Goal: Answer question/provide support: Share knowledge or assist other users

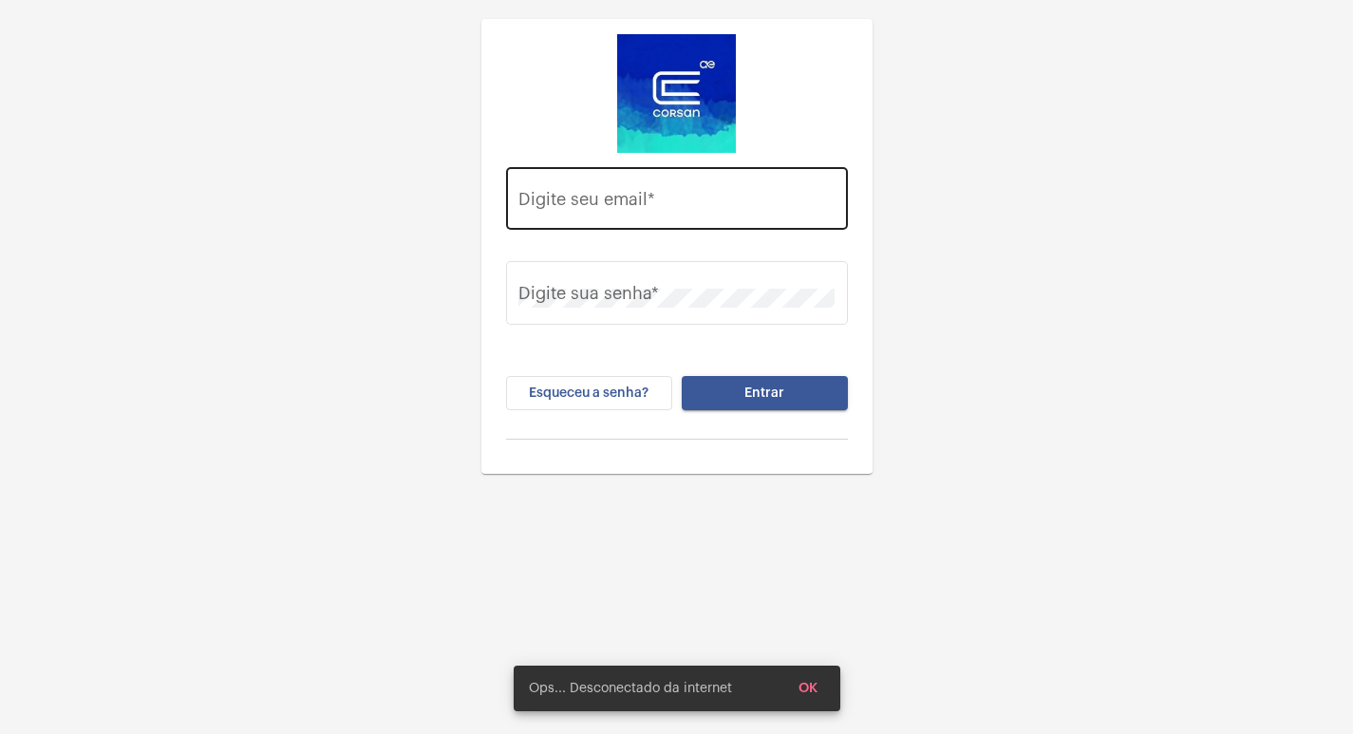
click at [676, 222] on div "Digite seu email *" at bounding box center [676, 195] width 316 height 67
click at [676, 198] on input "Digite seu email *" at bounding box center [676, 203] width 316 height 19
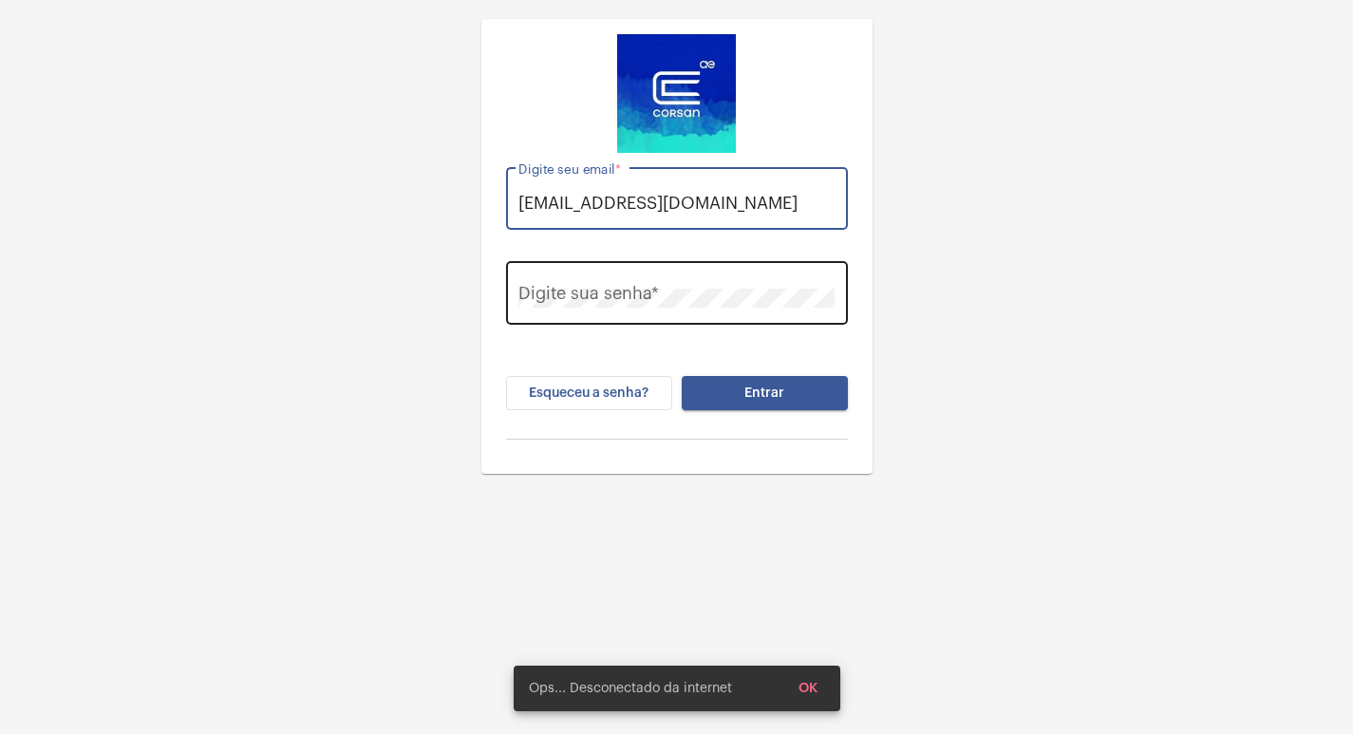
type input "[EMAIL_ADDRESS][DOMAIN_NAME]"
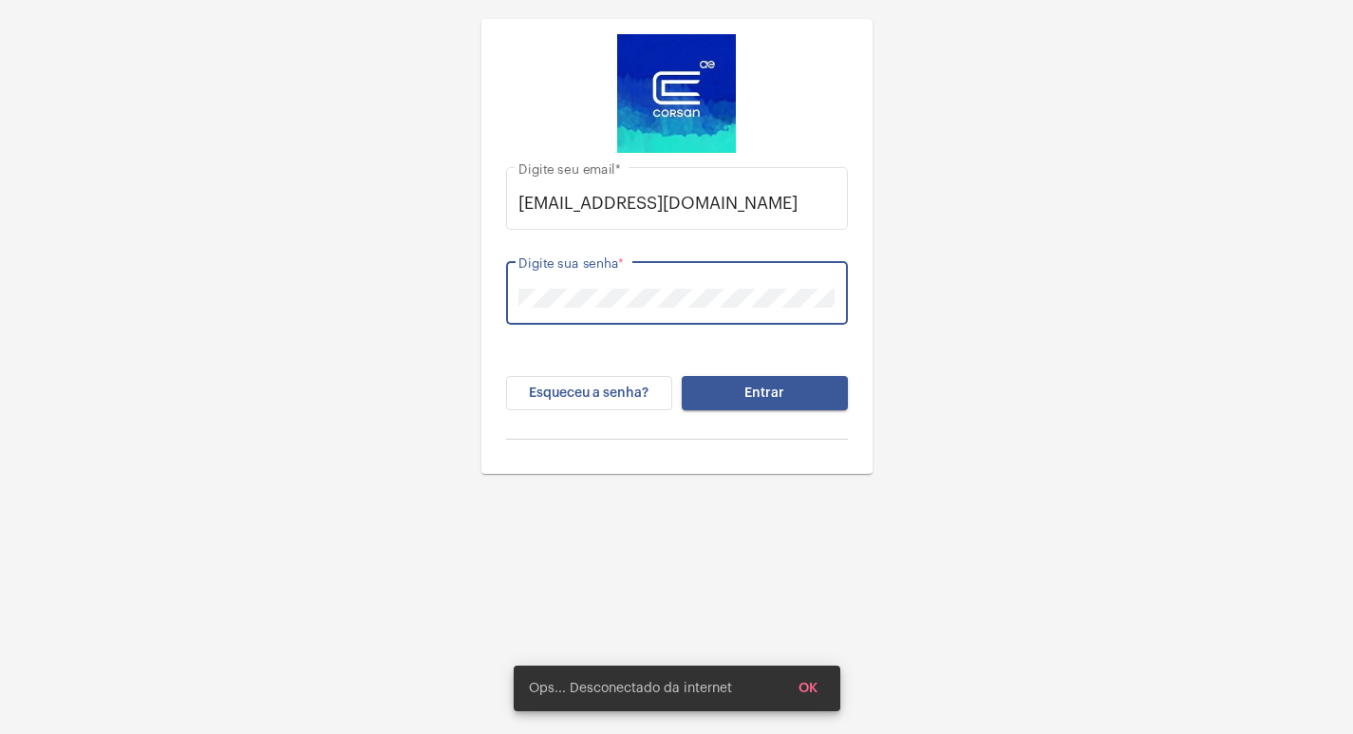
click at [681, 376] on button "Entrar" at bounding box center [764, 393] width 166 height 34
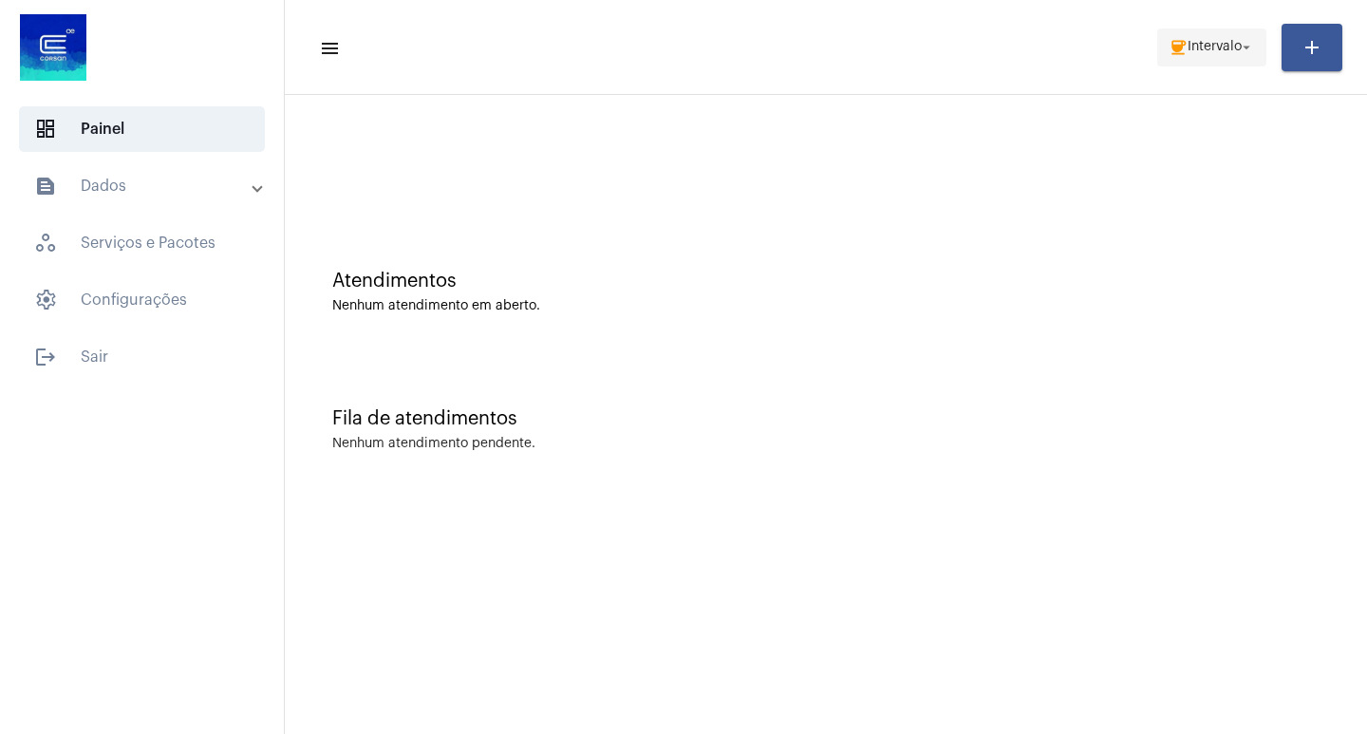
click at [1165, 47] on button "coffee Intervalo arrow_drop_down" at bounding box center [1211, 47] width 109 height 38
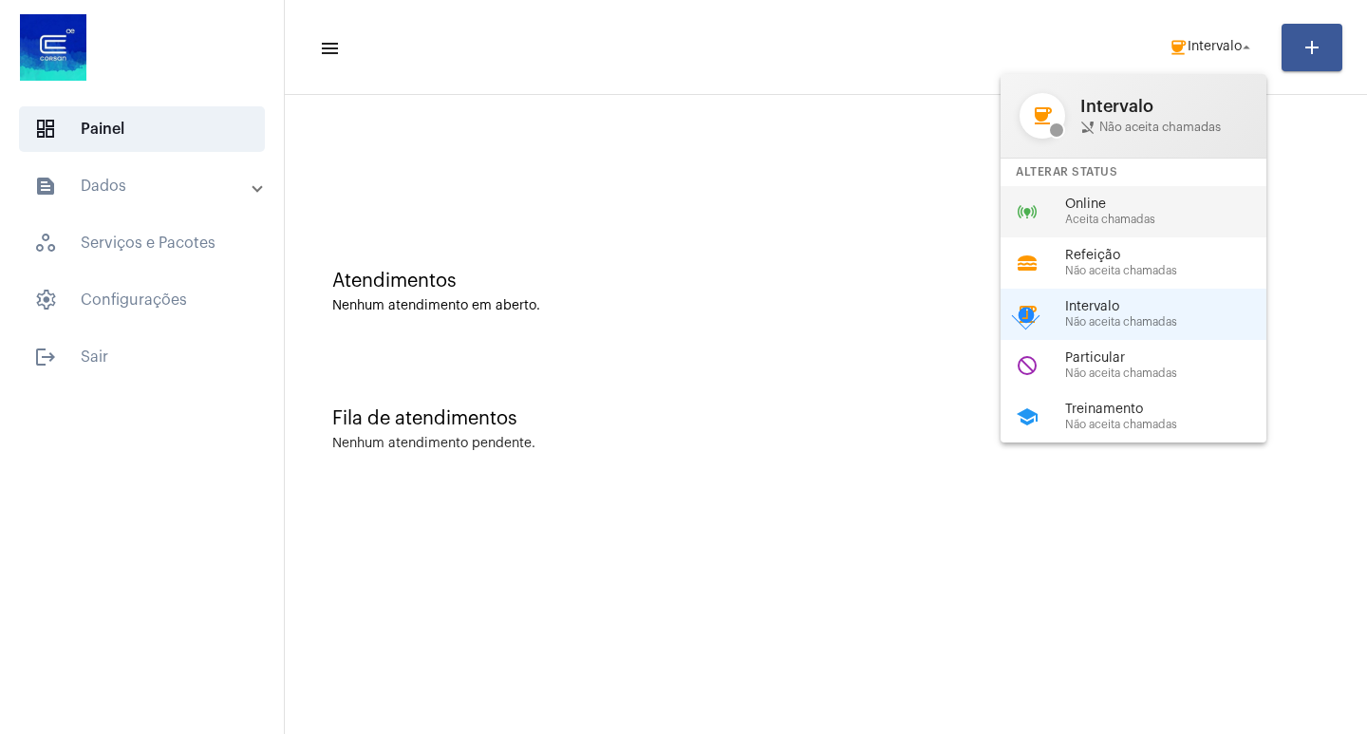
click at [1140, 203] on span "Online" at bounding box center [1173, 204] width 216 height 14
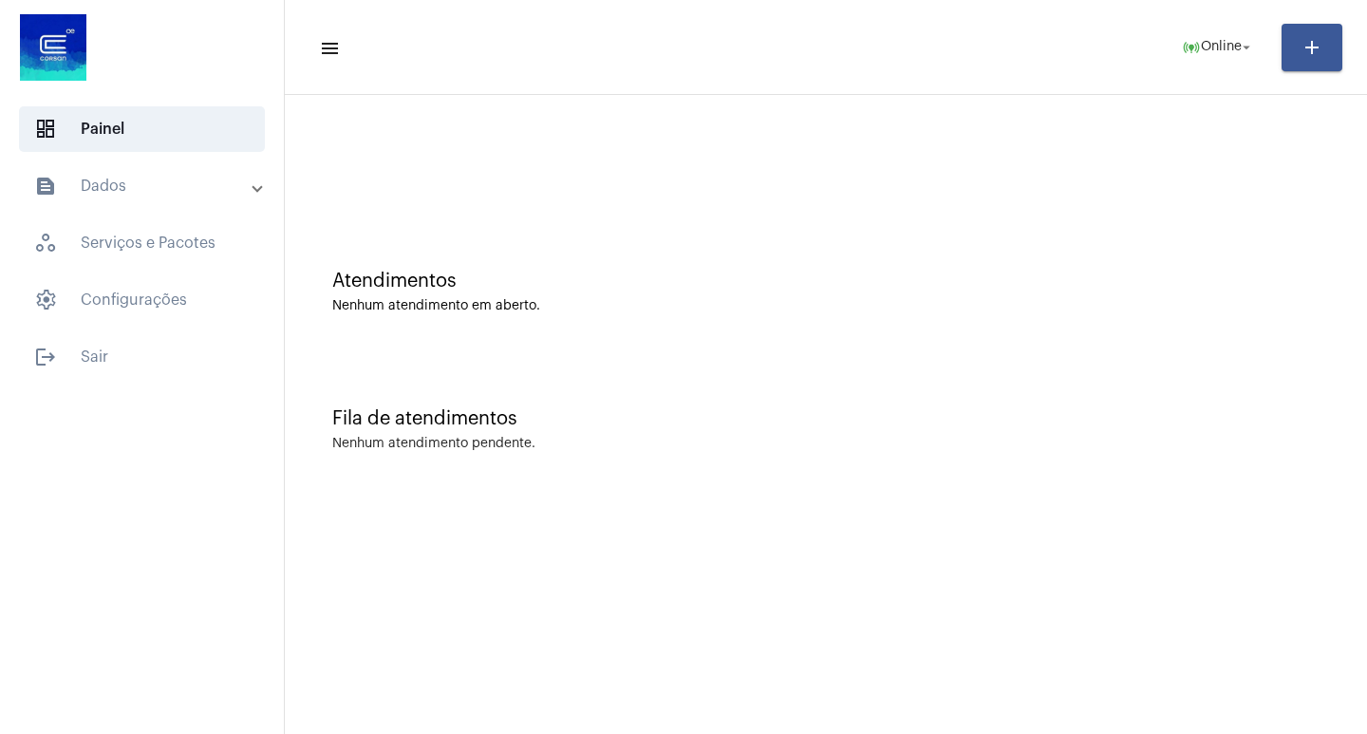
click at [1235, 193] on div at bounding box center [825, 158] width 1063 height 109
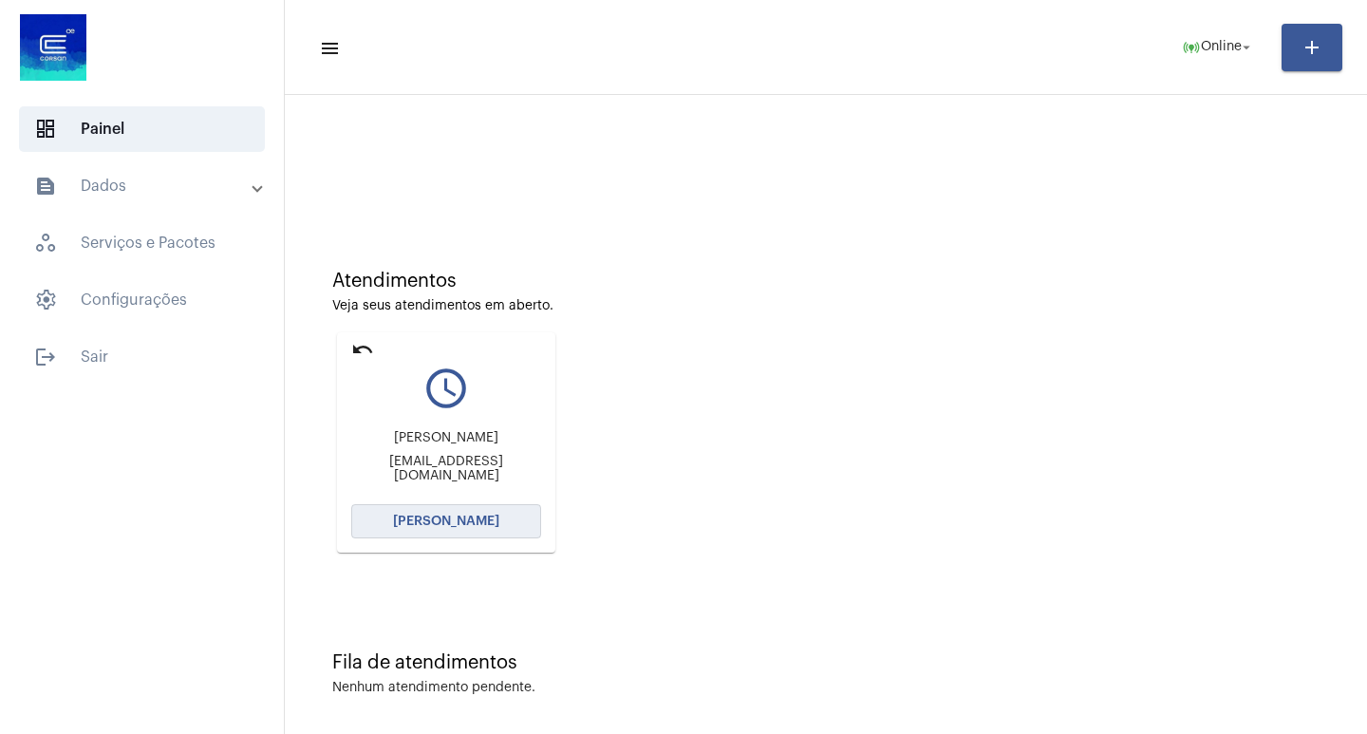
click at [453, 510] on button "[PERSON_NAME]" at bounding box center [446, 521] width 190 height 34
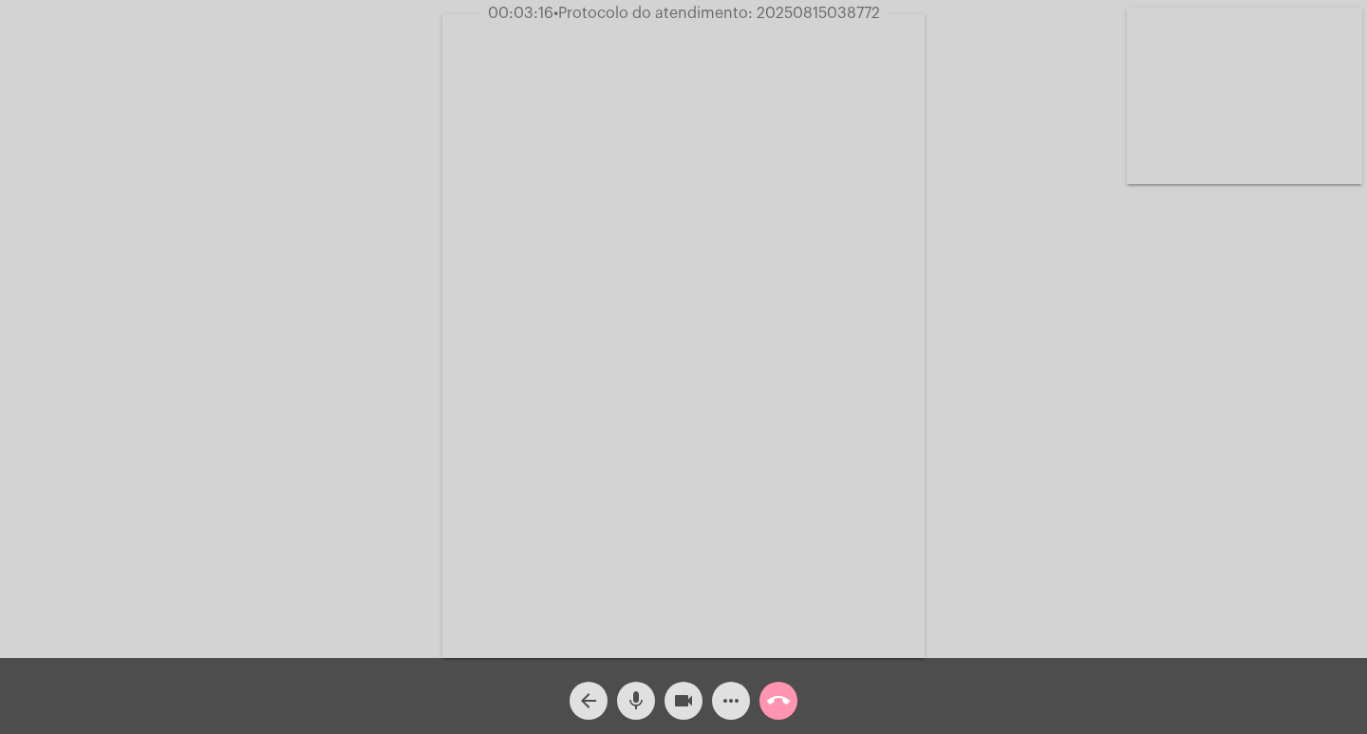
drag, startPoint x: 962, startPoint y: 188, endPoint x: 1078, endPoint y: 335, distance: 187.2
click at [1078, 335] on div "Acessando Câmera e Microfone..." at bounding box center [683, 334] width 1363 height 658
click at [747, 9] on span "• Protocolo do atendimento: 20250815038772" at bounding box center [718, 13] width 327 height 15
drag, startPoint x: 750, startPoint y: 8, endPoint x: 934, endPoint y: 31, distance: 185.7
click at [934, 31] on app-call "00:03:21 • Protocolo do atendimento: 20250815038772 Acessando Câmera e Microfon…" at bounding box center [683, 367] width 1367 height 734
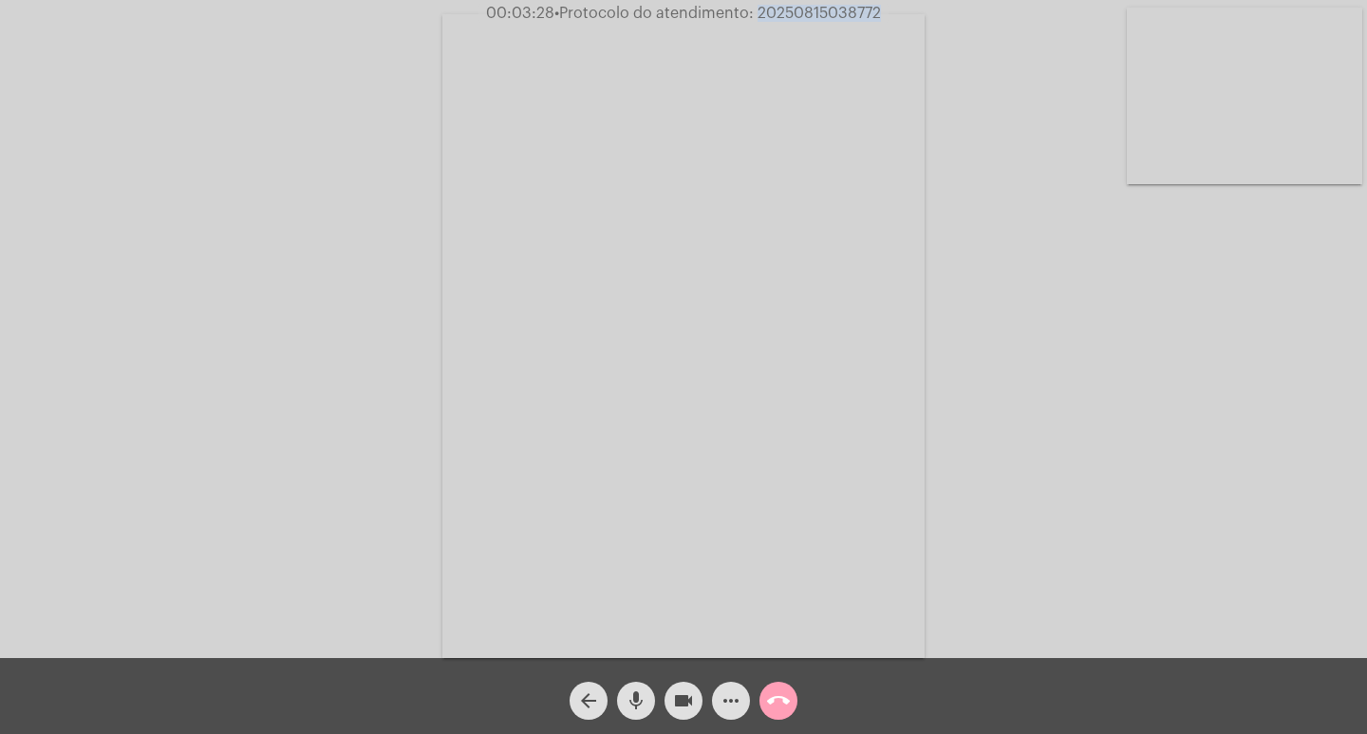
click at [787, 698] on mat-icon "call_end" at bounding box center [778, 700] width 23 height 23
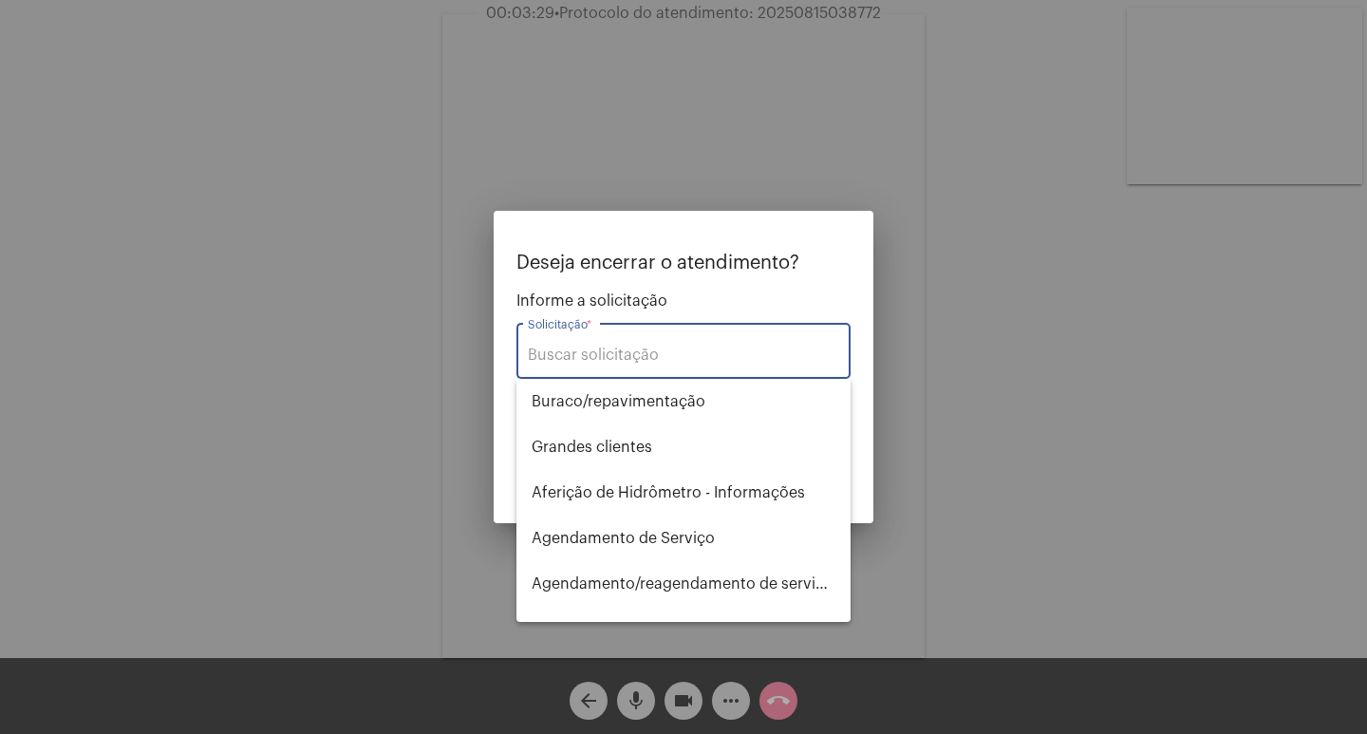
click at [697, 357] on input "Solicitação *" at bounding box center [683, 354] width 311 height 17
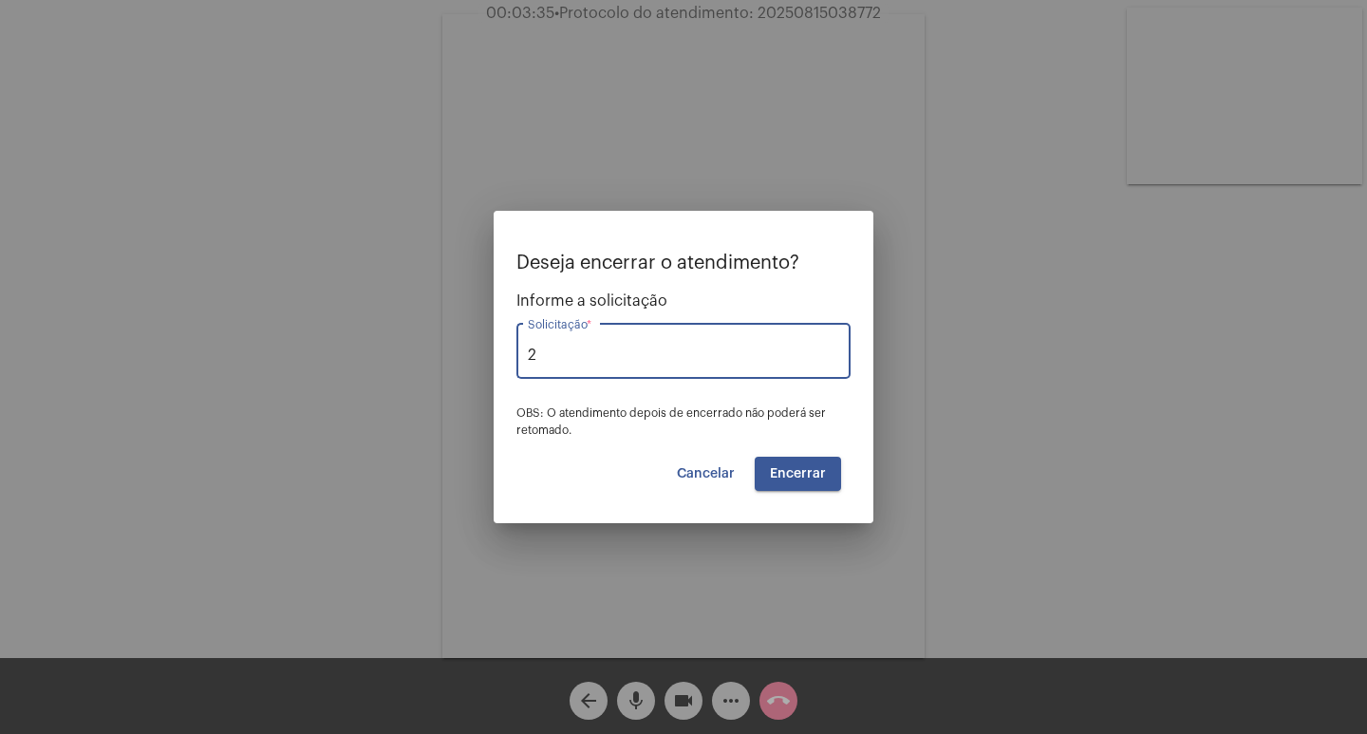
type input "2"
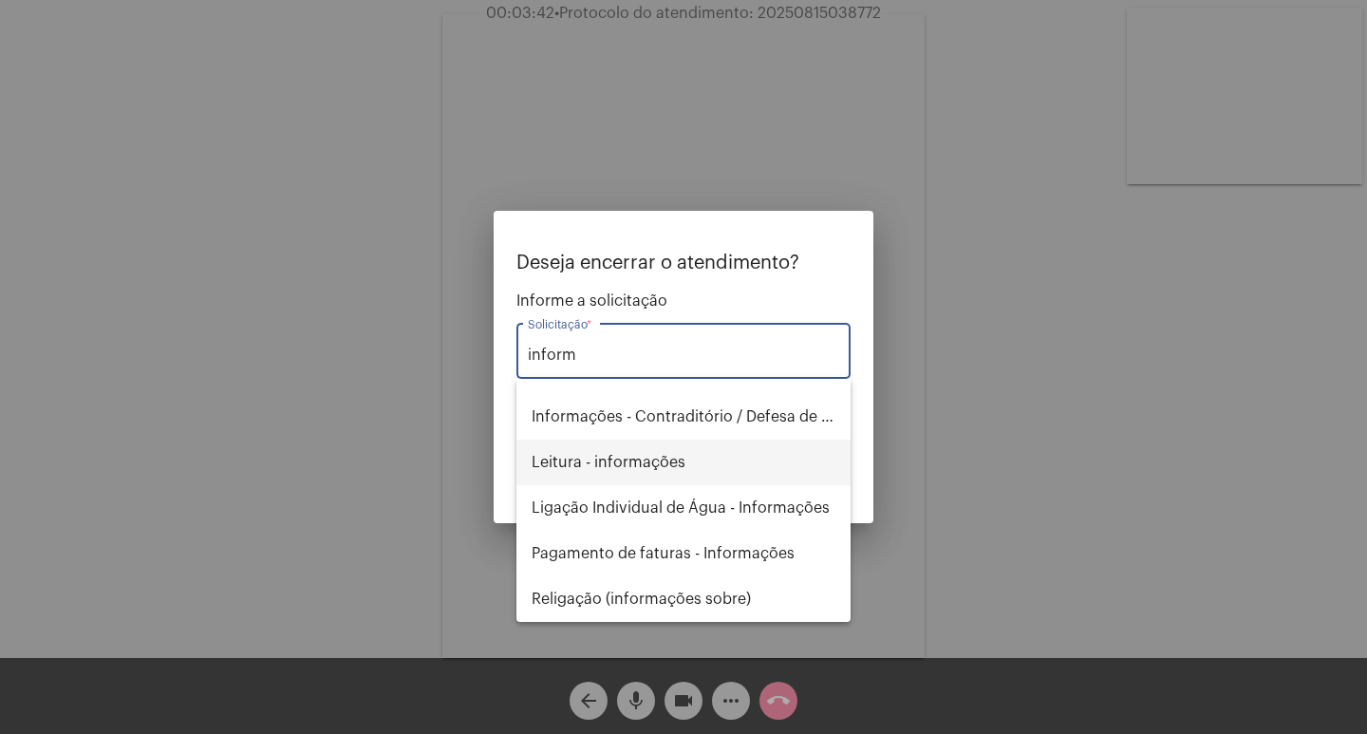
scroll to position [72, 0]
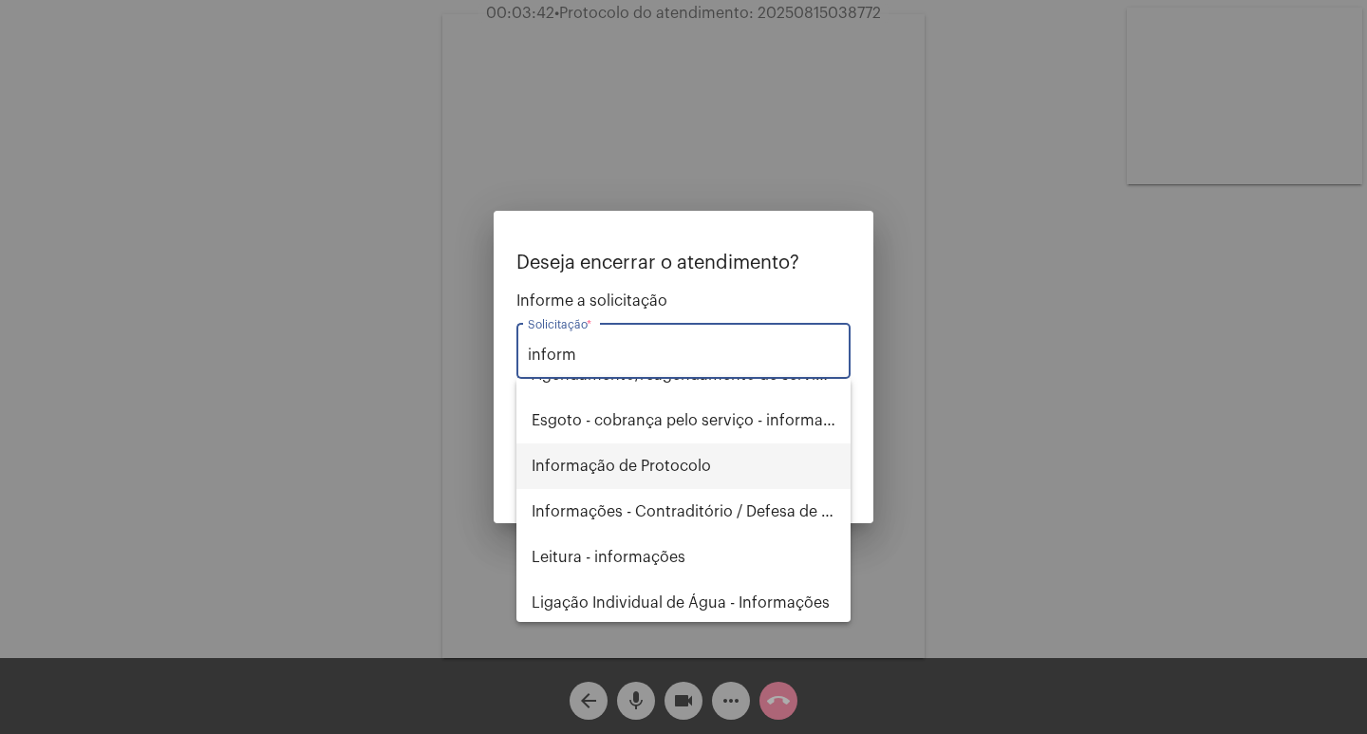
click at [668, 473] on span "Informação de Protocolo" at bounding box center [684, 466] width 304 height 46
type input "Informação de Protocolo"
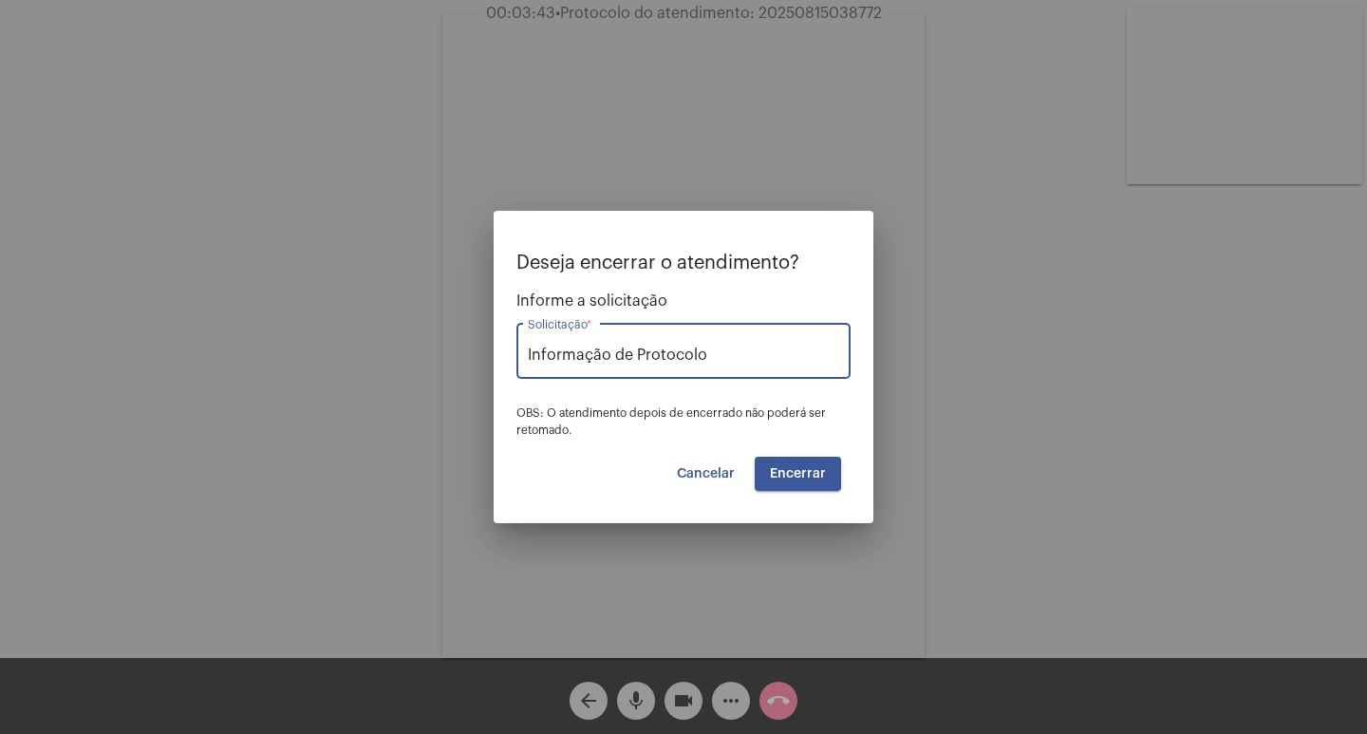
click at [793, 475] on span "Encerrar" at bounding box center [798, 473] width 56 height 13
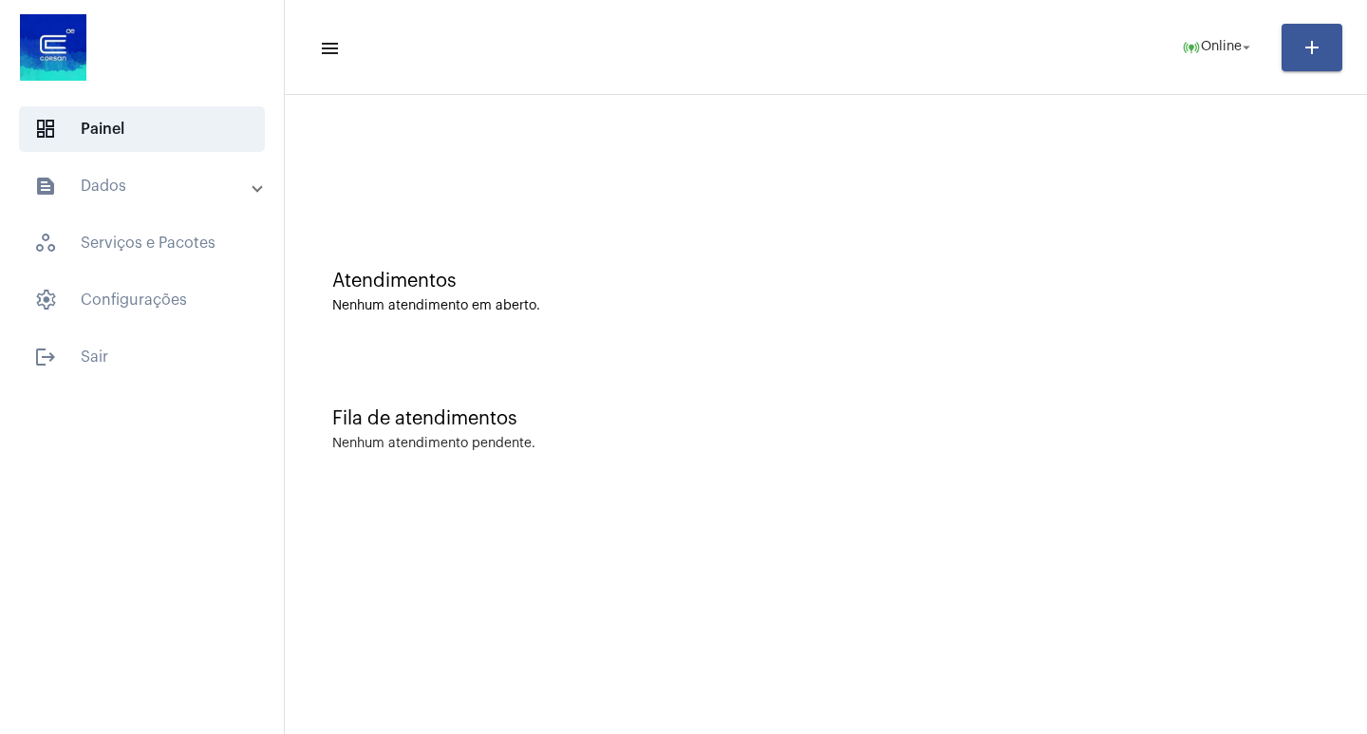
click at [130, 159] on mat-list "dashboard Painel text_snippet_outlined Dados history_outlined Histórico schedul…" at bounding box center [142, 239] width 284 height 281
click at [128, 196] on mat-expansion-panel-header "text_snippet_outlined Dados" at bounding box center [147, 186] width 272 height 46
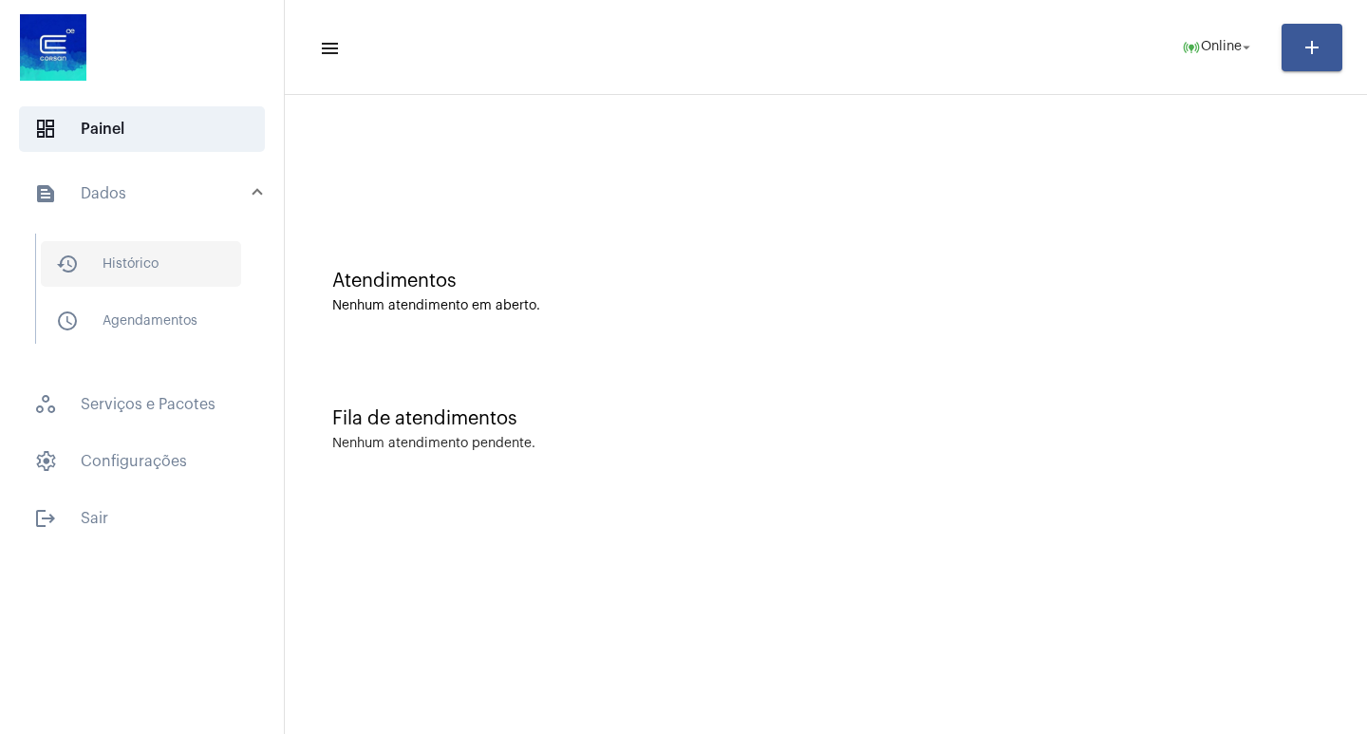
click at [136, 260] on span "history_outlined Histórico" at bounding box center [141, 264] width 200 height 46
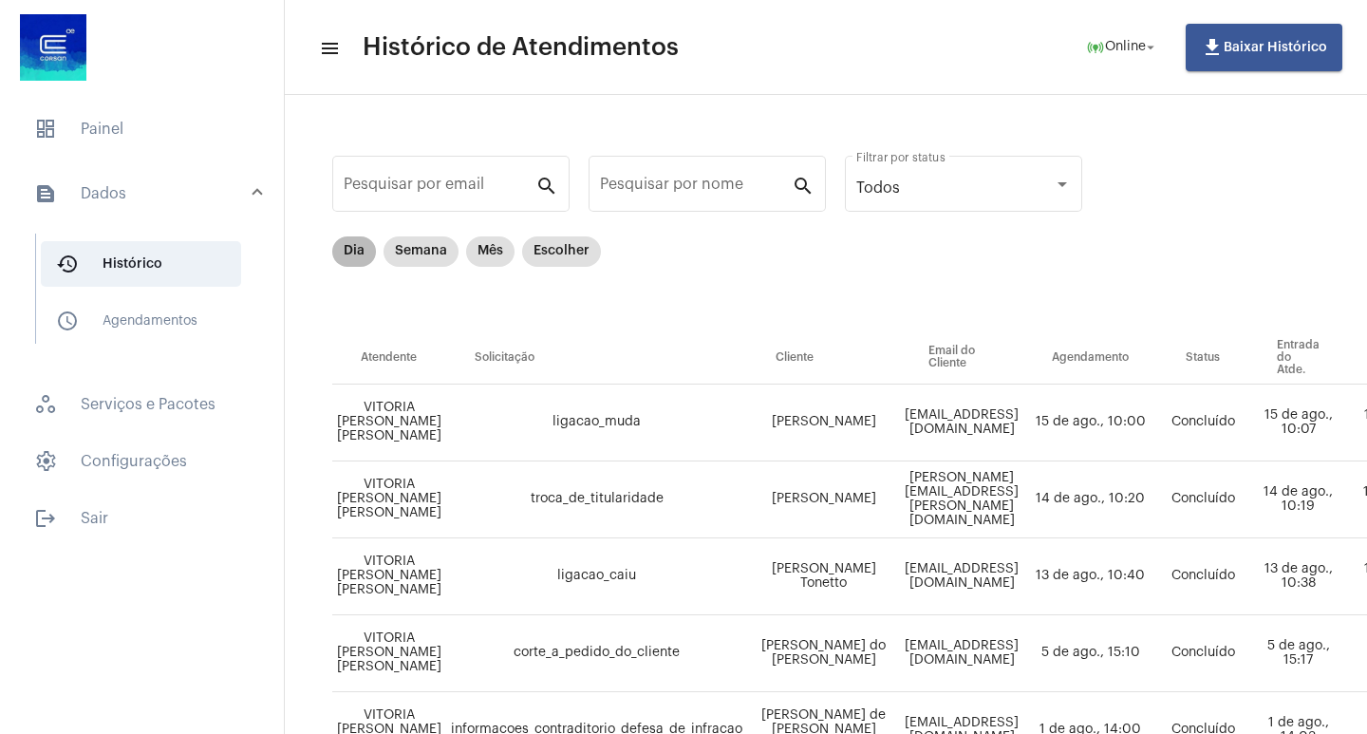
click at [362, 253] on mat-chip "Dia" at bounding box center [354, 251] width 44 height 30
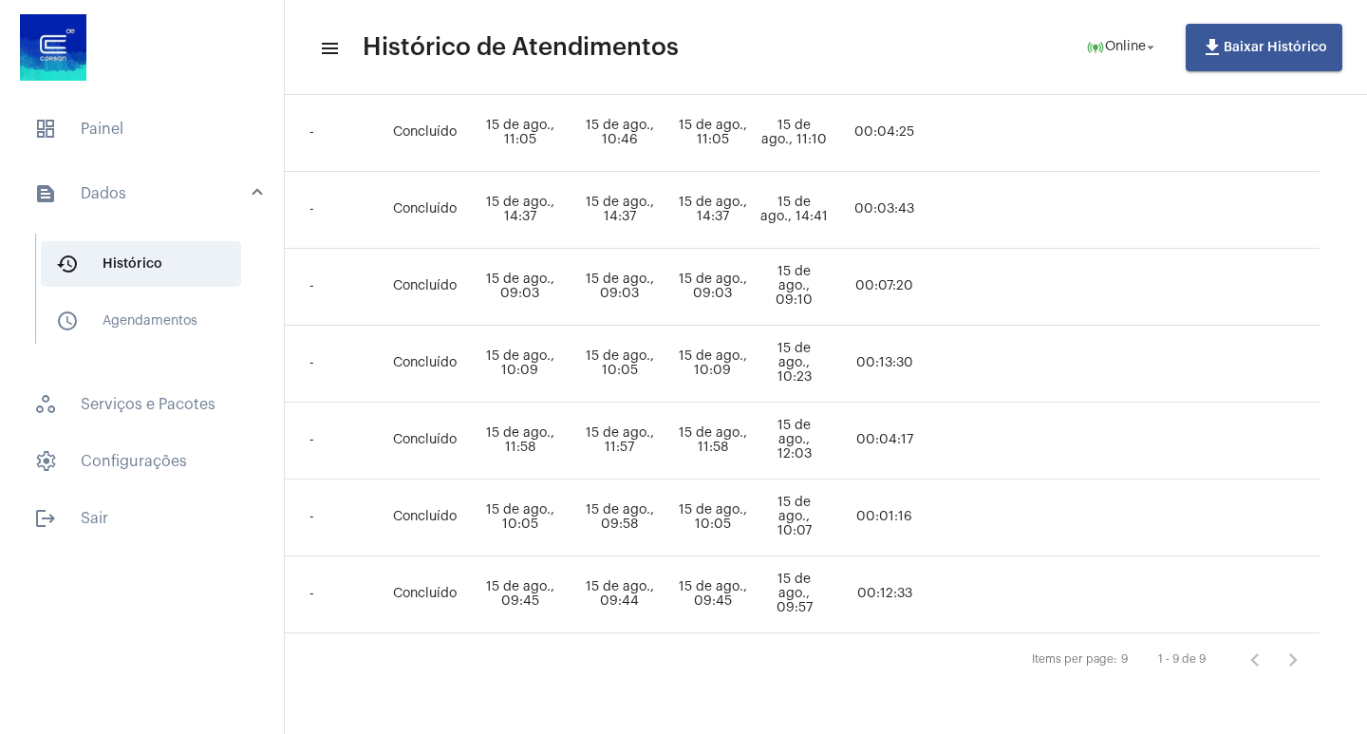
scroll to position [457, 0]
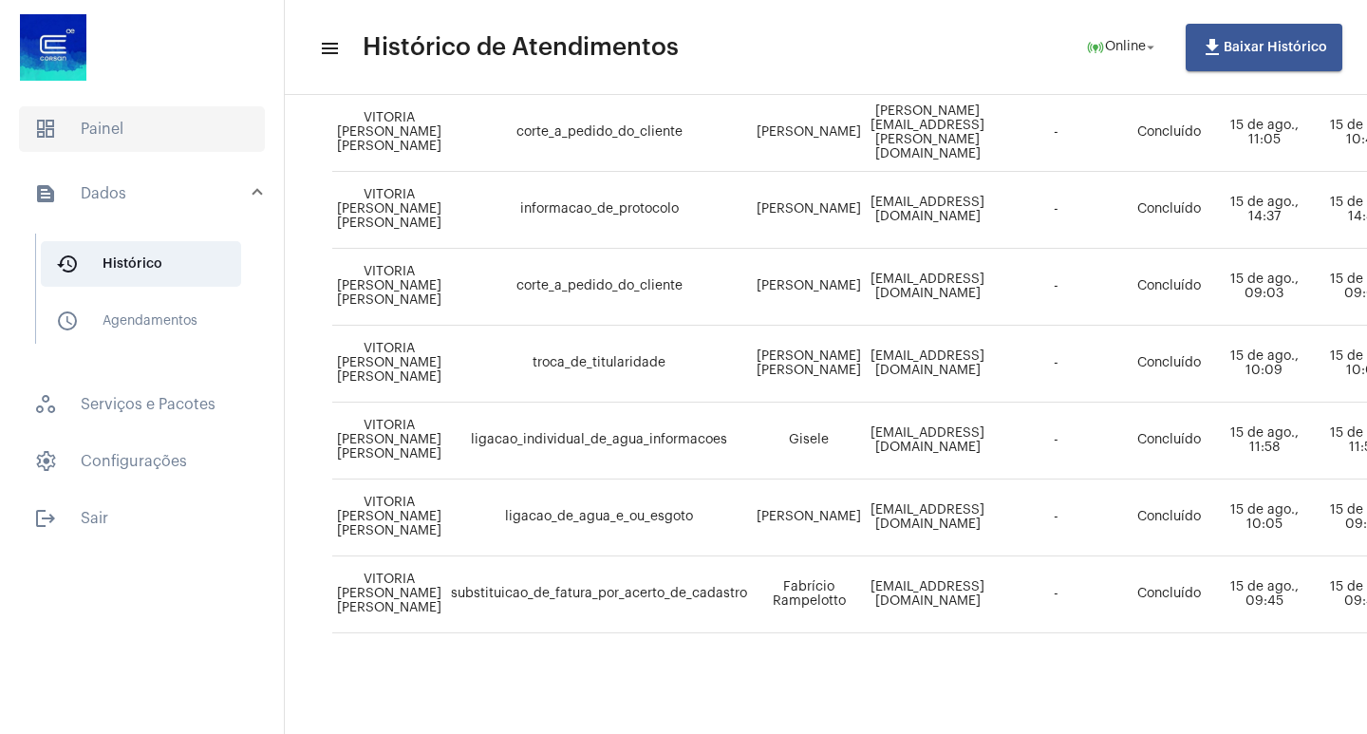
click at [134, 124] on span "dashboard Painel" at bounding box center [142, 129] width 246 height 46
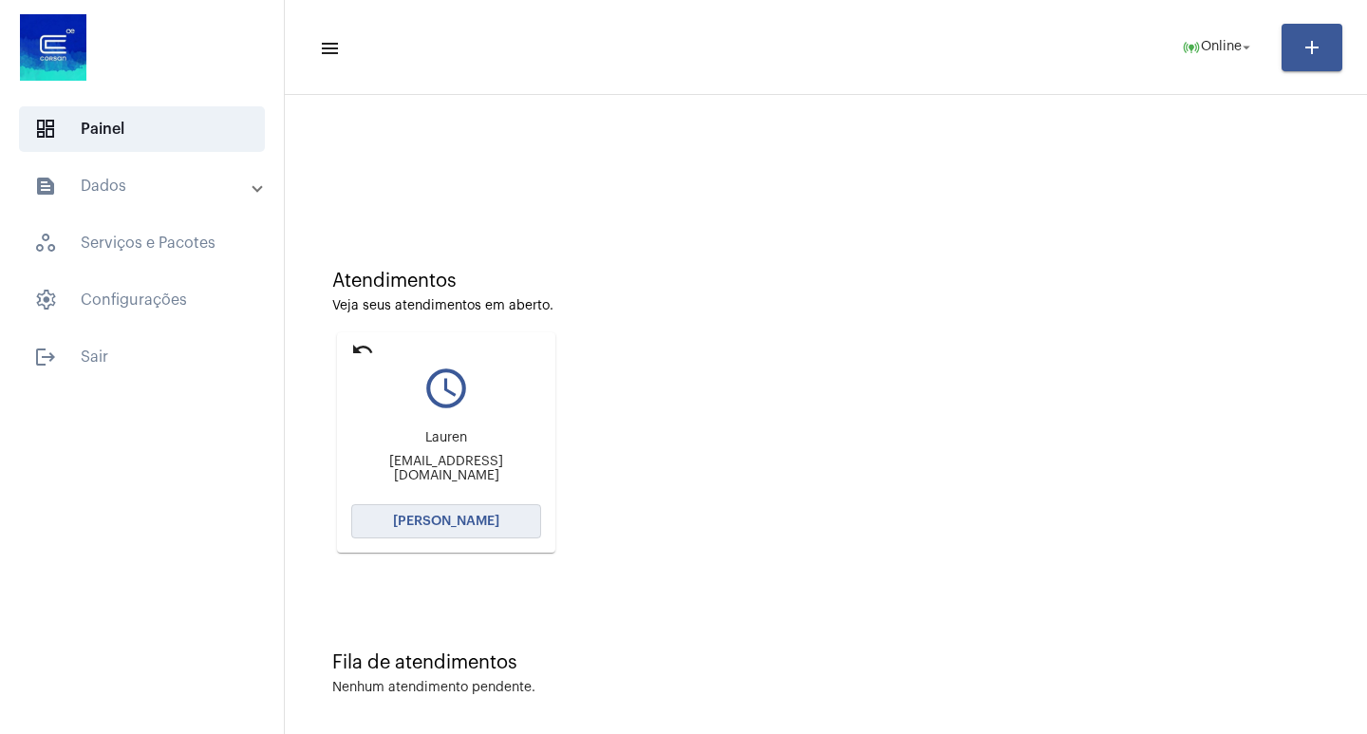
click at [454, 517] on span "[PERSON_NAME]" at bounding box center [446, 520] width 106 height 13
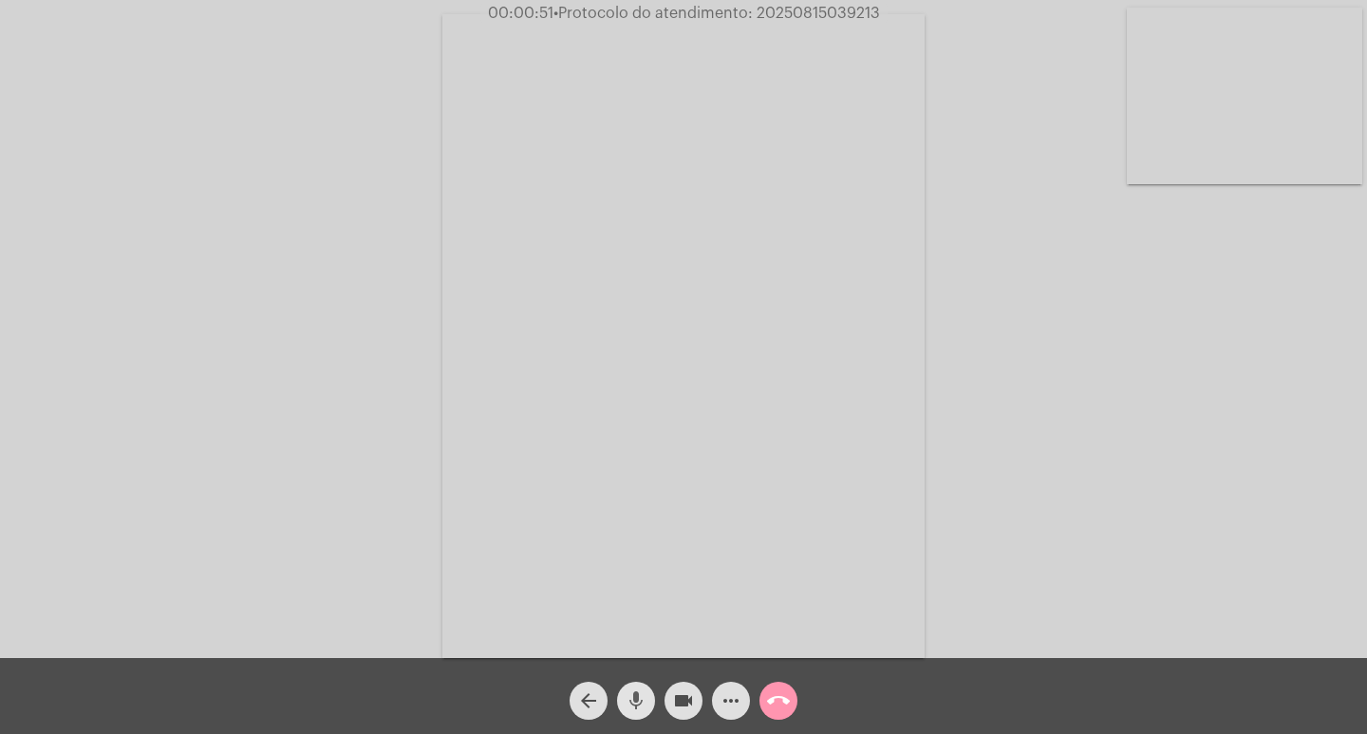
click at [629, 692] on mat-icon "mic" at bounding box center [636, 700] width 23 height 23
click at [629, 692] on mat-icon "mic_off" at bounding box center [636, 700] width 23 height 23
click at [640, 703] on mat-icon "mic" at bounding box center [636, 700] width 23 height 23
click at [684, 704] on mat-icon "videocam" at bounding box center [683, 700] width 23 height 23
click at [627, 690] on mat-icon "mic_off" at bounding box center [636, 700] width 23 height 23
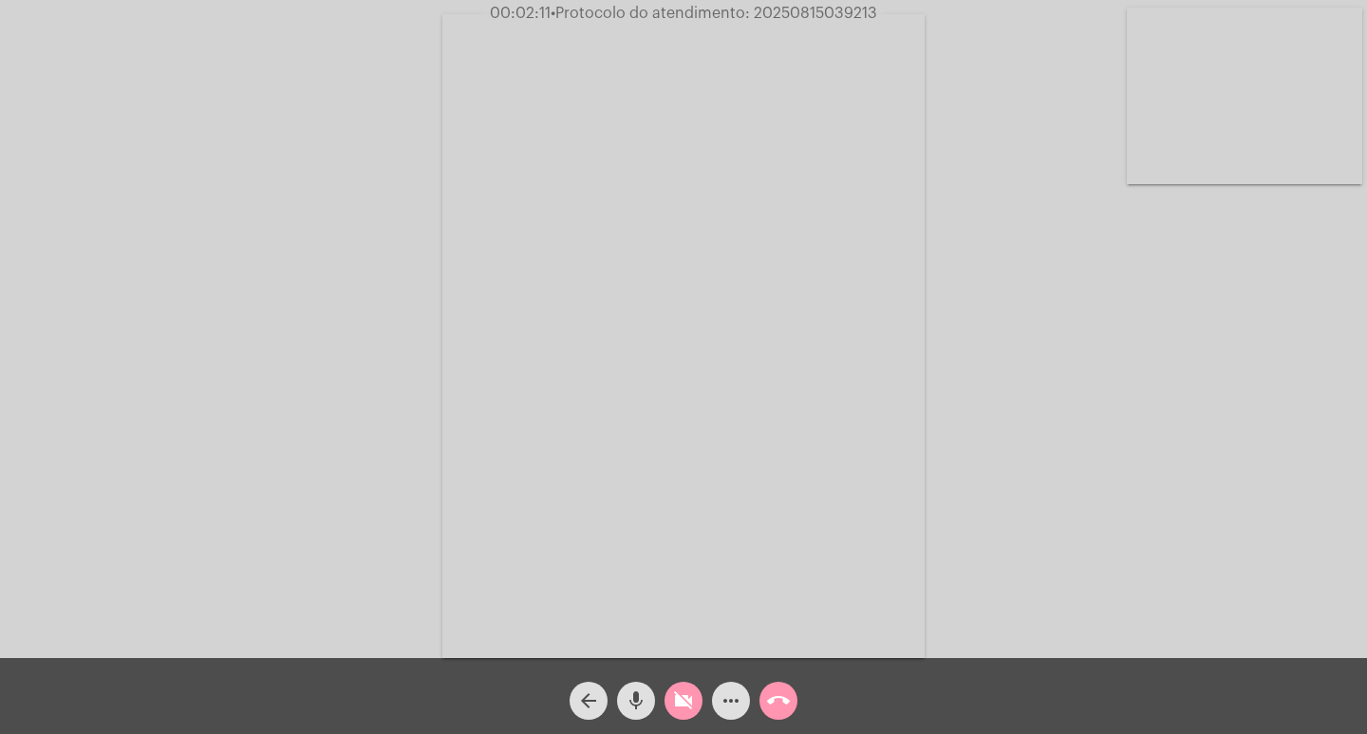
click at [689, 710] on mat-icon "videocam_off" at bounding box center [683, 700] width 23 height 23
click at [632, 704] on mat-icon "mic" at bounding box center [636, 700] width 23 height 23
click at [685, 708] on mat-icon "videocam" at bounding box center [683, 700] width 23 height 23
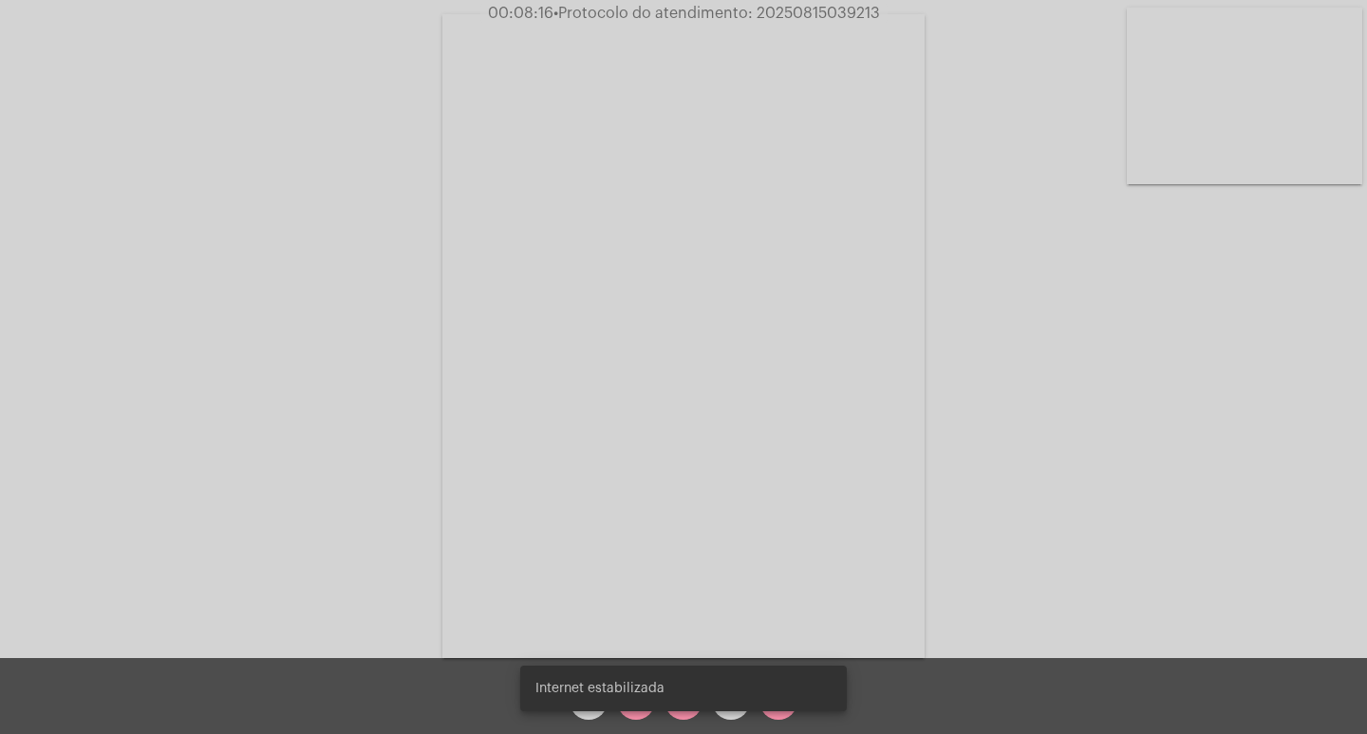
click at [627, 709] on snack-bar-container "Internet estabilizada" at bounding box center [683, 688] width 327 height 46
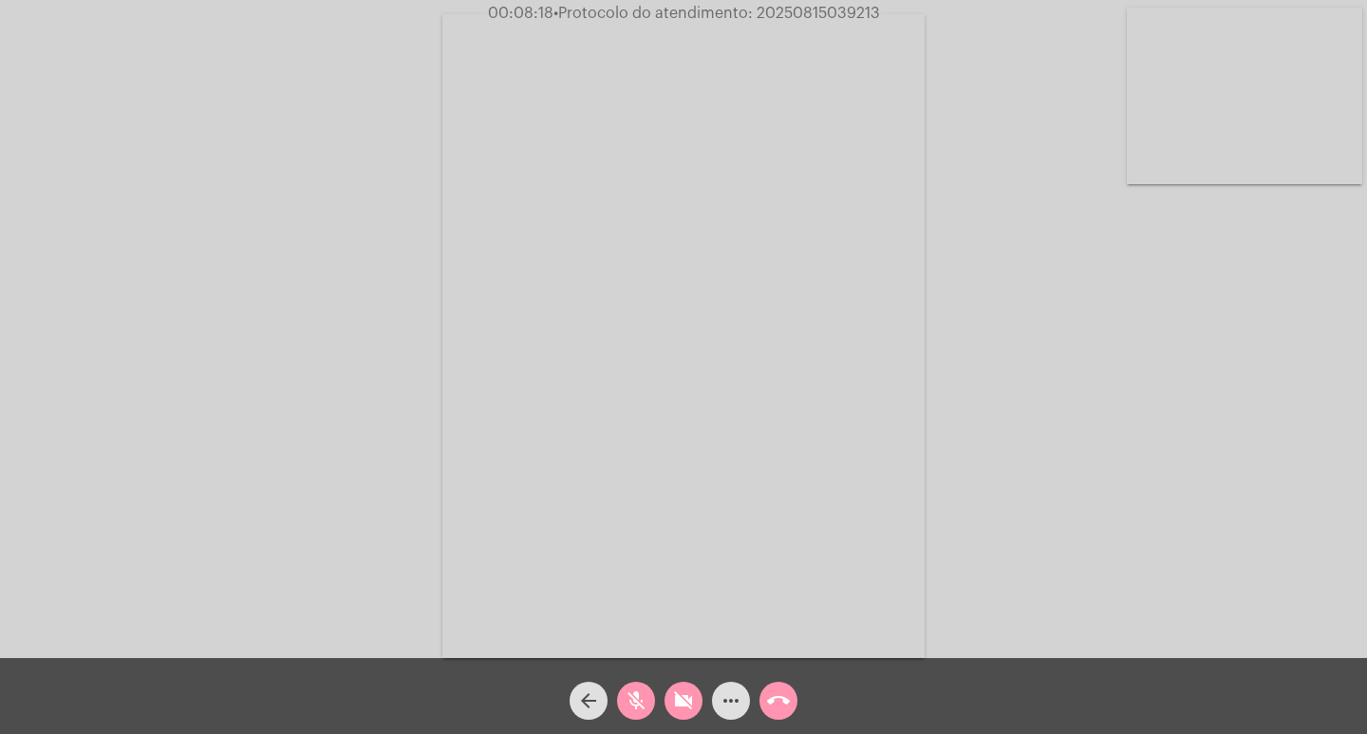
click at [618, 702] on button "mic_off" at bounding box center [636, 700] width 38 height 38
click at [701, 702] on button "videocam_off" at bounding box center [683, 700] width 38 height 38
click at [688, 683] on span "videocam" at bounding box center [683, 700] width 23 height 38
click at [634, 700] on mat-icon "mic" at bounding box center [636, 700] width 23 height 23
click at [637, 702] on mat-icon "mic_off" at bounding box center [636, 700] width 23 height 23
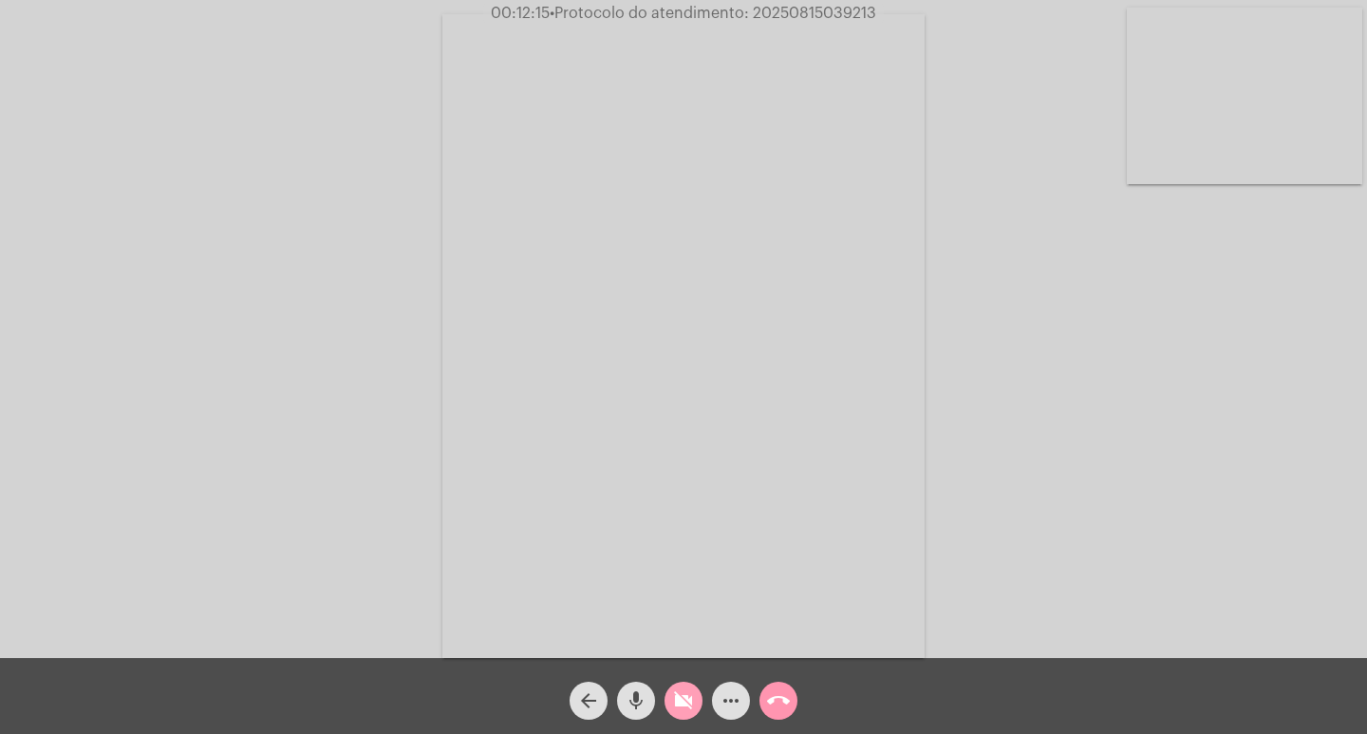
click at [700, 700] on button "videocam_off" at bounding box center [683, 700] width 38 height 38
click at [734, 704] on mat-icon "more_horiz" at bounding box center [730, 700] width 23 height 23
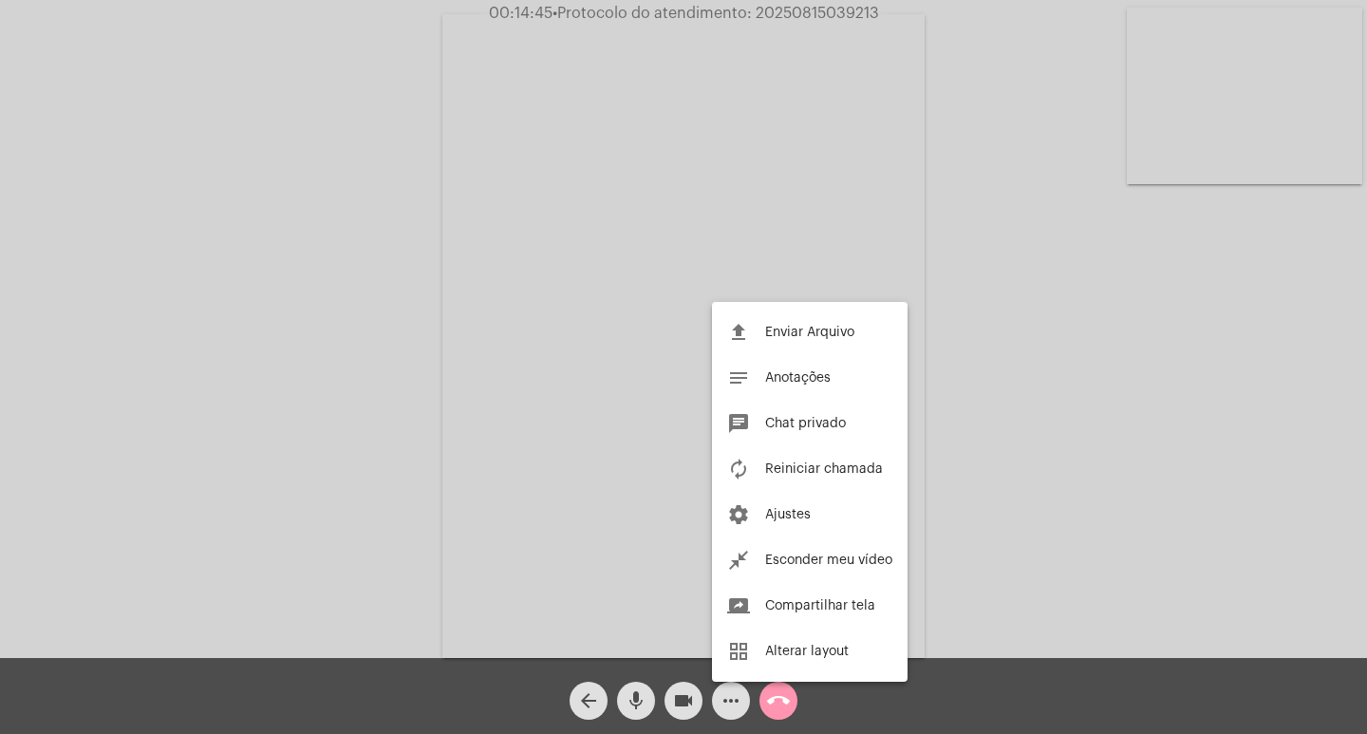
click at [318, 387] on div at bounding box center [683, 367] width 1367 height 734
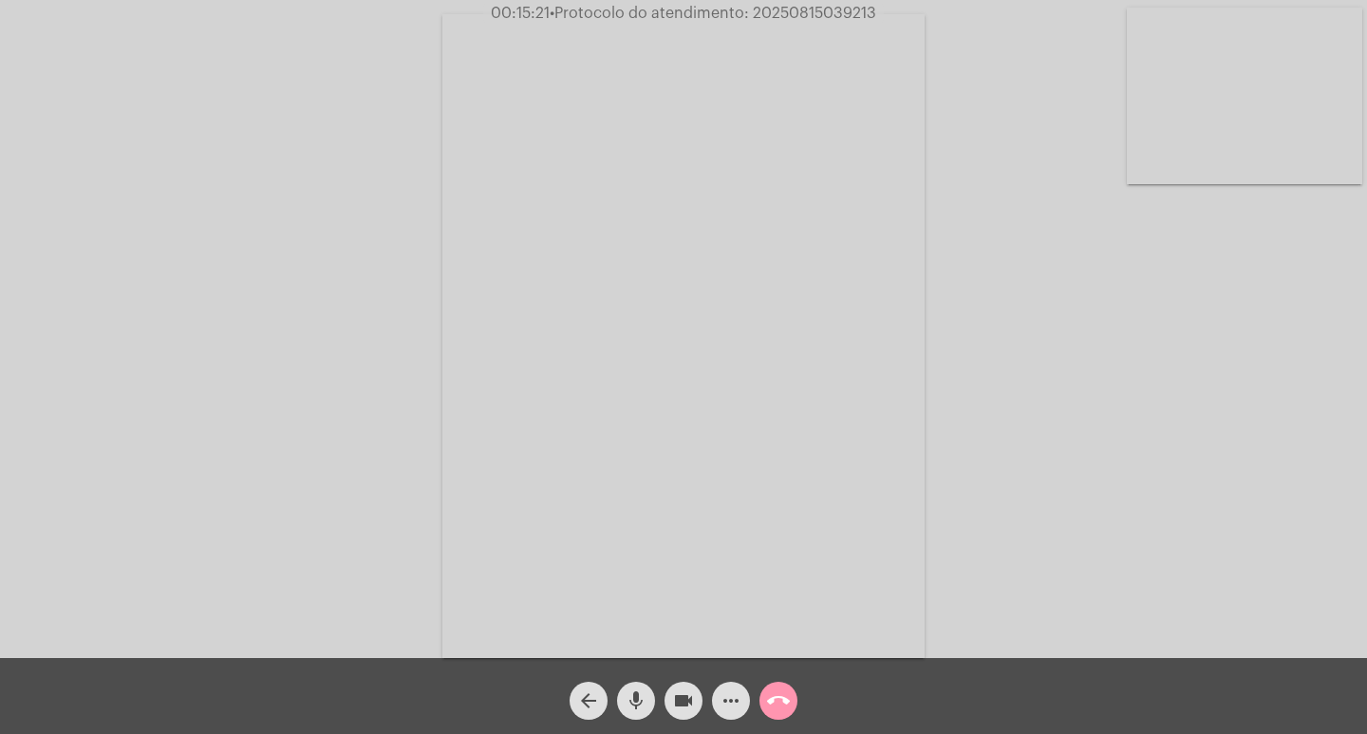
click at [860, 3] on div "Acessando Câmera e Microfone..." at bounding box center [683, 329] width 1367 height 658
click at [851, 8] on span "• Protocolo do atendimento: 20250815039213" at bounding box center [713, 13] width 327 height 15
click at [851, 8] on span "• Protocolo do atendimento: 20250815039213" at bounding box center [714, 13] width 327 height 15
copy span "20250815039213"
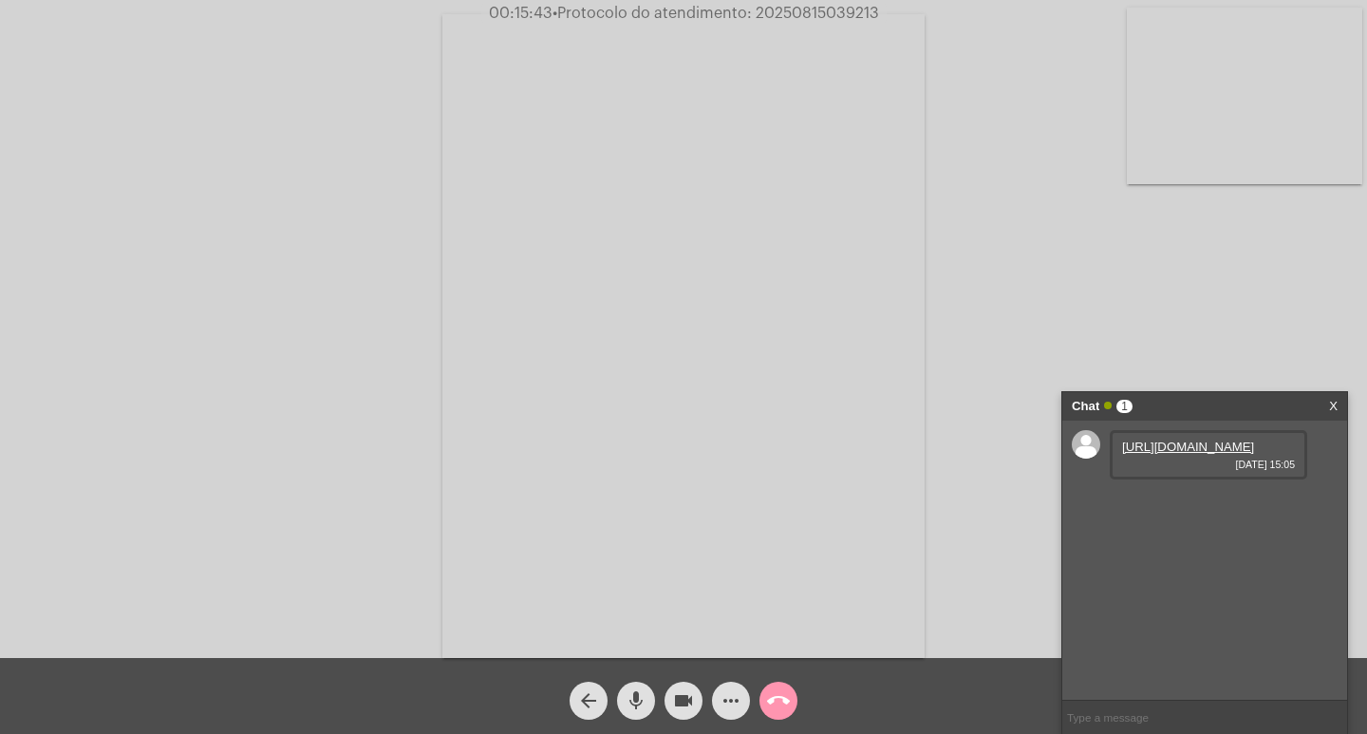
click at [1226, 454] on link "[URL][DOMAIN_NAME]" at bounding box center [1188, 446] width 132 height 14
click at [1284, 405] on div "Chat 2" at bounding box center [1185, 406] width 226 height 28
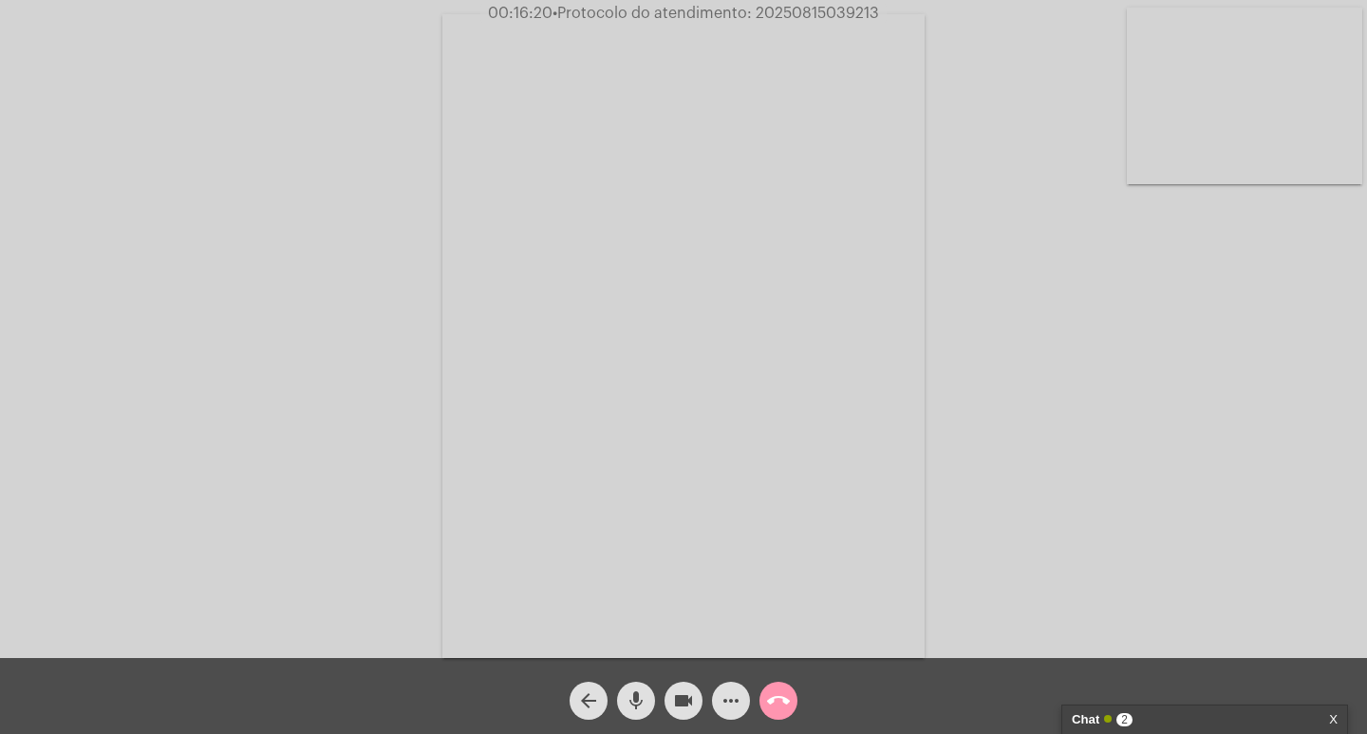
click at [630, 692] on mat-icon "mic" at bounding box center [636, 700] width 23 height 23
click at [681, 709] on mat-icon "videocam" at bounding box center [683, 700] width 23 height 23
click at [623, 703] on button "mic_off" at bounding box center [636, 700] width 38 height 38
click at [687, 708] on mat-icon "videocam_off" at bounding box center [683, 700] width 23 height 23
click at [628, 701] on mat-icon "mic" at bounding box center [636, 700] width 23 height 23
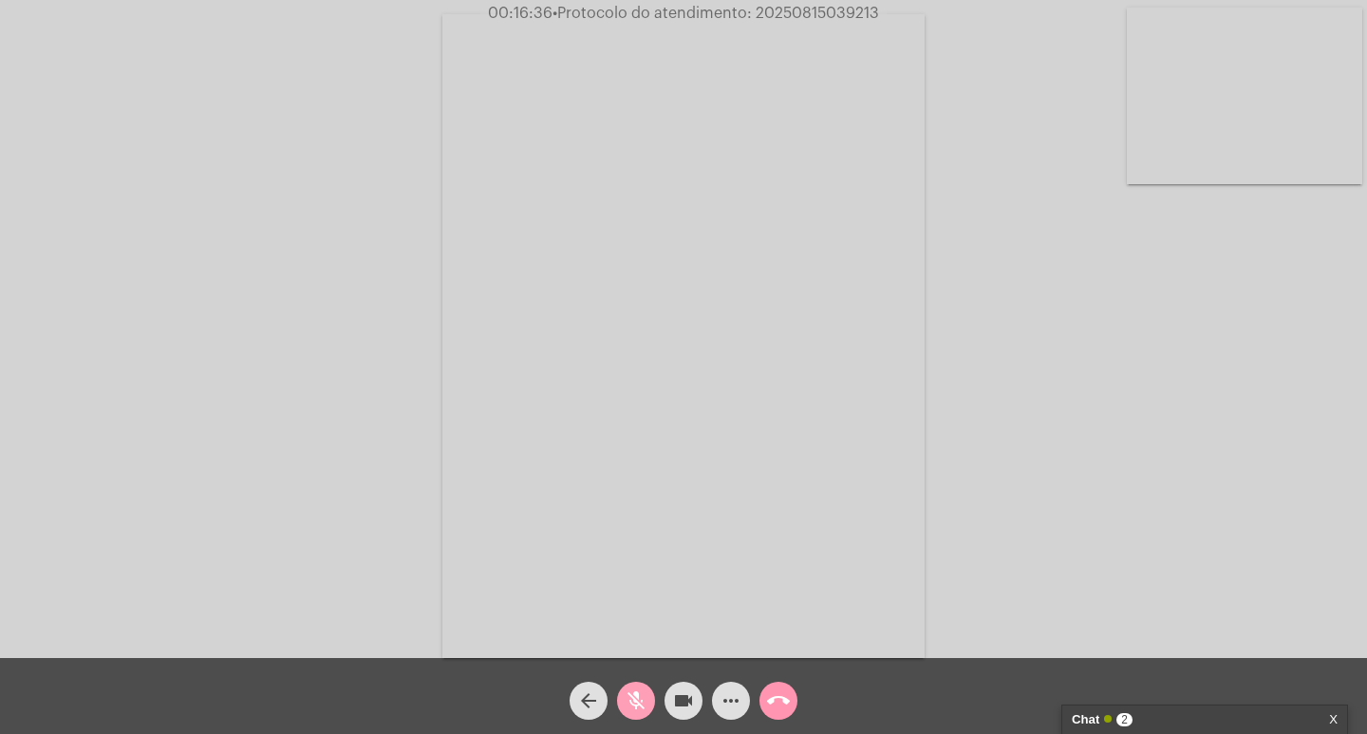
click at [628, 701] on mat-icon "mic_off" at bounding box center [636, 700] width 23 height 23
click at [1174, 722] on div "Chat 2" at bounding box center [1185, 719] width 226 height 28
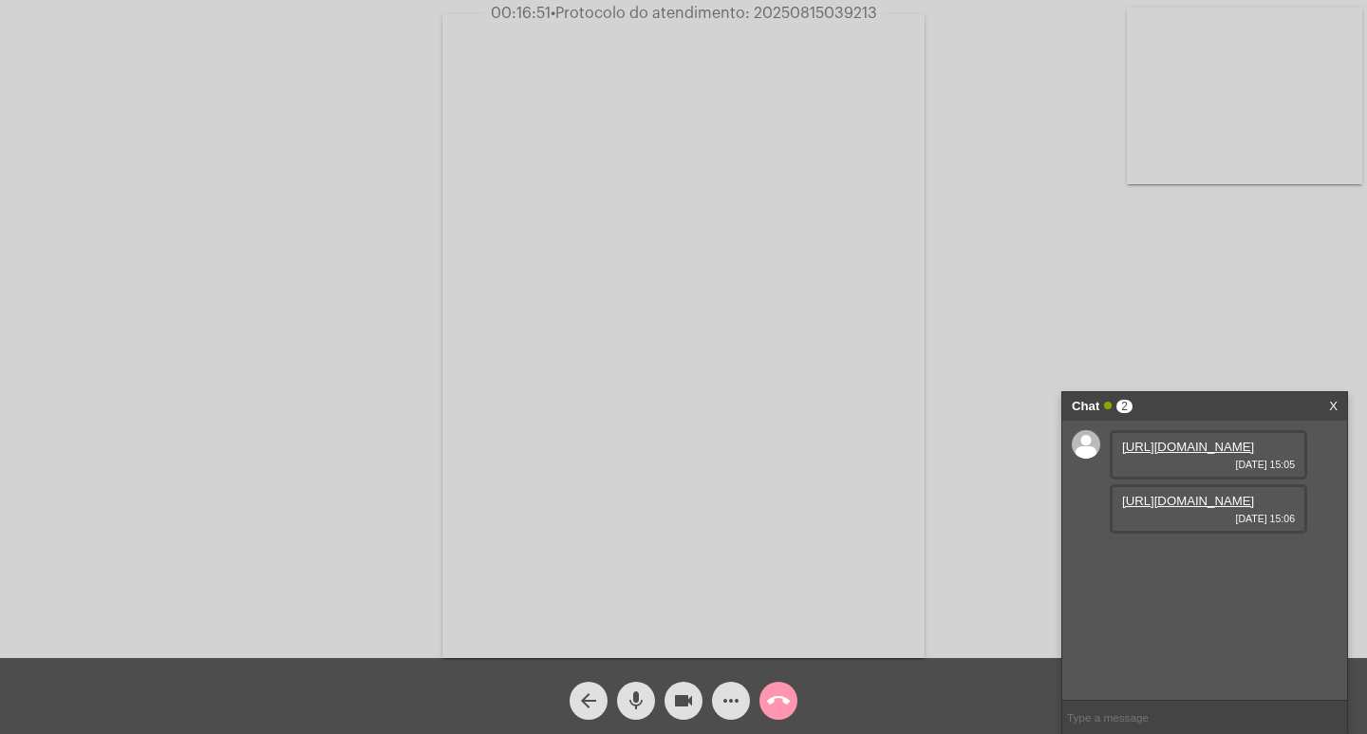
click at [327, 396] on div "Acessando Câmera e Microfone..." at bounding box center [683, 334] width 1363 height 658
click at [1187, 405] on div "Chat 2" at bounding box center [1185, 406] width 226 height 28
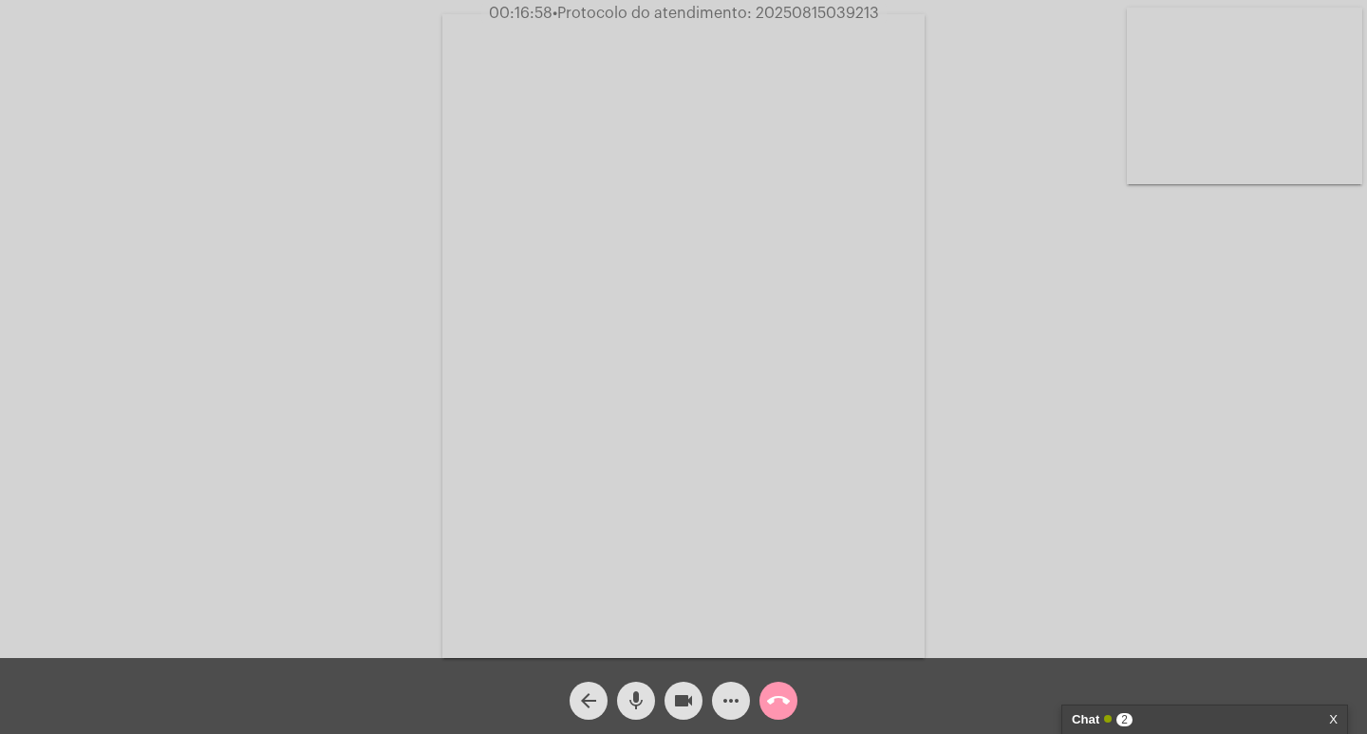
click at [0, 271] on div "Acessando Câmera e Microfone..." at bounding box center [683, 329] width 1367 height 658
click at [636, 697] on mat-icon "mic" at bounding box center [636, 700] width 23 height 23
click at [700, 699] on button "videocam" at bounding box center [683, 700] width 38 height 38
click at [628, 689] on mat-icon "mic_off" at bounding box center [636, 700] width 23 height 23
click at [675, 704] on mat-icon "videocam_off" at bounding box center [683, 700] width 23 height 23
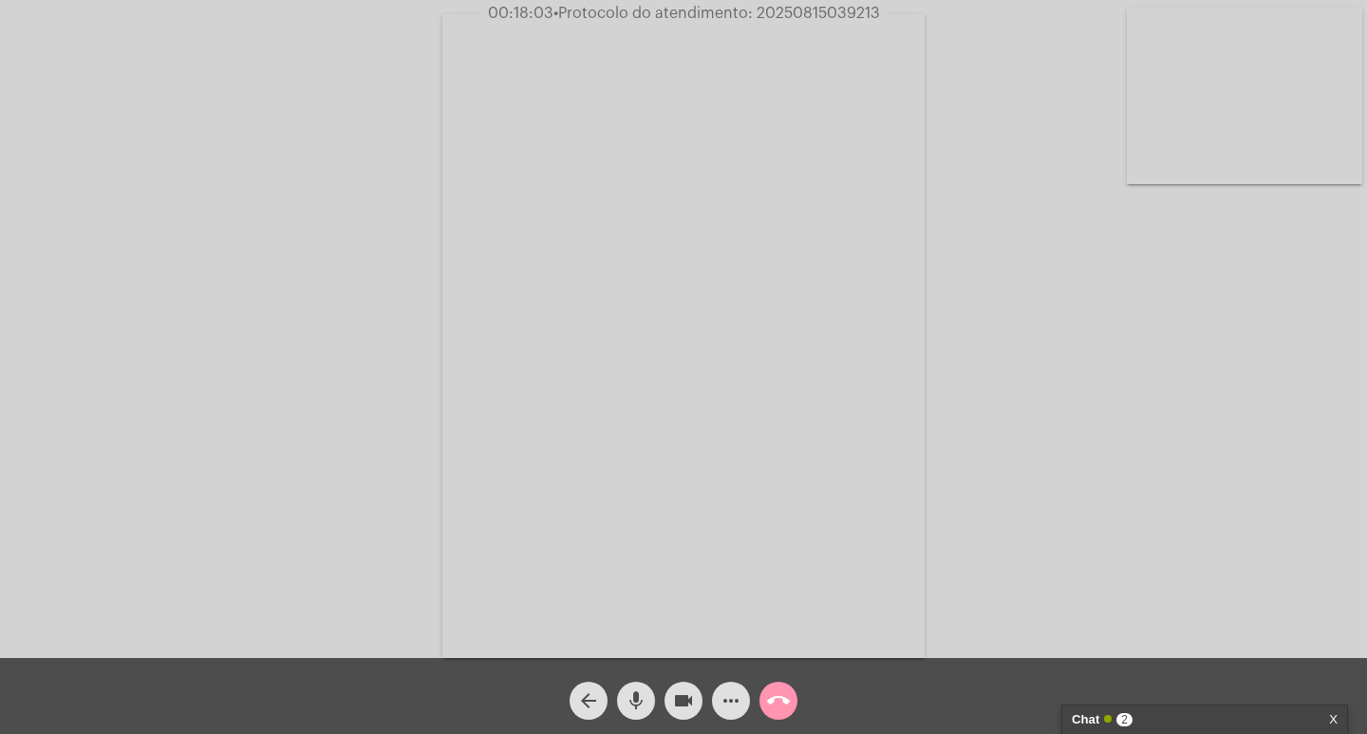
click at [639, 688] on span "mic" at bounding box center [636, 700] width 23 height 38
click at [677, 696] on mat-icon "videocam" at bounding box center [683, 700] width 23 height 23
click at [711, 697] on div "more_horiz" at bounding box center [730, 695] width 47 height 47
click at [718, 697] on button "more_horiz" at bounding box center [731, 700] width 38 height 38
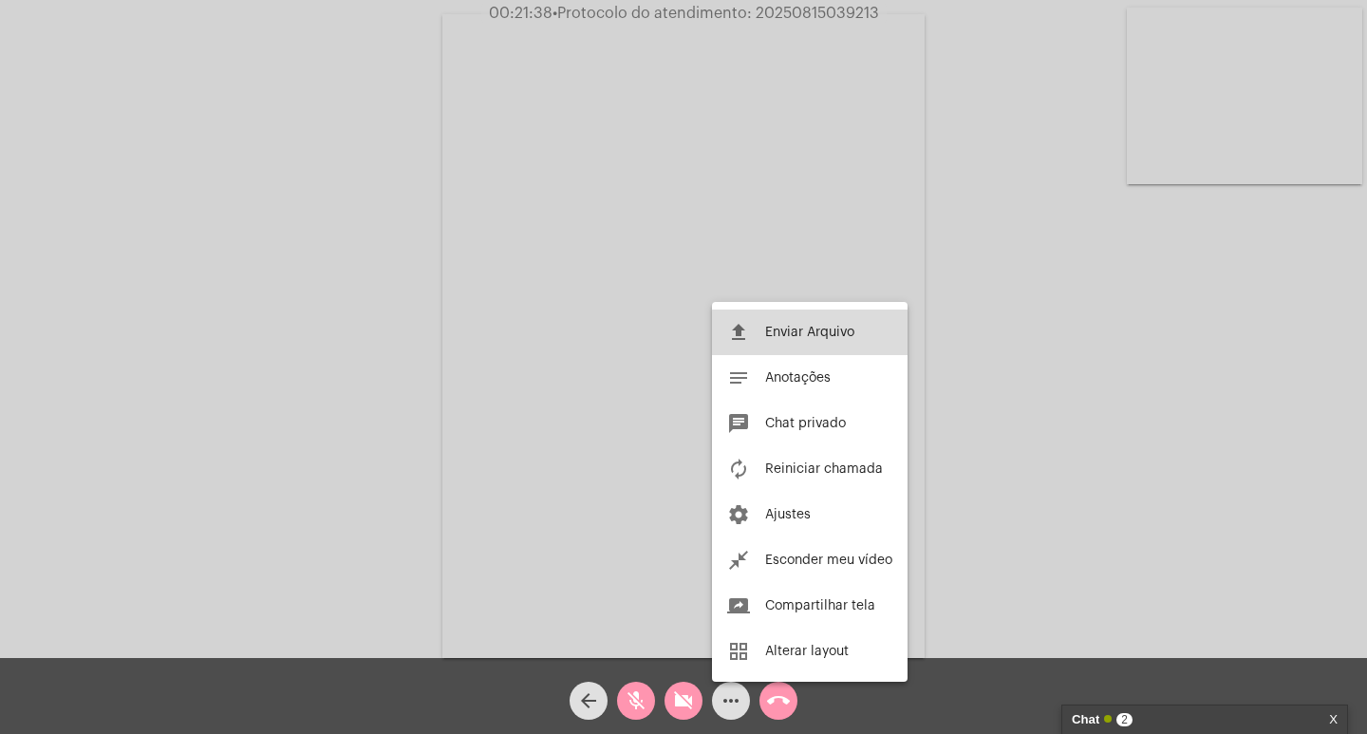
click at [855, 343] on button "file_upload Enviar Arquivo" at bounding box center [810, 332] width 196 height 46
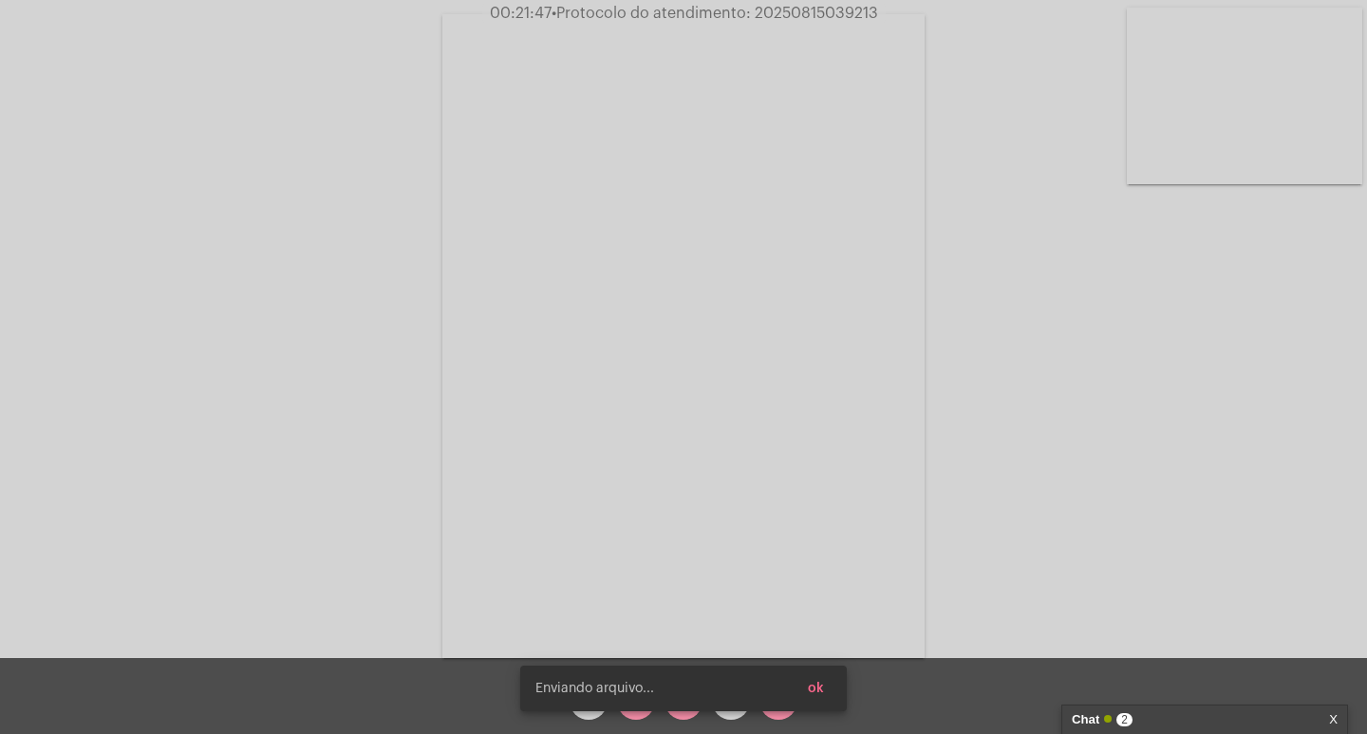
click at [1227, 721] on div "Chat 2" at bounding box center [1185, 719] width 226 height 28
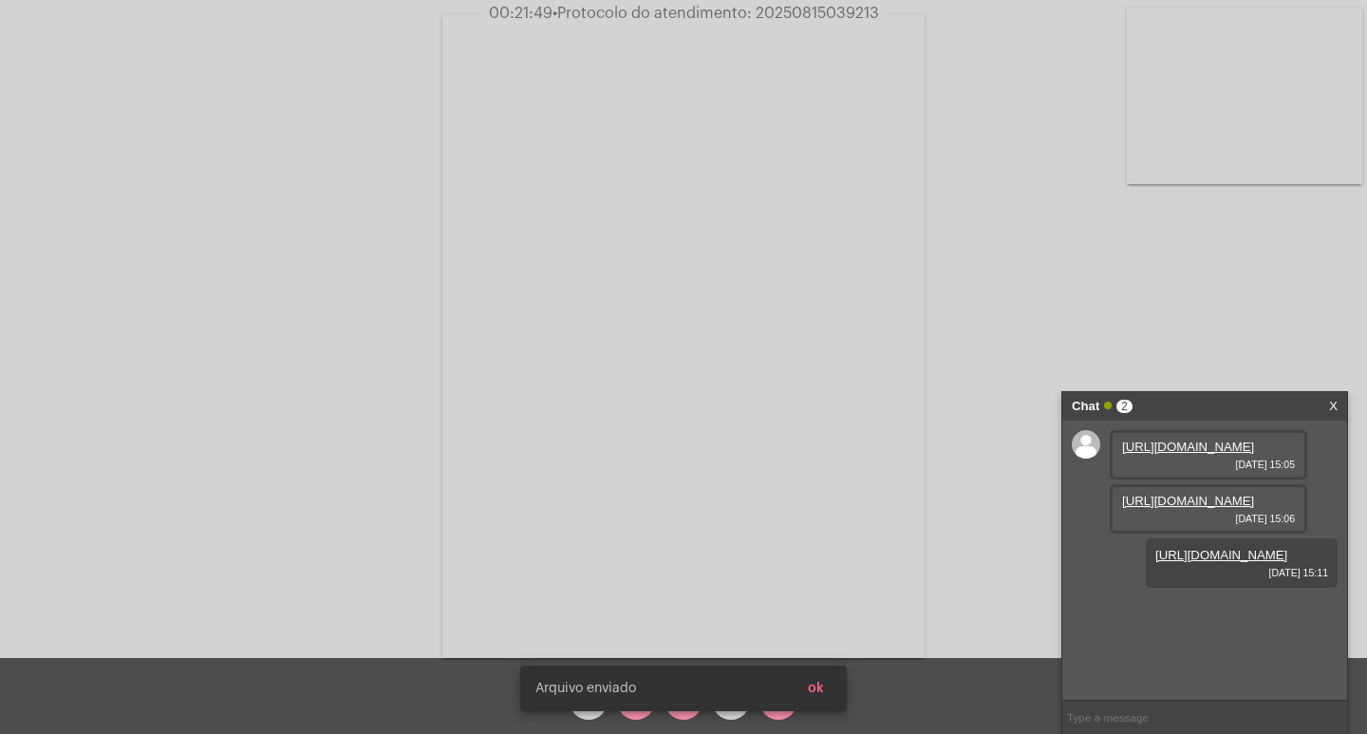
scroll to position [16, 0]
click at [636, 713] on div "[PERSON_NAME] enviado ok" at bounding box center [683, 688] width 372 height 91
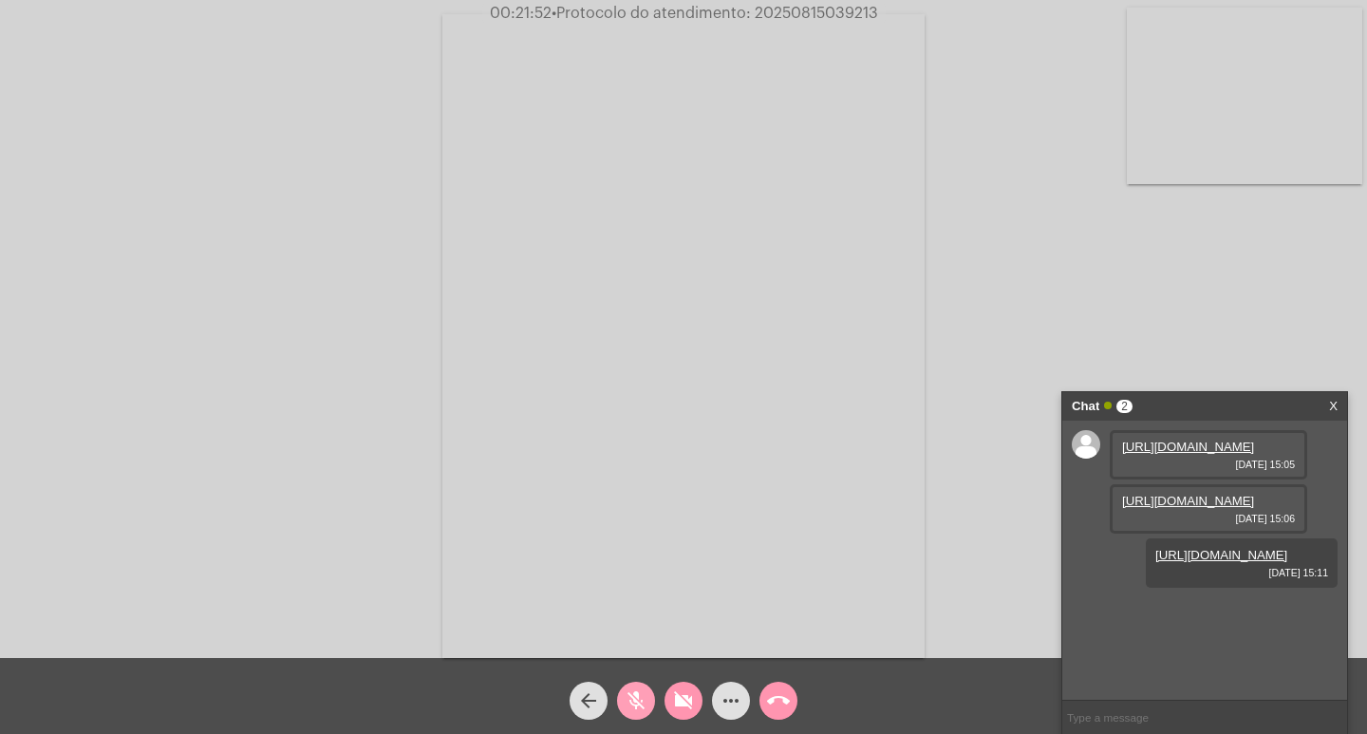
click at [635, 702] on mat-icon "mic_off" at bounding box center [636, 700] width 23 height 23
click at [678, 701] on mat-icon "videocam_off" at bounding box center [683, 700] width 23 height 23
click at [779, 702] on mat-icon "call_end" at bounding box center [778, 700] width 23 height 23
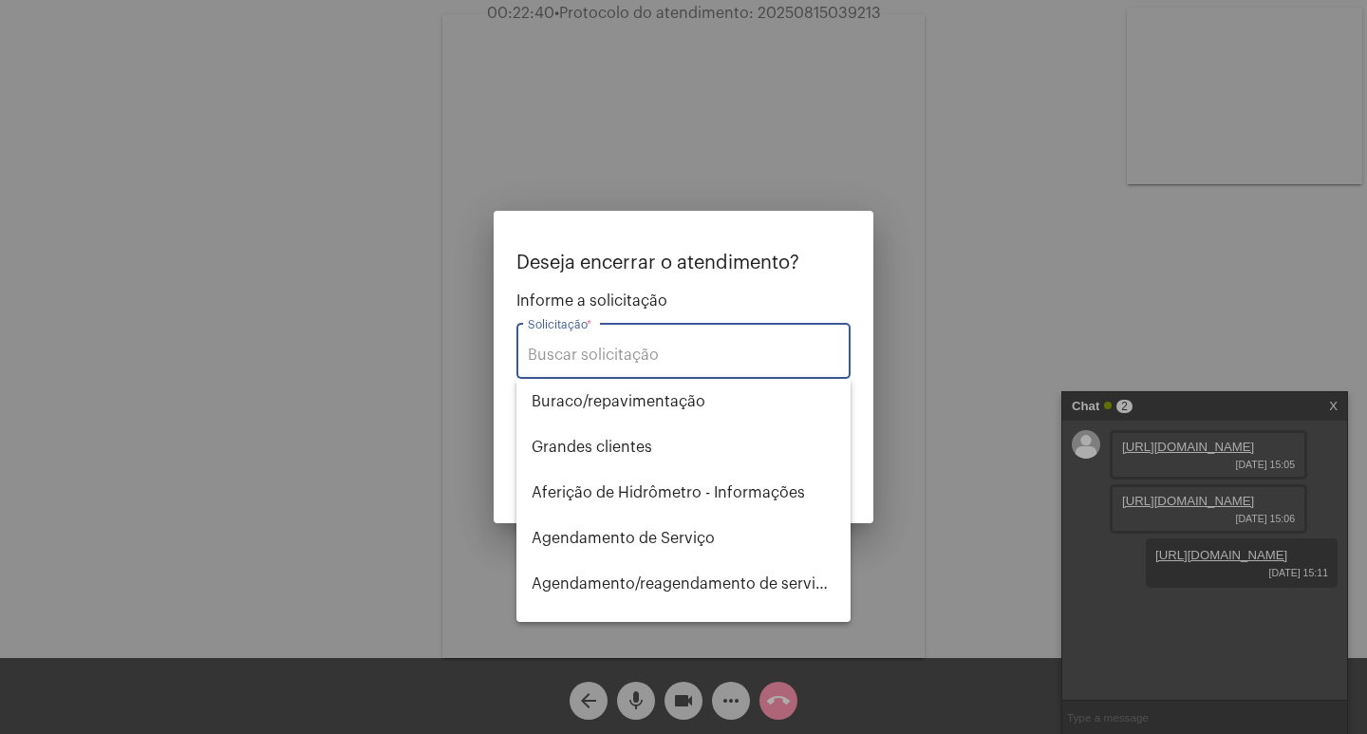
click at [663, 335] on div "Solicitação *" at bounding box center [683, 349] width 311 height 60
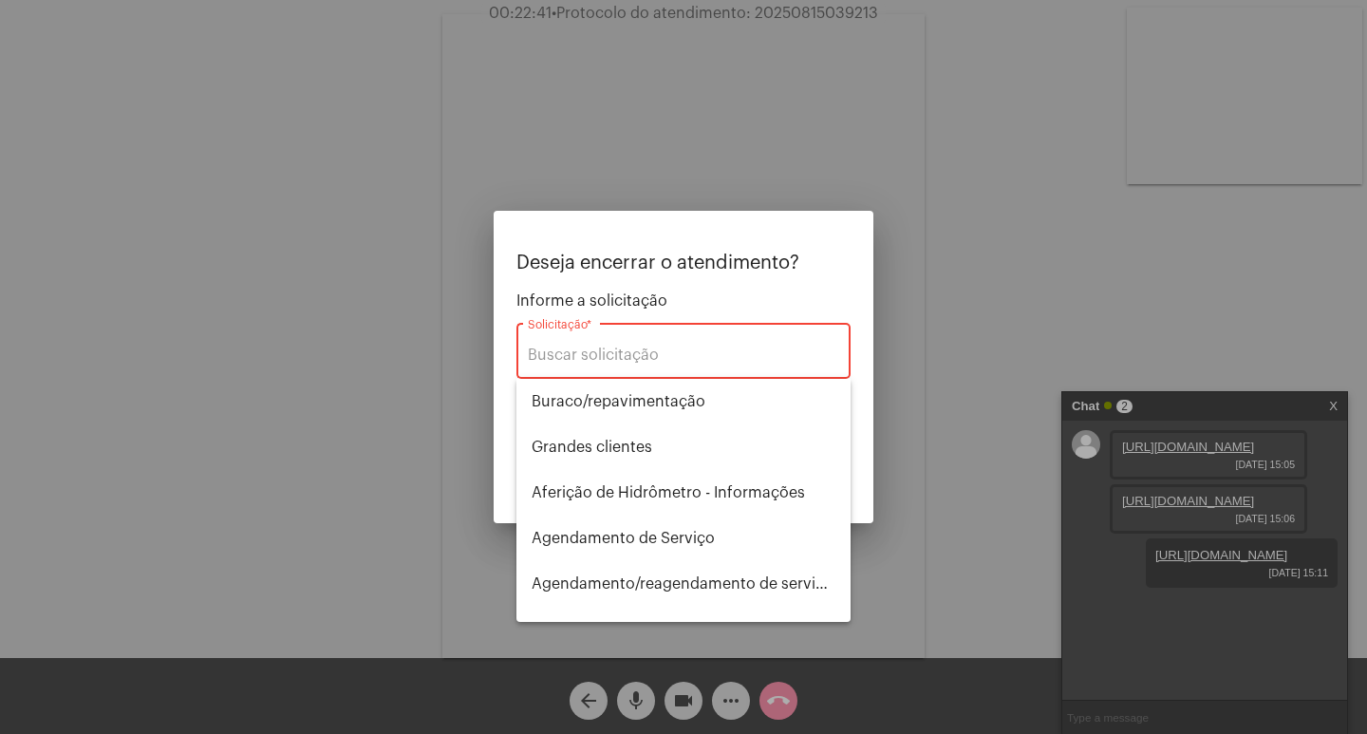
click at [667, 367] on div "Solicitação *" at bounding box center [683, 349] width 311 height 60
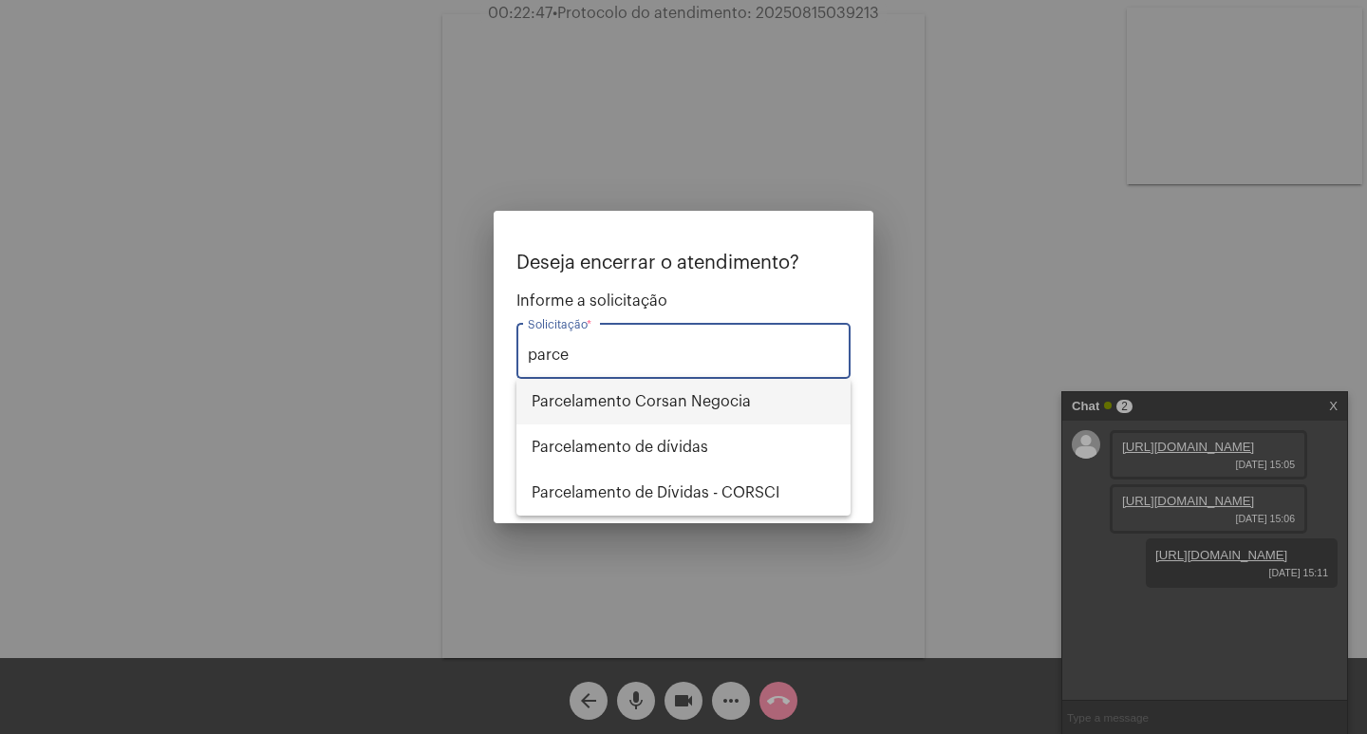
click at [696, 401] on span "Parcelamento Corsan Negocia" at bounding box center [684, 402] width 304 height 46
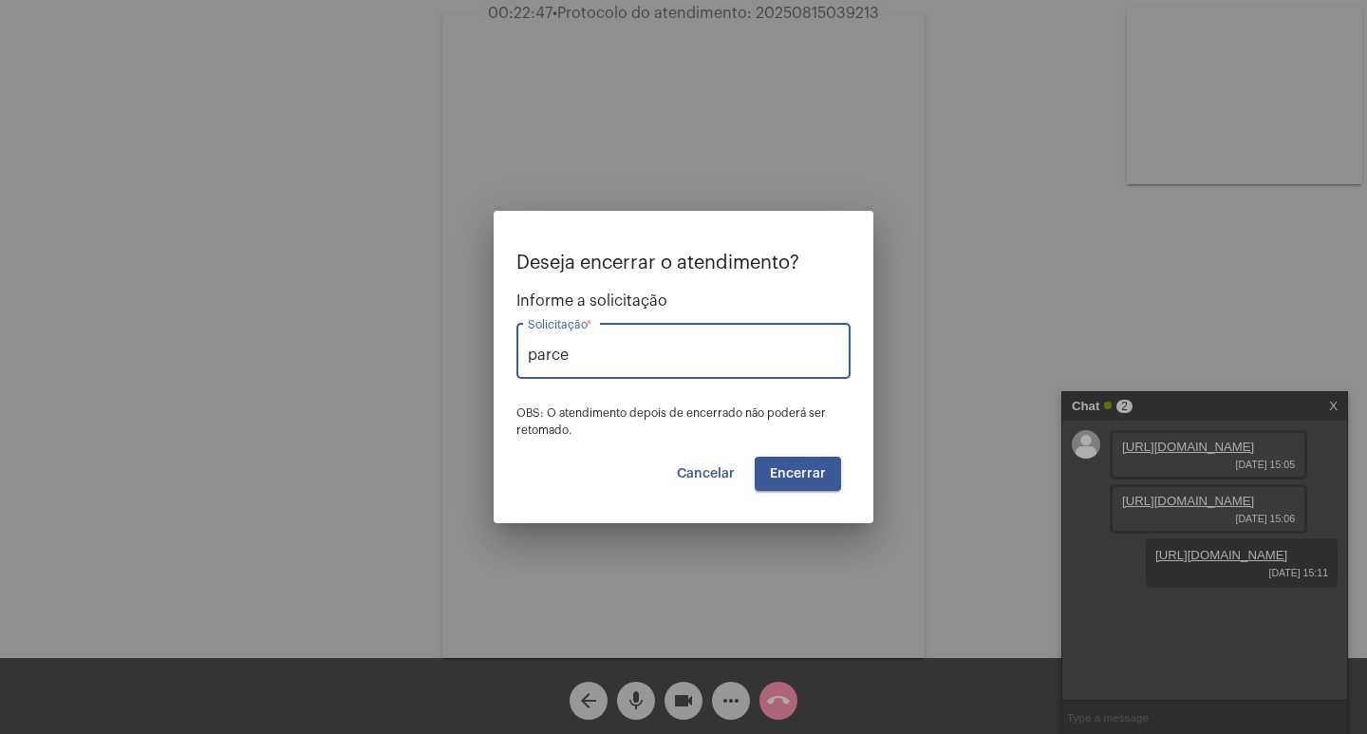
type input "Parcelamento Corsan Negocia"
click at [797, 482] on button "Encerrar" at bounding box center [798, 474] width 86 height 34
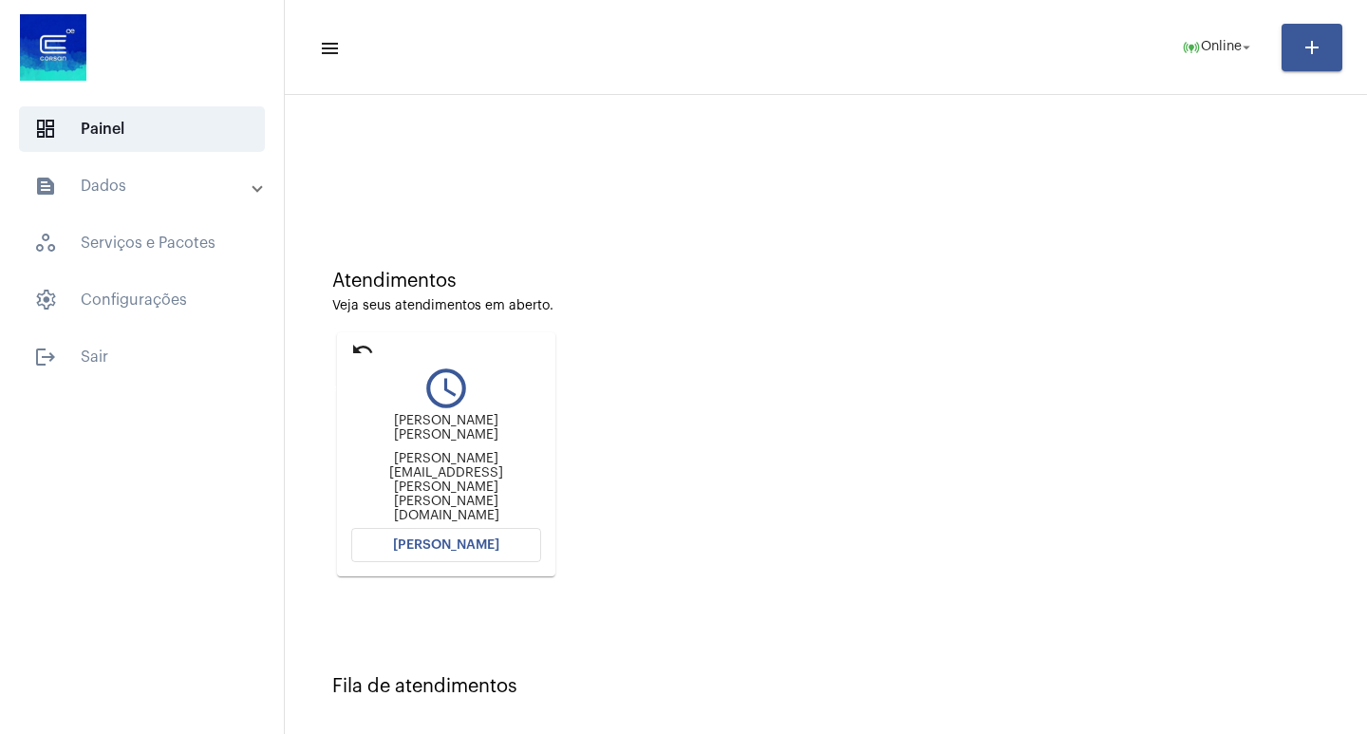
click at [364, 346] on mat-icon "undo" at bounding box center [362, 349] width 23 height 23
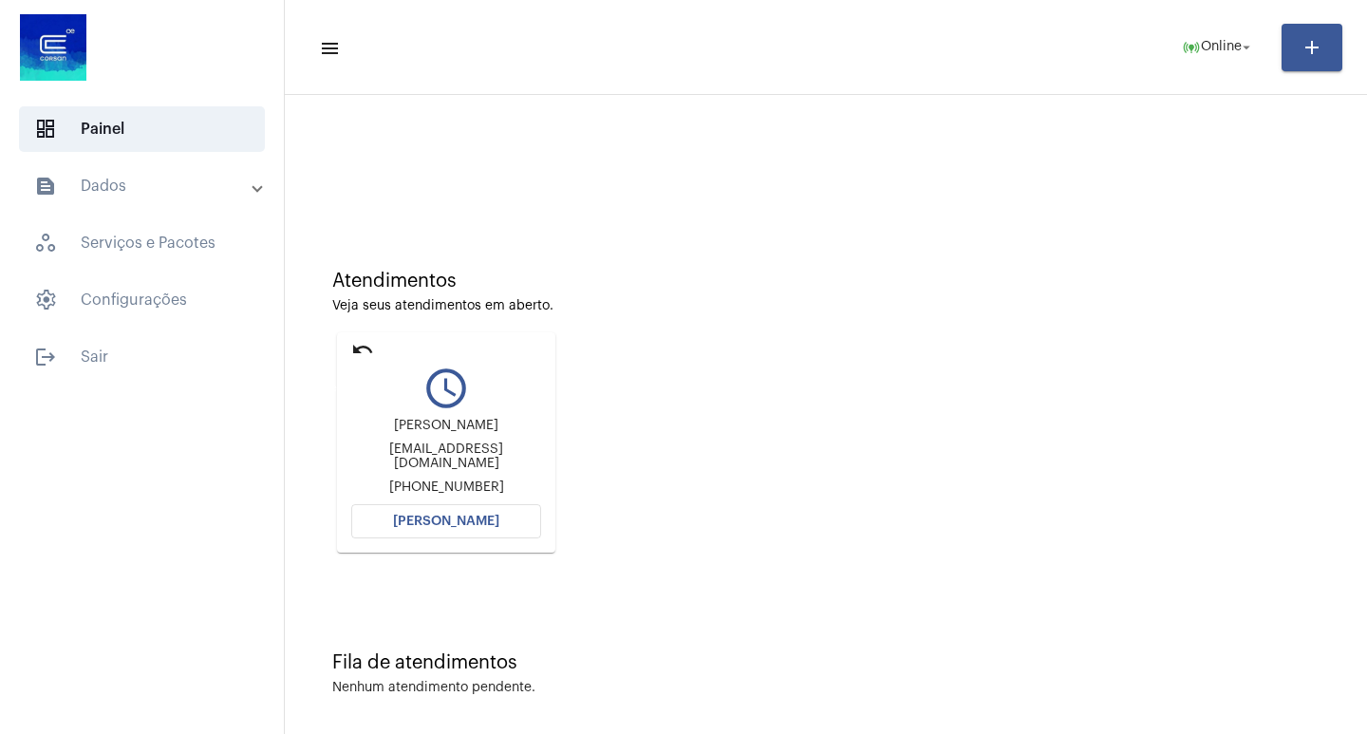
click at [364, 357] on mat-icon "undo" at bounding box center [362, 349] width 23 height 23
drag, startPoint x: 405, startPoint y: 524, endPoint x: 398, endPoint y: 625, distance: 101.8
click at [398, 625] on div "Atendimentos Veja seus atendimentos em aberto. undo query_builder [PERSON_NAME]…" at bounding box center [825, 418] width 1063 height 628
click at [354, 345] on mat-icon "undo" at bounding box center [362, 349] width 23 height 23
click at [352, 356] on mat-icon "undo" at bounding box center [362, 349] width 23 height 23
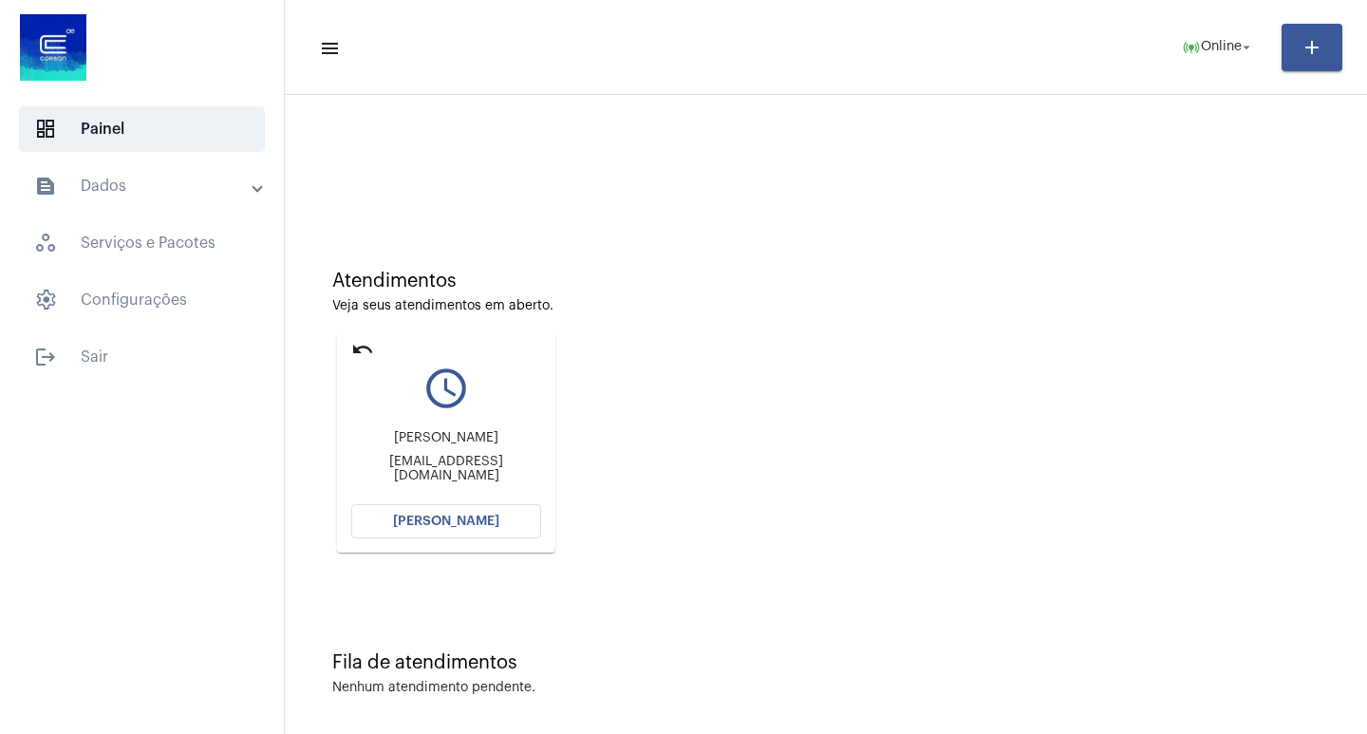
click at [464, 499] on mat-card-content "query_builder [PERSON_NAME] [EMAIL_ADDRESS][DOMAIN_NAME] [PERSON_NAME]" at bounding box center [446, 428] width 190 height 142
click at [465, 518] on span "[PERSON_NAME]" at bounding box center [446, 520] width 106 height 13
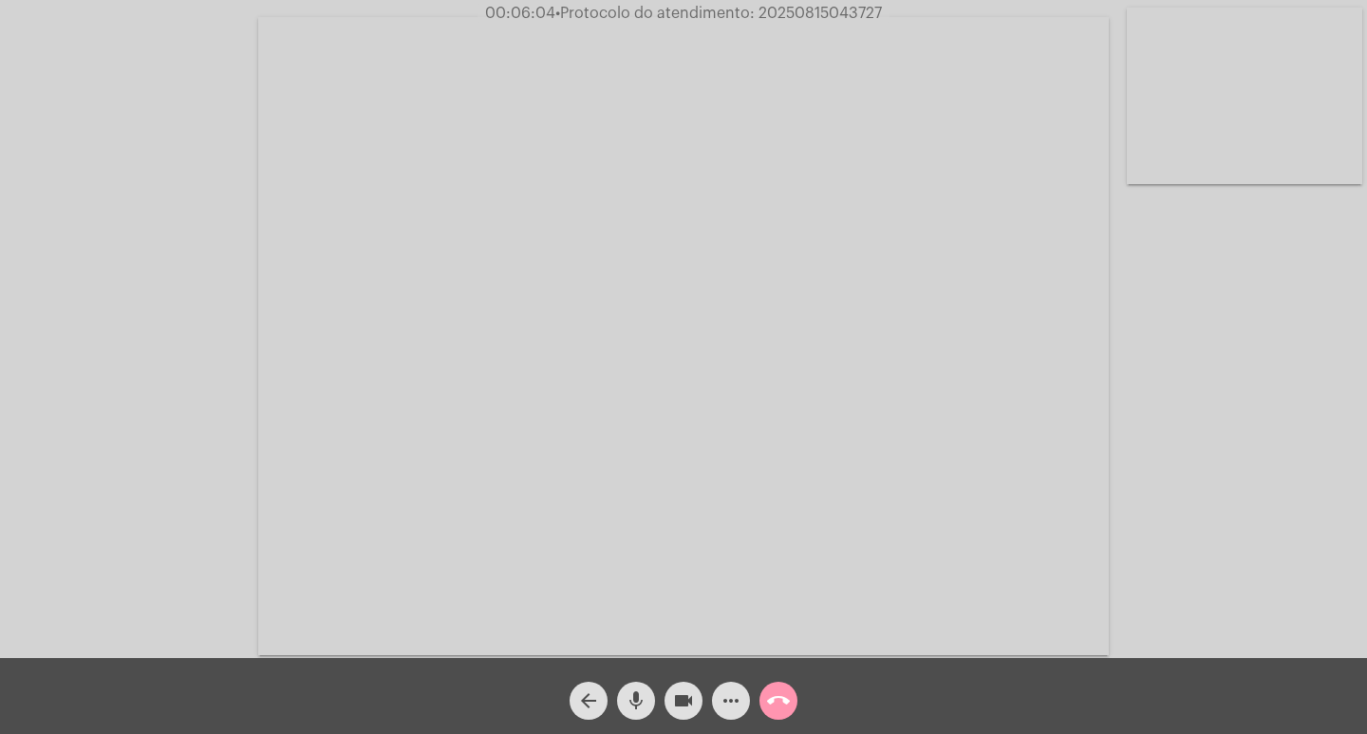
click at [798, 16] on span "• Protocolo do atendimento: 20250815043727" at bounding box center [718, 13] width 327 height 15
click at [768, 706] on mat-icon "call_end" at bounding box center [778, 700] width 23 height 23
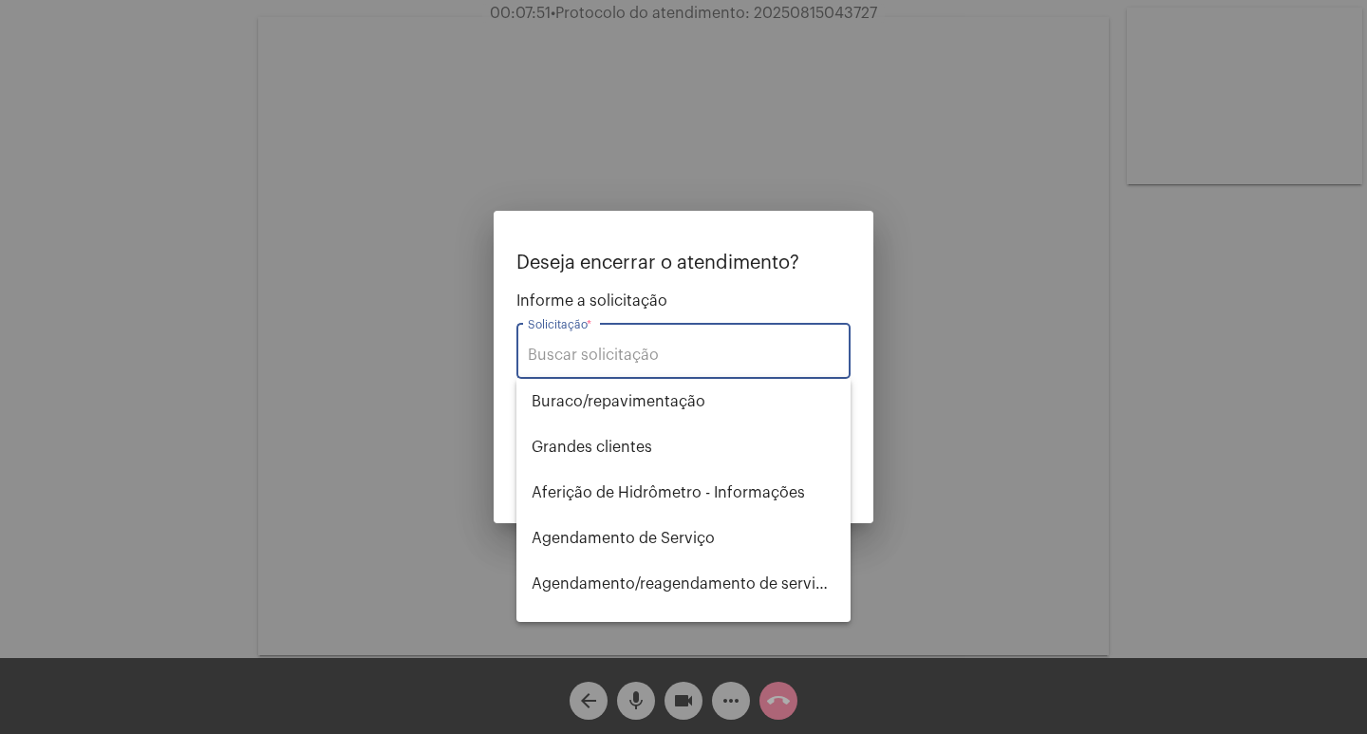
click at [593, 360] on input "Solicitação *" at bounding box center [683, 354] width 311 height 17
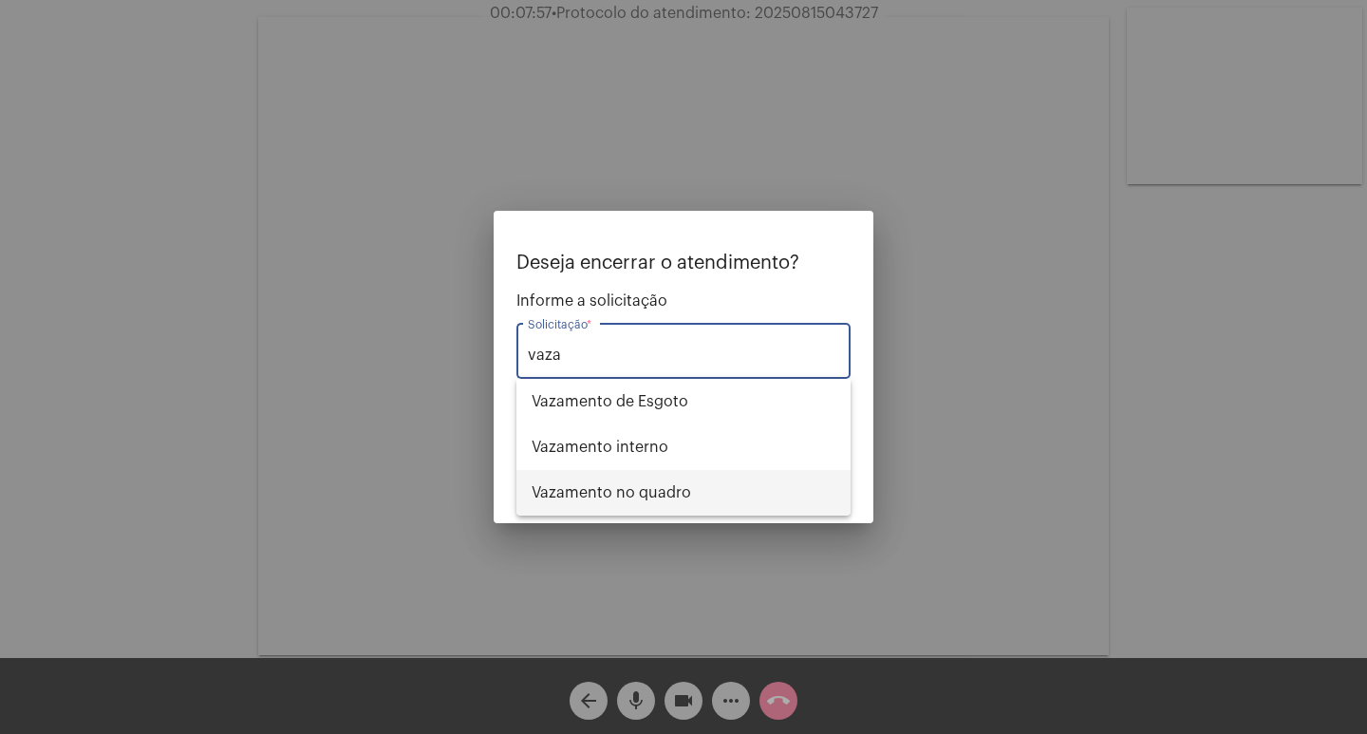
click at [682, 501] on span "Vazamento no quadro" at bounding box center [684, 493] width 304 height 46
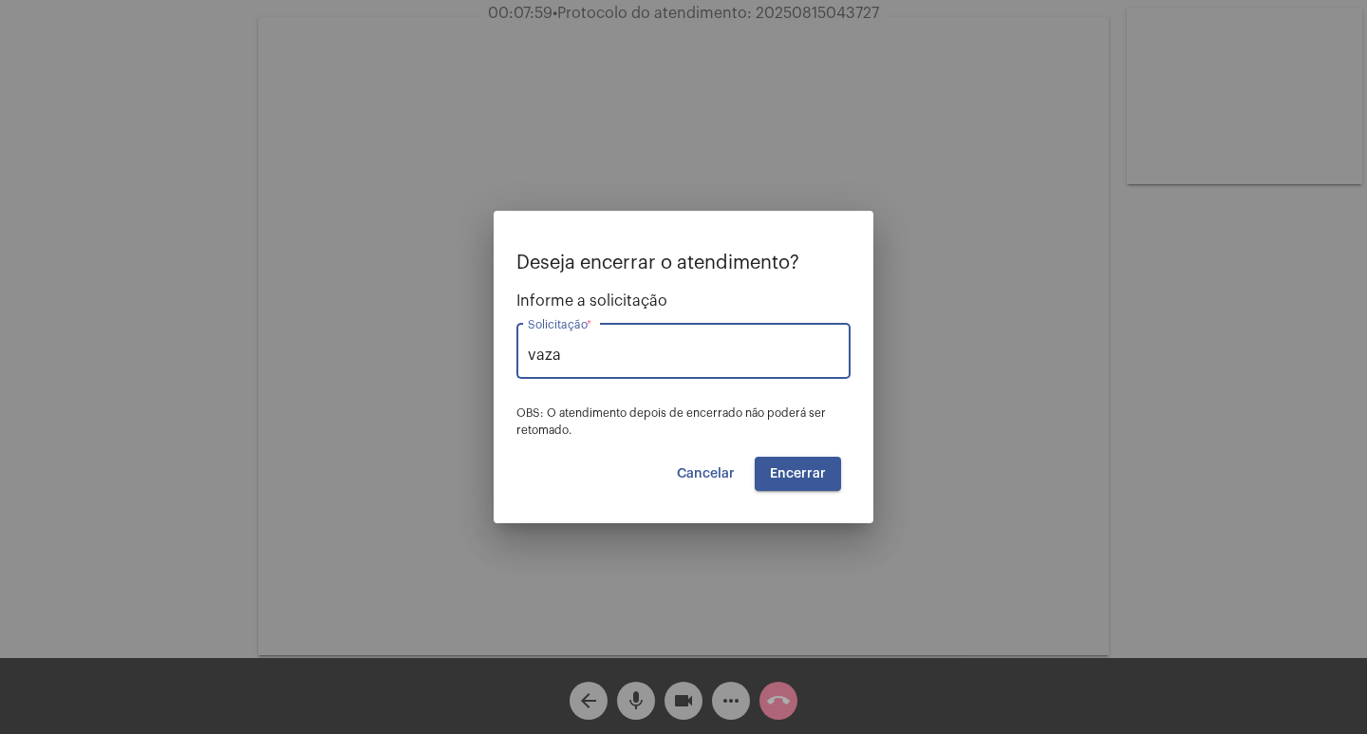
type input "Vazamento no quadro"
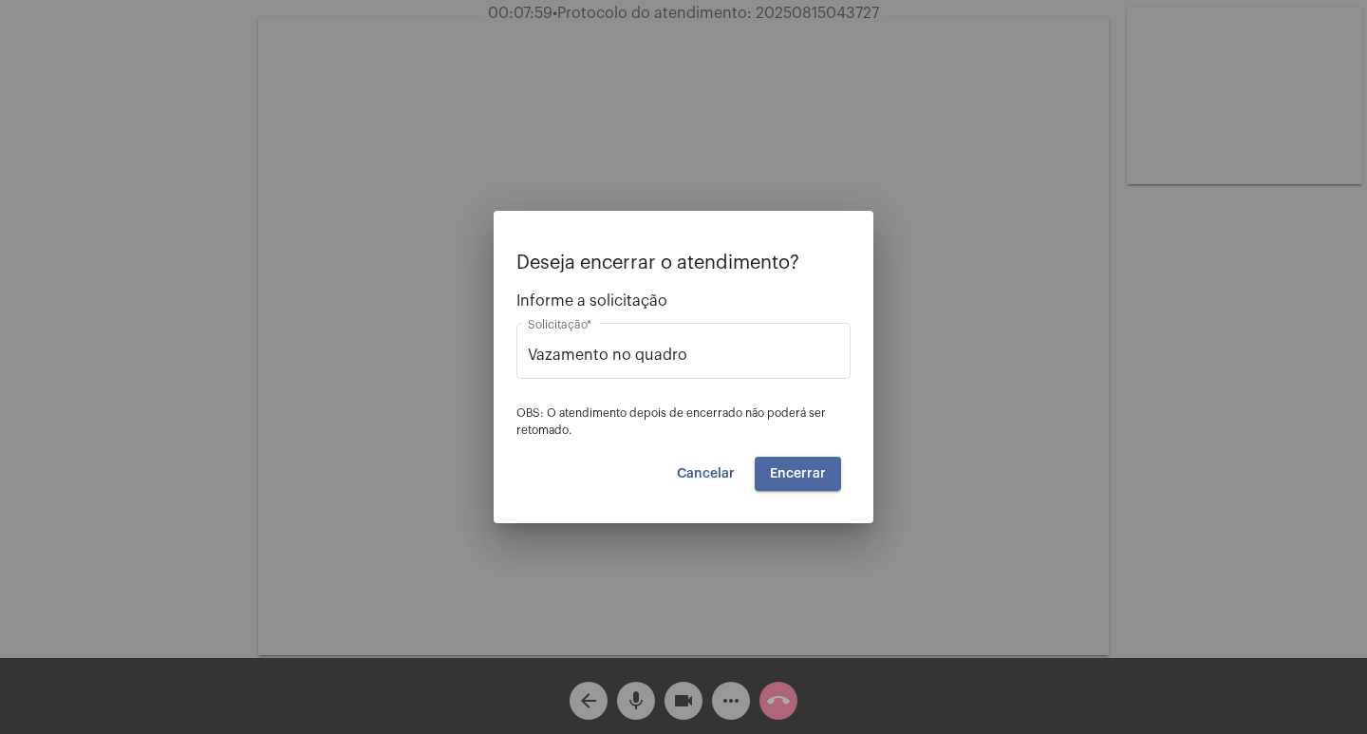
click at [806, 470] on span "Encerrar" at bounding box center [798, 473] width 56 height 13
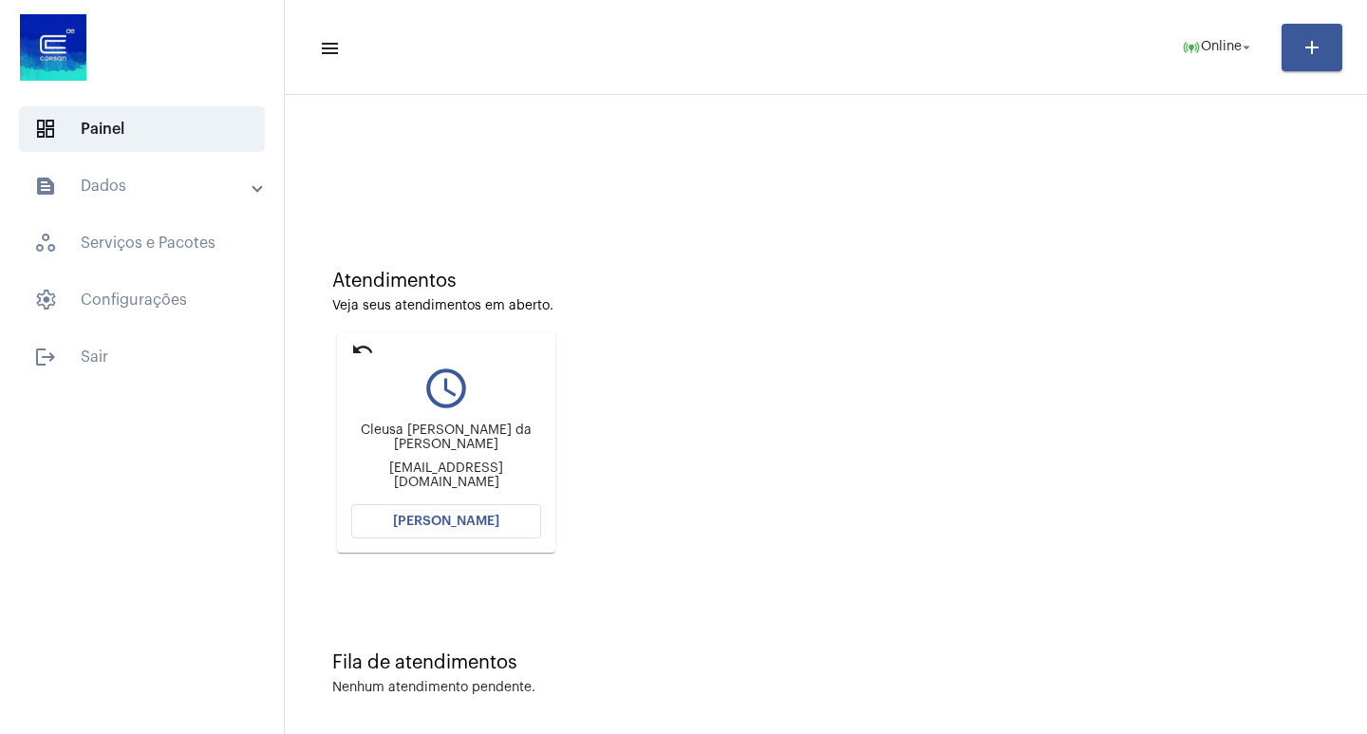
click at [357, 345] on mat-icon "undo" at bounding box center [362, 349] width 23 height 23
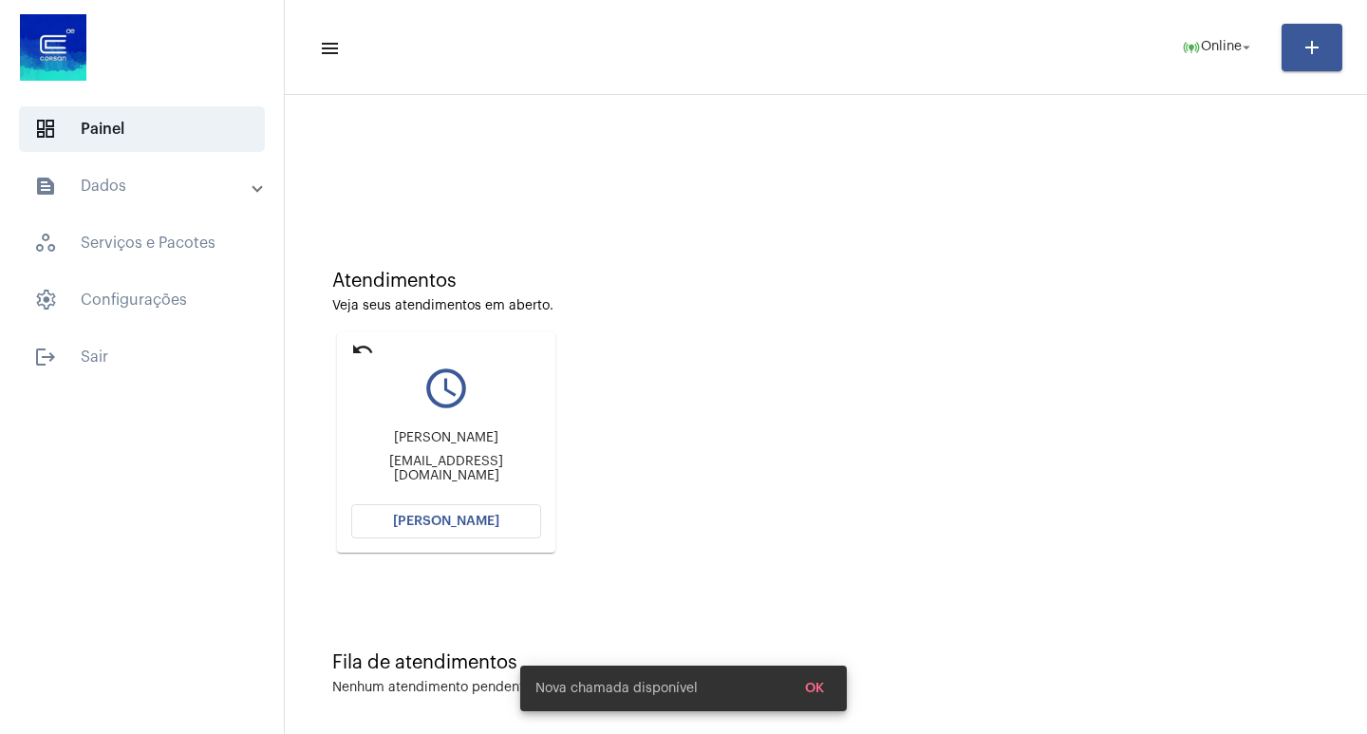
click at [489, 509] on button "[PERSON_NAME]" at bounding box center [446, 521] width 190 height 34
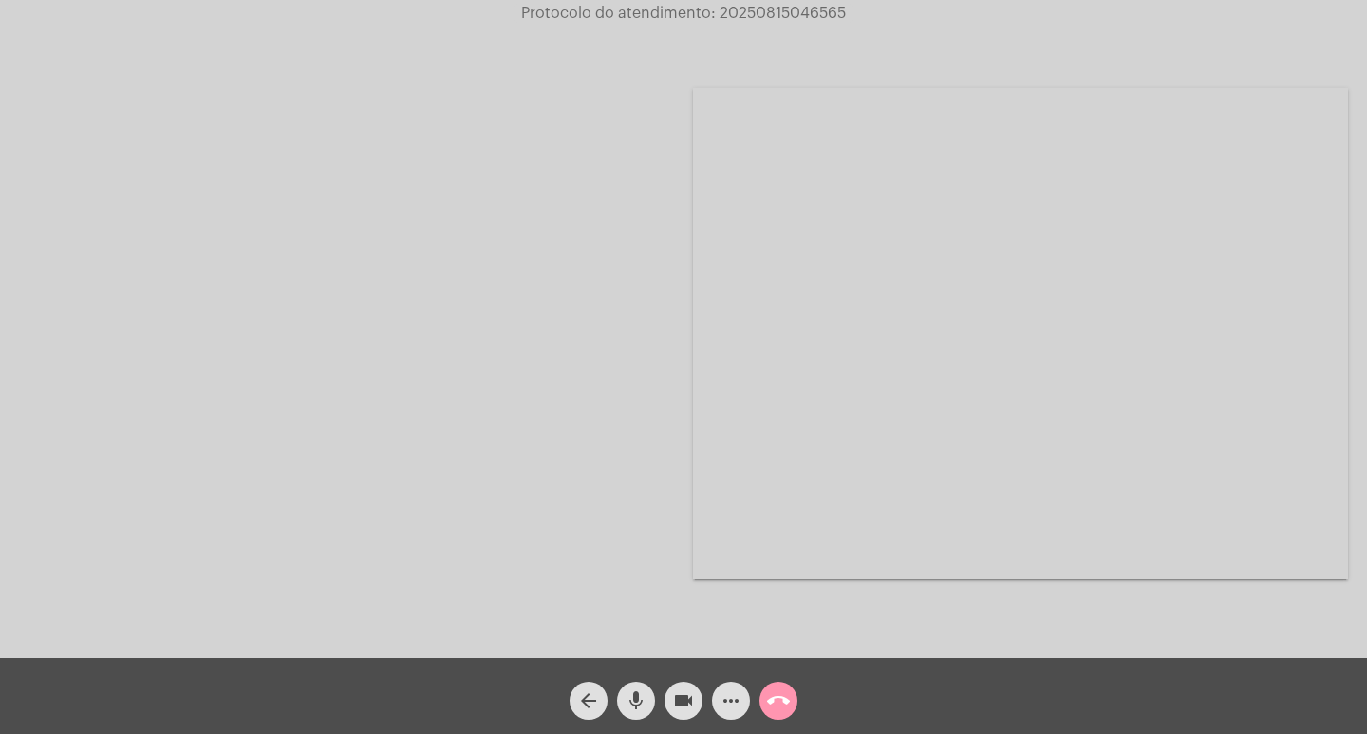
click at [614, 682] on div "mic" at bounding box center [635, 695] width 47 height 47
click at [629, 688] on span "mic_off" at bounding box center [636, 700] width 23 height 38
click at [629, 688] on span "mic" at bounding box center [636, 700] width 23 height 38
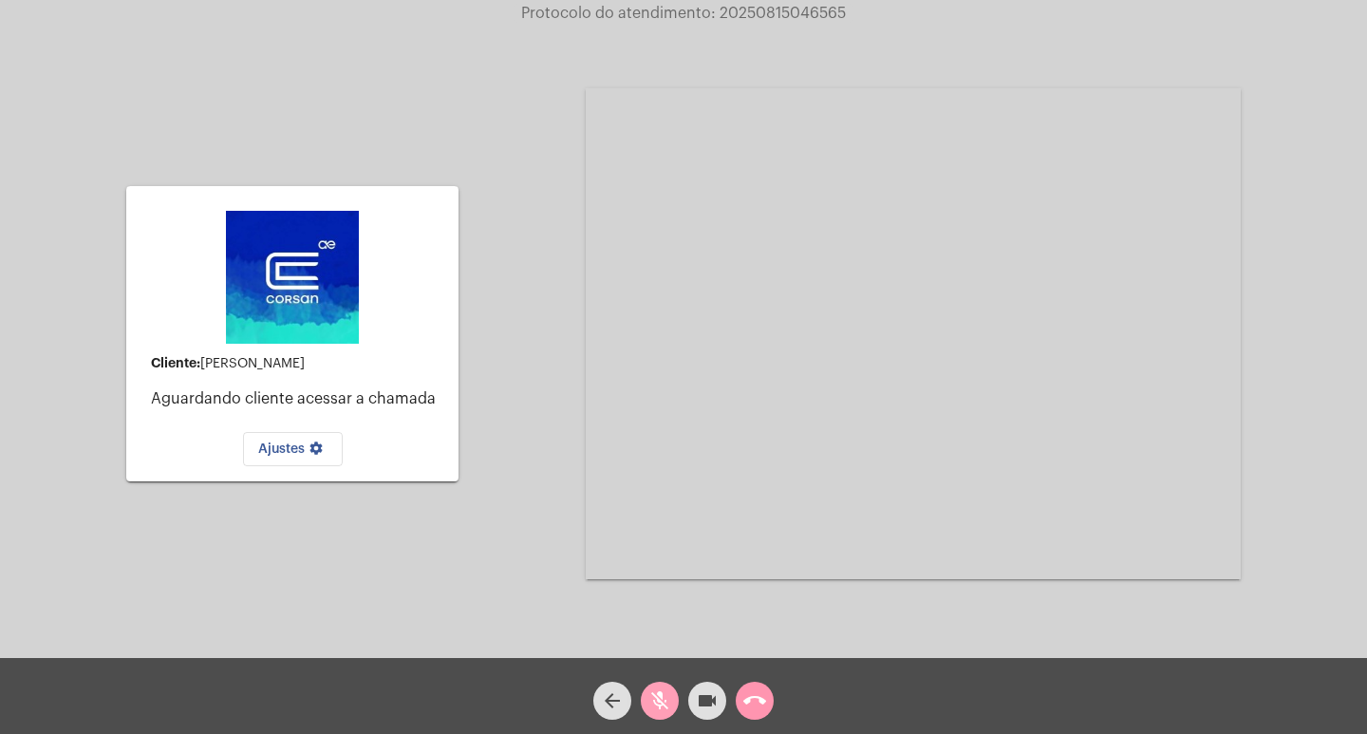
click at [662, 715] on span "mic_off" at bounding box center [659, 700] width 23 height 38
click at [763, 699] on mat-icon "call_end" at bounding box center [754, 700] width 23 height 23
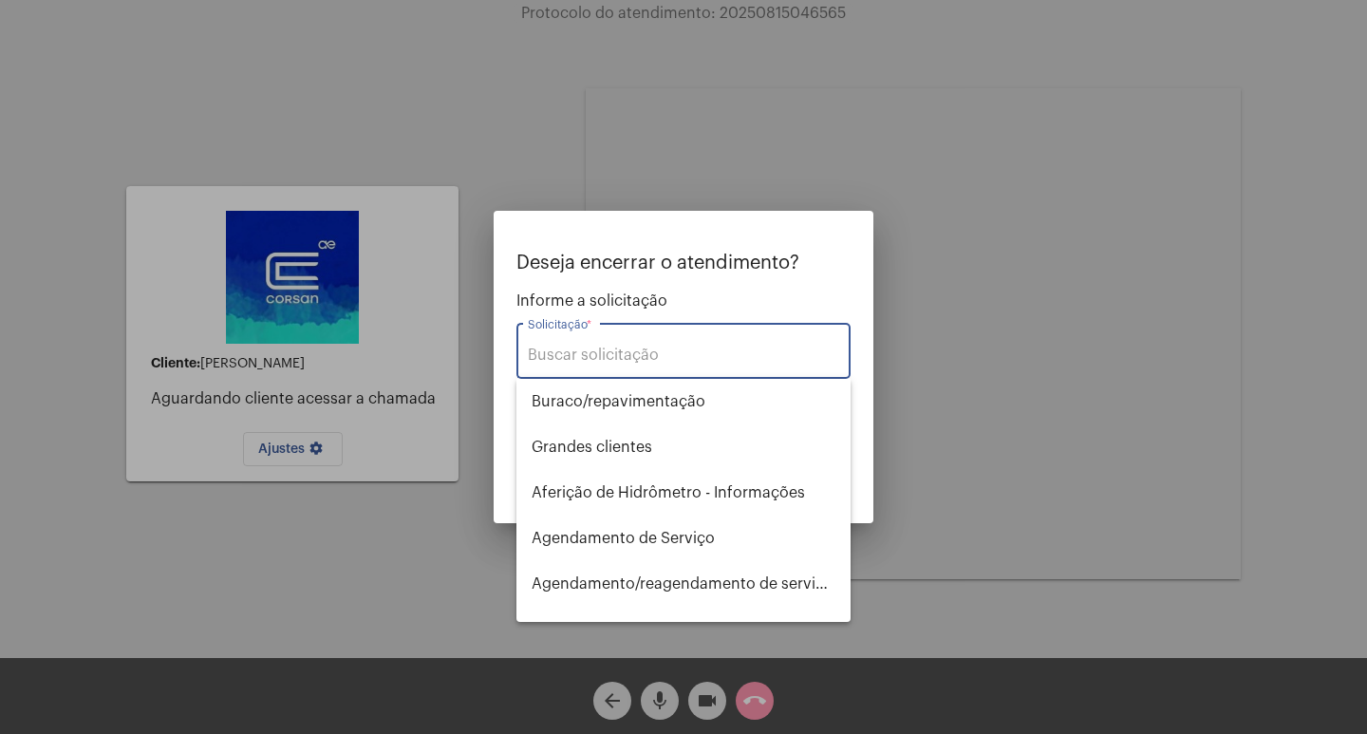
click at [682, 351] on input "Solicitação *" at bounding box center [683, 354] width 311 height 17
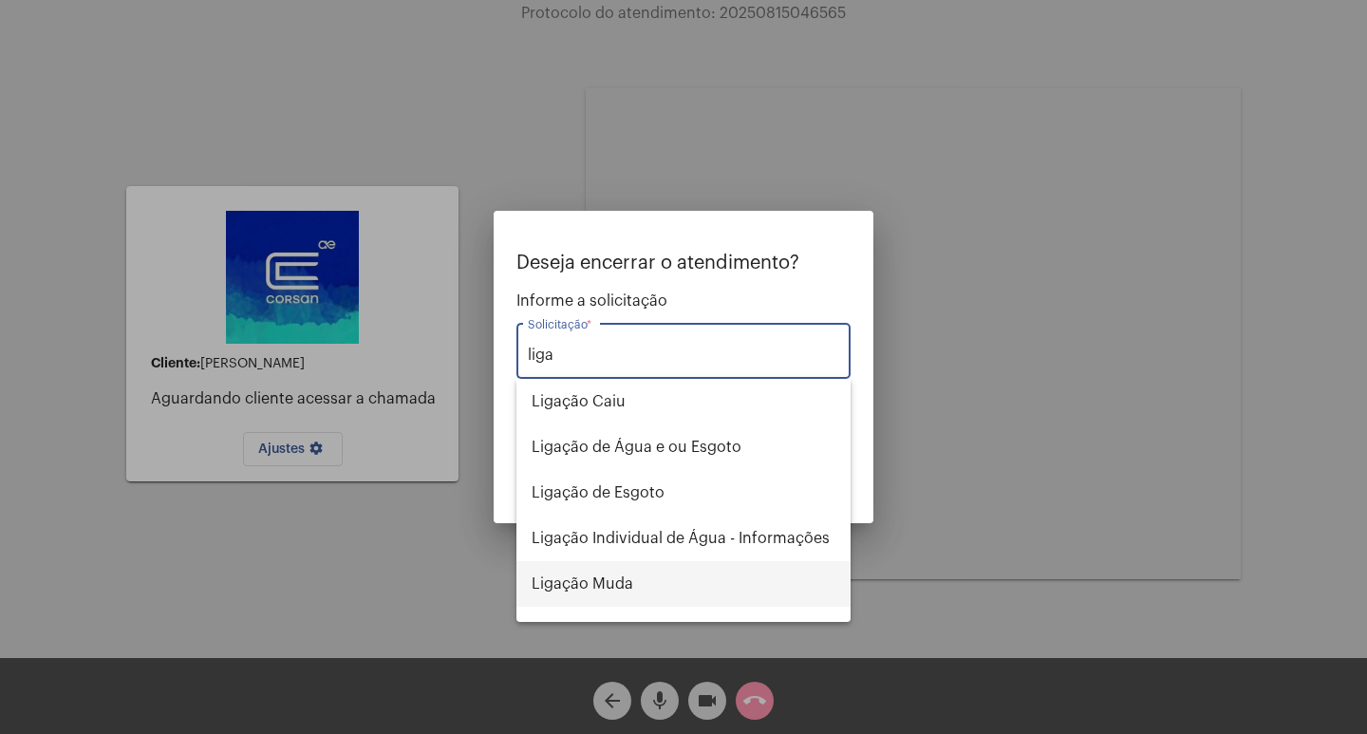
click at [602, 582] on span "Ligação Muda" at bounding box center [684, 584] width 304 height 46
type input "Ligação Muda"
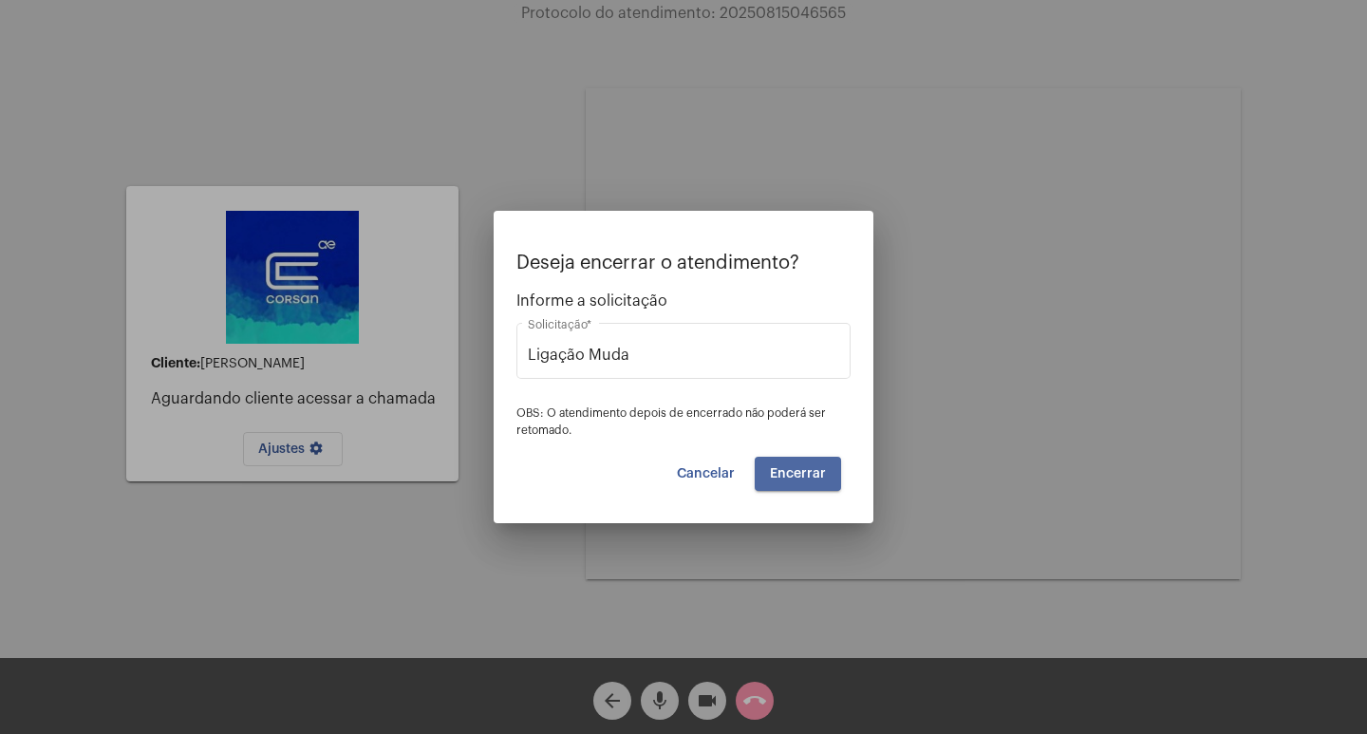
click at [805, 475] on span "Encerrar" at bounding box center [798, 473] width 56 height 13
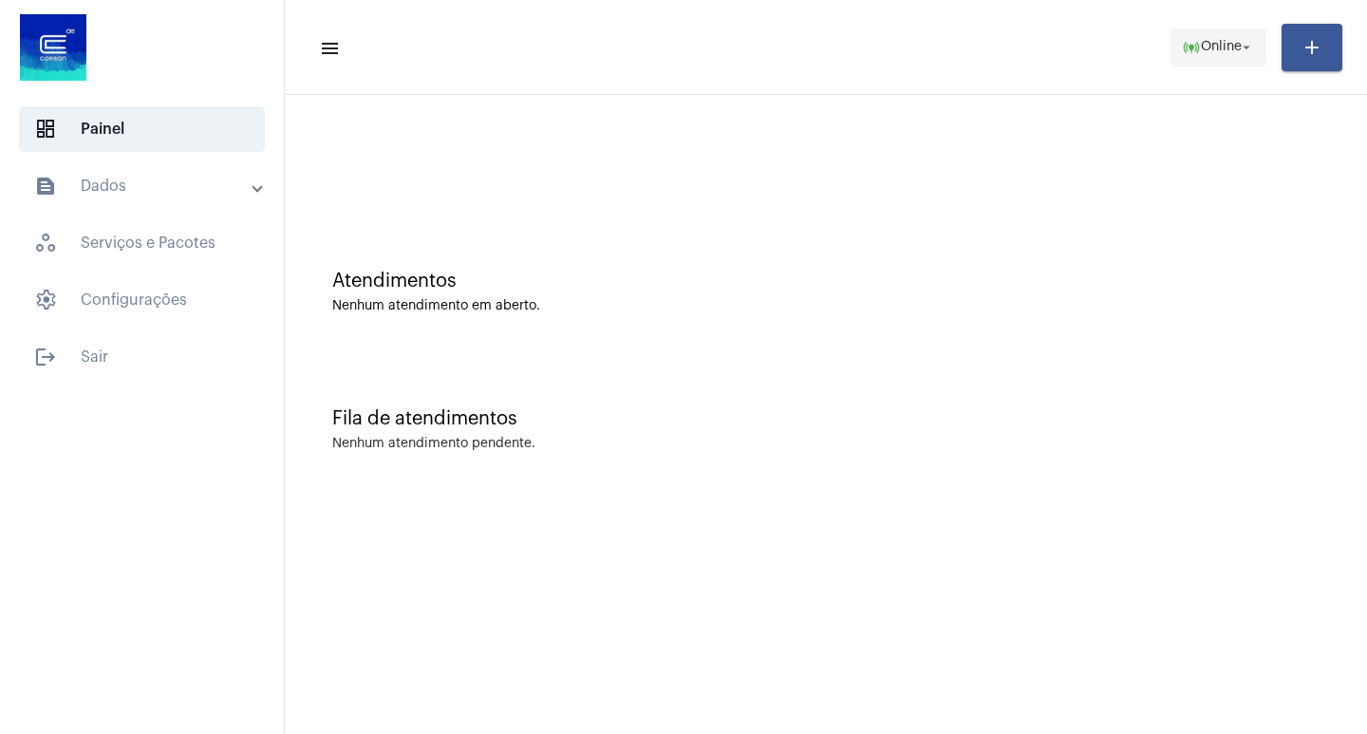
click at [1203, 61] on span "online_prediction Online arrow_drop_down" at bounding box center [1218, 46] width 73 height 34
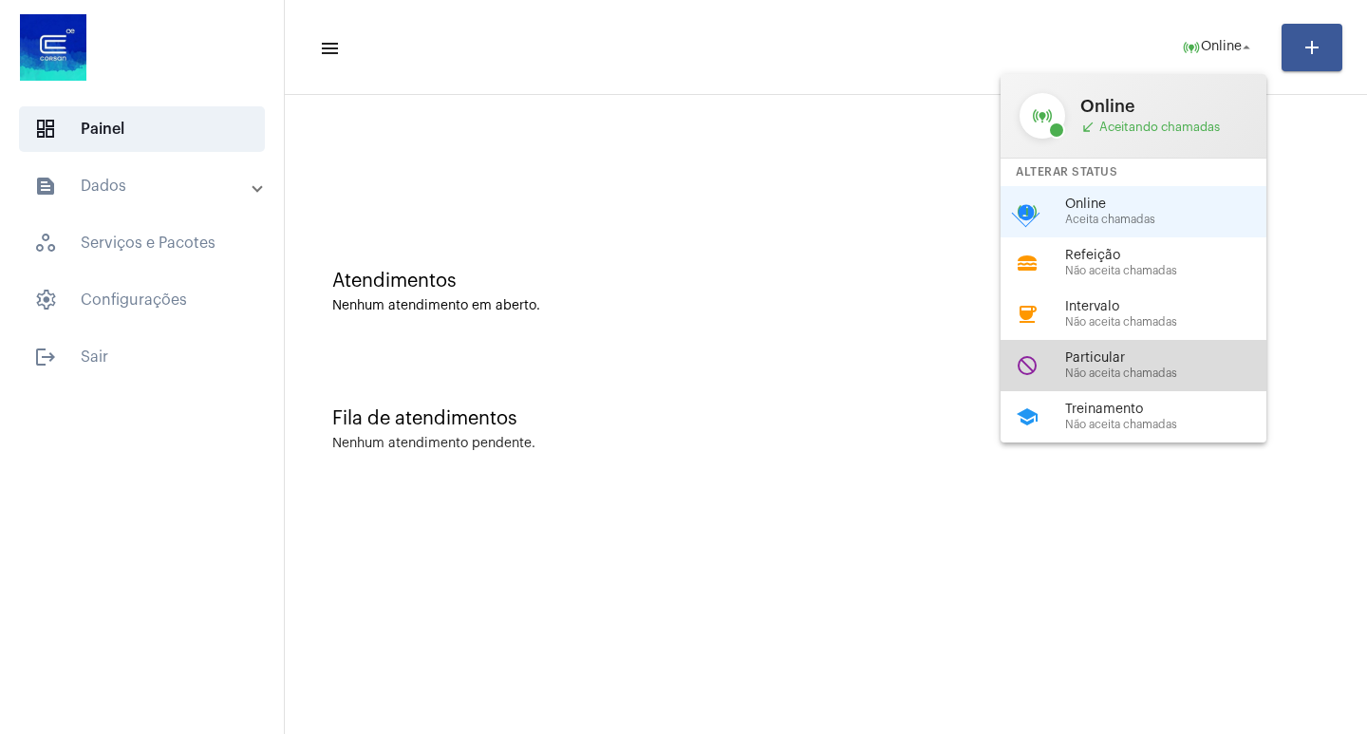
click at [1187, 345] on div "do_not_disturb Particular Não aceita chamadas" at bounding box center [1148, 365] width 296 height 51
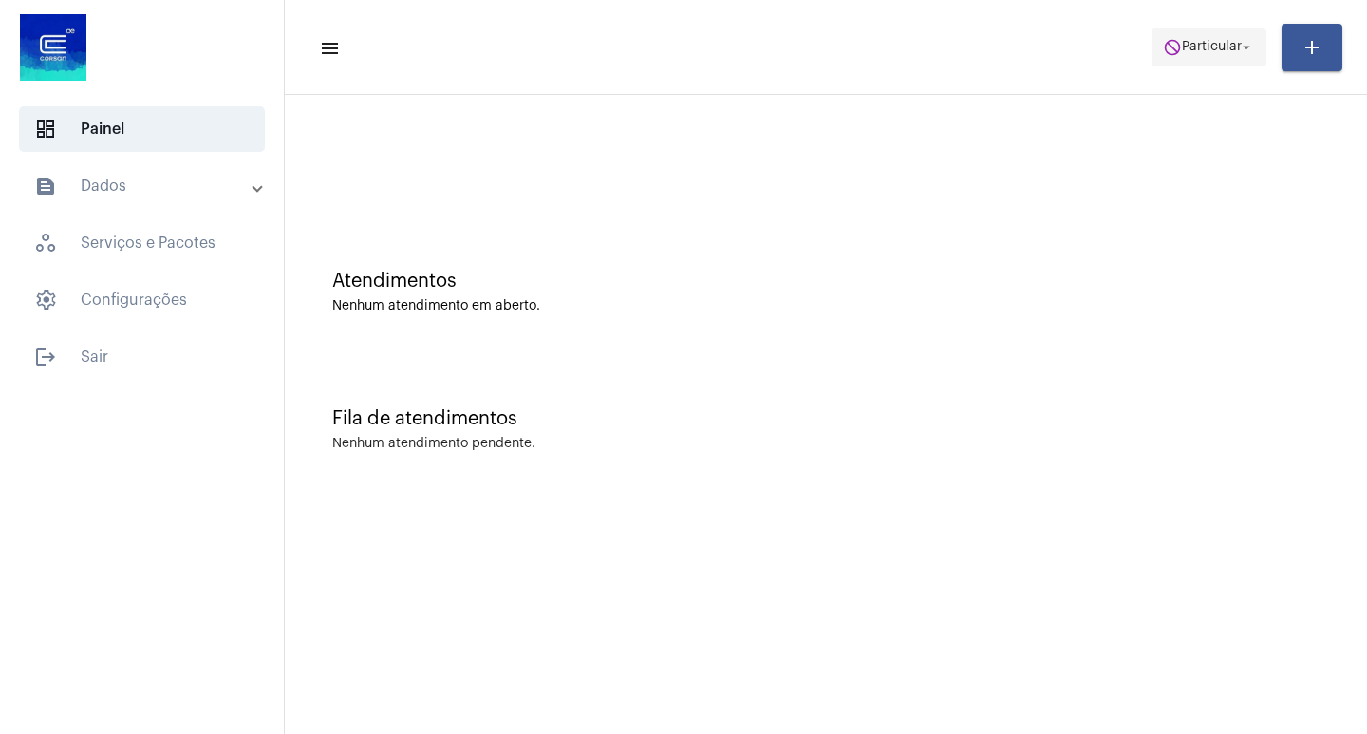
click at [1208, 47] on span "Particular" at bounding box center [1212, 47] width 60 height 13
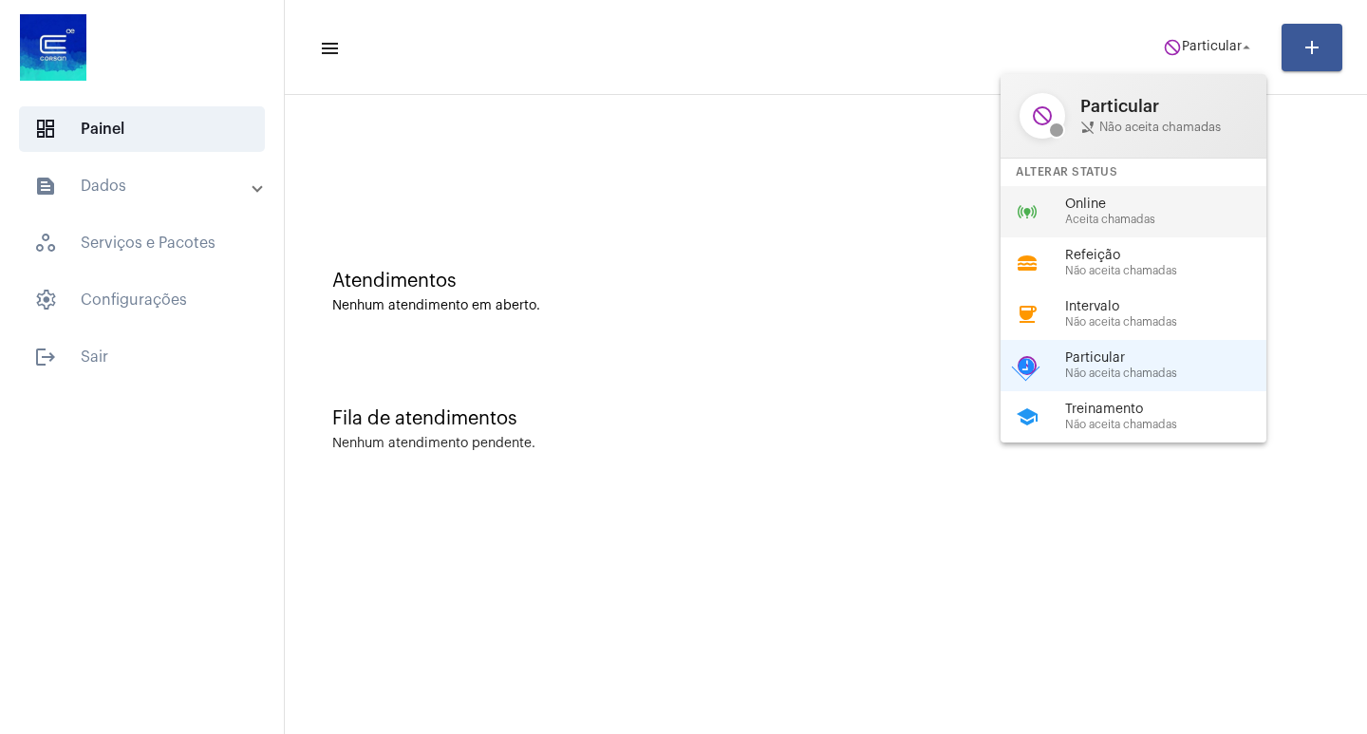
click at [1099, 205] on span "Online" at bounding box center [1173, 204] width 216 height 14
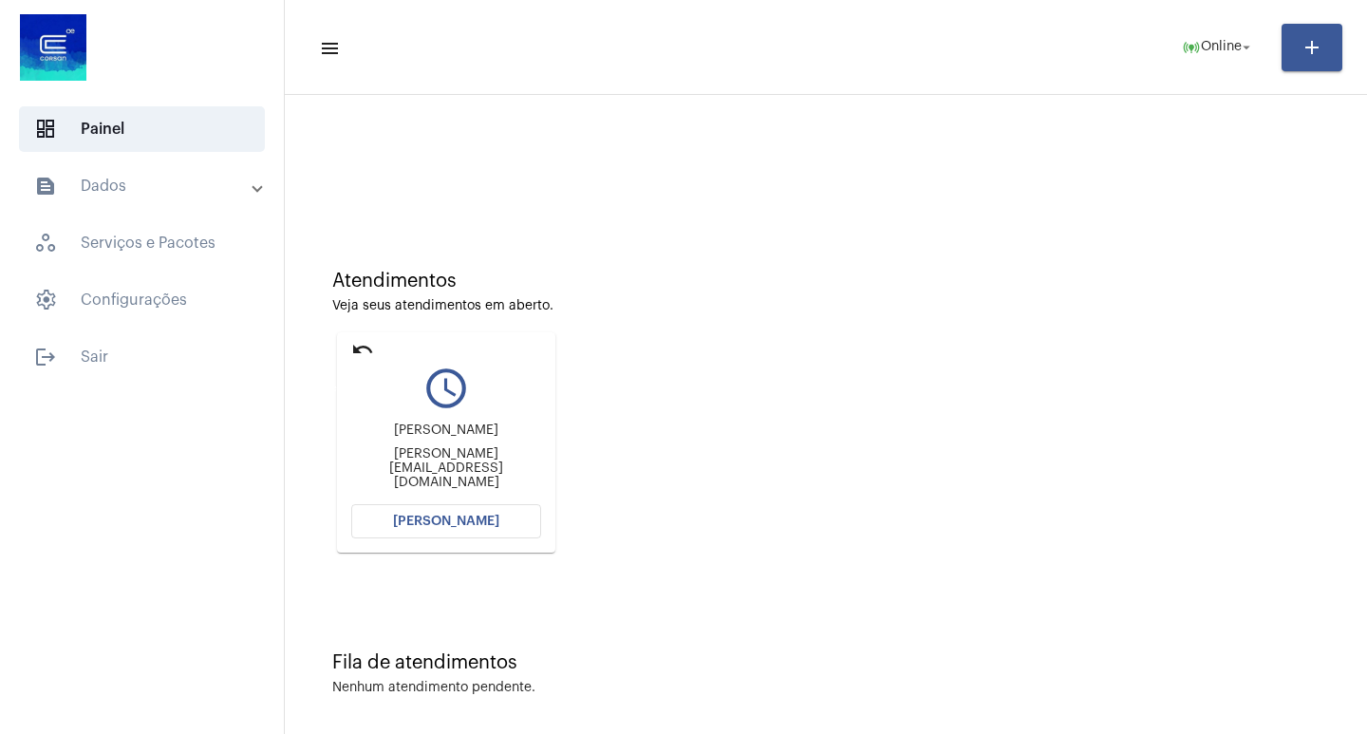
click at [357, 345] on mat-icon "undo" at bounding box center [362, 349] width 23 height 23
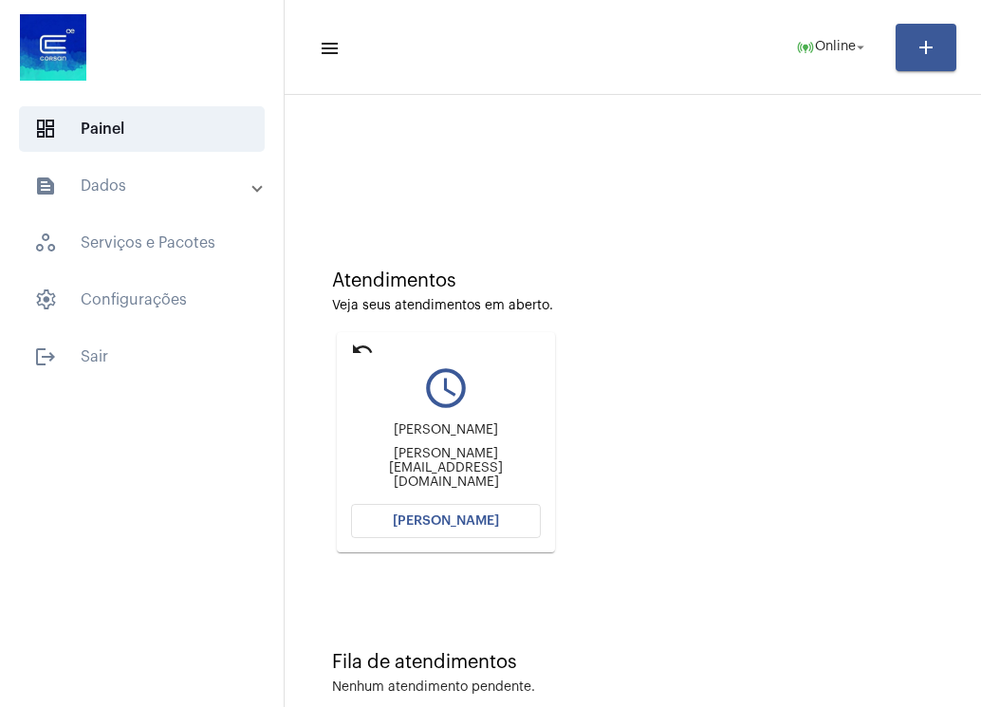
click at [354, 334] on mat-card "undo query_builder [PERSON_NAME] [PERSON_NAME][EMAIL_ADDRESS][DOMAIN_NAME] [PER…" at bounding box center [446, 442] width 218 height 220
click at [356, 341] on mat-icon "undo" at bounding box center [362, 349] width 23 height 23
click at [362, 363] on div "undo" at bounding box center [362, 351] width 23 height 27
click at [369, 345] on mat-icon "undo" at bounding box center [362, 349] width 23 height 23
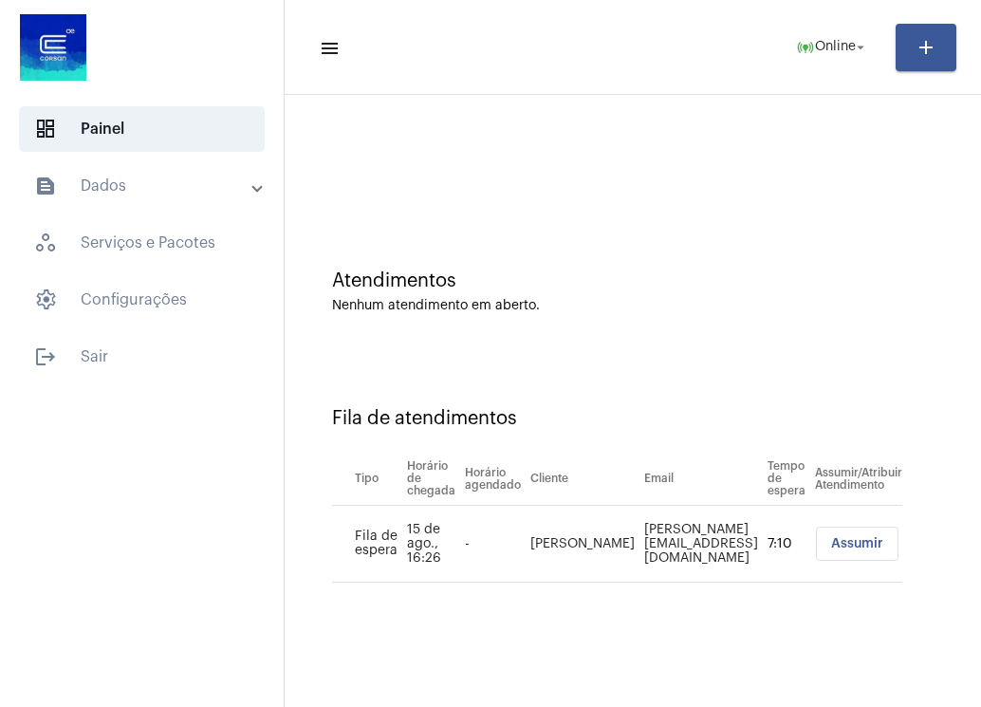
click at [884, 545] on span "Assumir" at bounding box center [857, 543] width 52 height 13
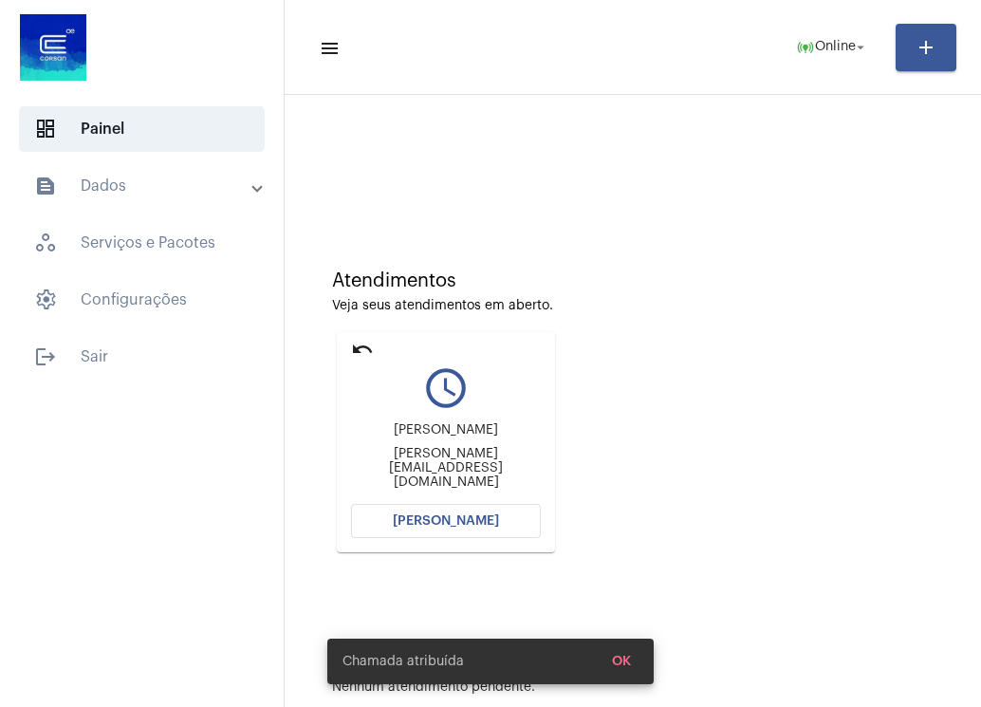
click at [487, 530] on button "[PERSON_NAME]" at bounding box center [446, 521] width 190 height 34
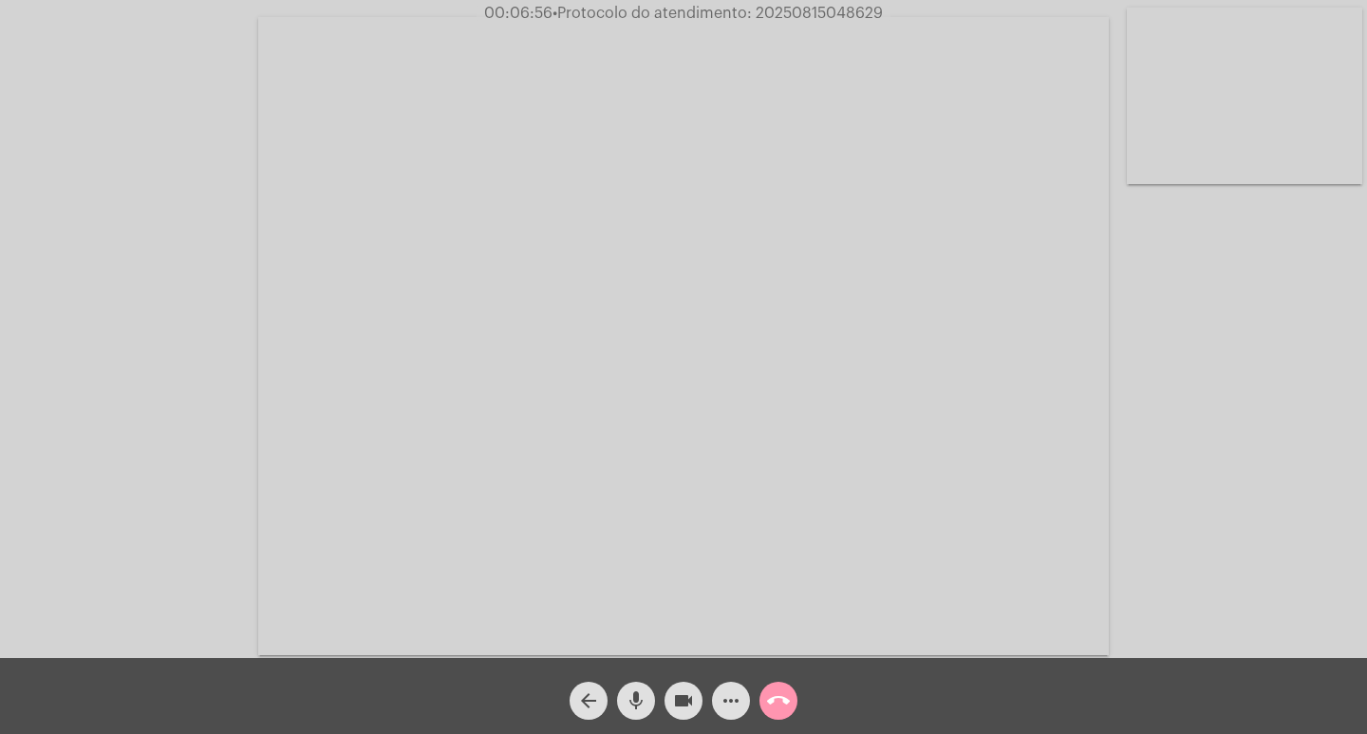
click at [1276, 383] on div "Acessando Câmera e Microfone..." at bounding box center [683, 334] width 1363 height 658
click at [1231, 383] on div "Acessando Câmera e Microfone..." at bounding box center [683, 334] width 1363 height 658
click at [640, 708] on mat-icon "mic" at bounding box center [636, 700] width 23 height 23
drag, startPoint x: 627, startPoint y: 701, endPoint x: 627, endPoint y: 712, distance: 10.4
click at [627, 710] on mat-icon "mic_off" at bounding box center [636, 700] width 23 height 23
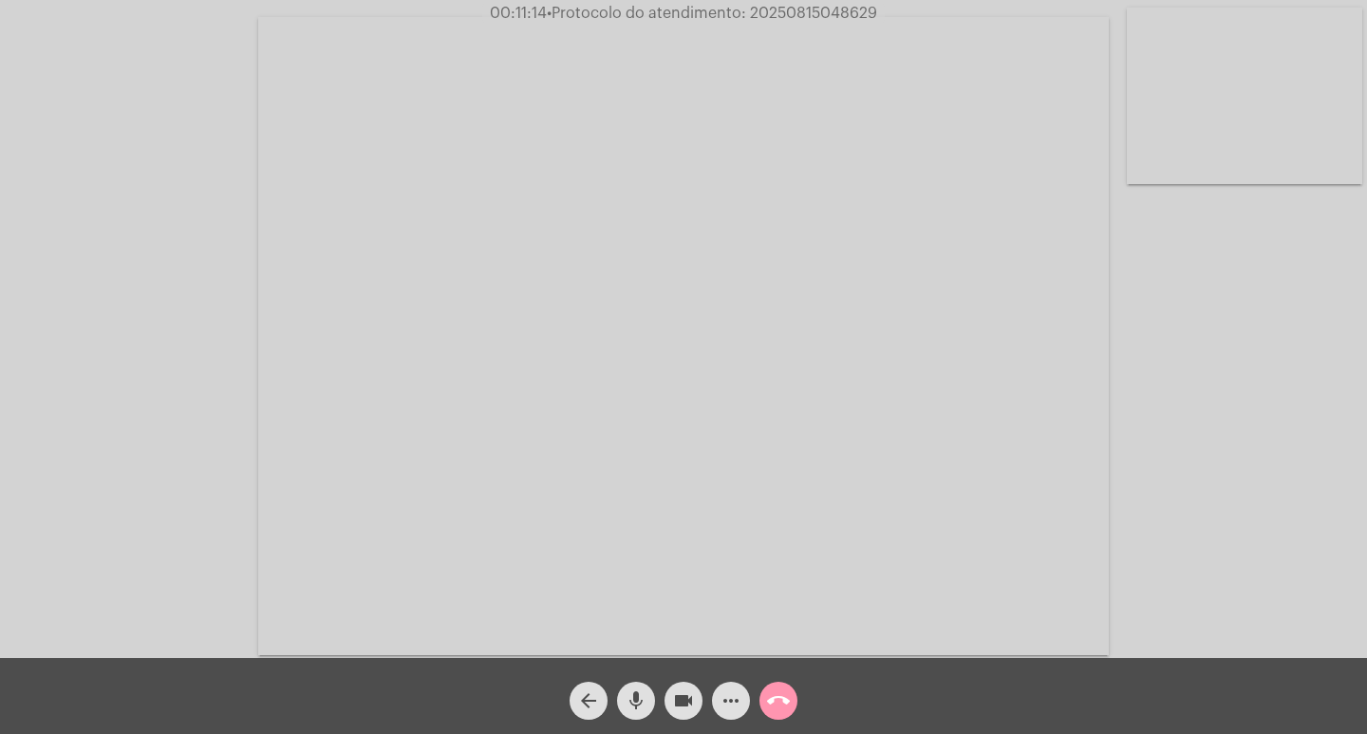
click at [627, 712] on mat-icon "mic" at bounding box center [636, 700] width 23 height 23
click at [643, 701] on mat-icon "mic_off" at bounding box center [636, 700] width 23 height 23
click at [643, 701] on mat-icon "mic" at bounding box center [636, 700] width 23 height 23
click at [677, 701] on mat-icon "videocam" at bounding box center [683, 700] width 23 height 23
click at [626, 709] on mat-icon "mic_off" at bounding box center [636, 700] width 23 height 23
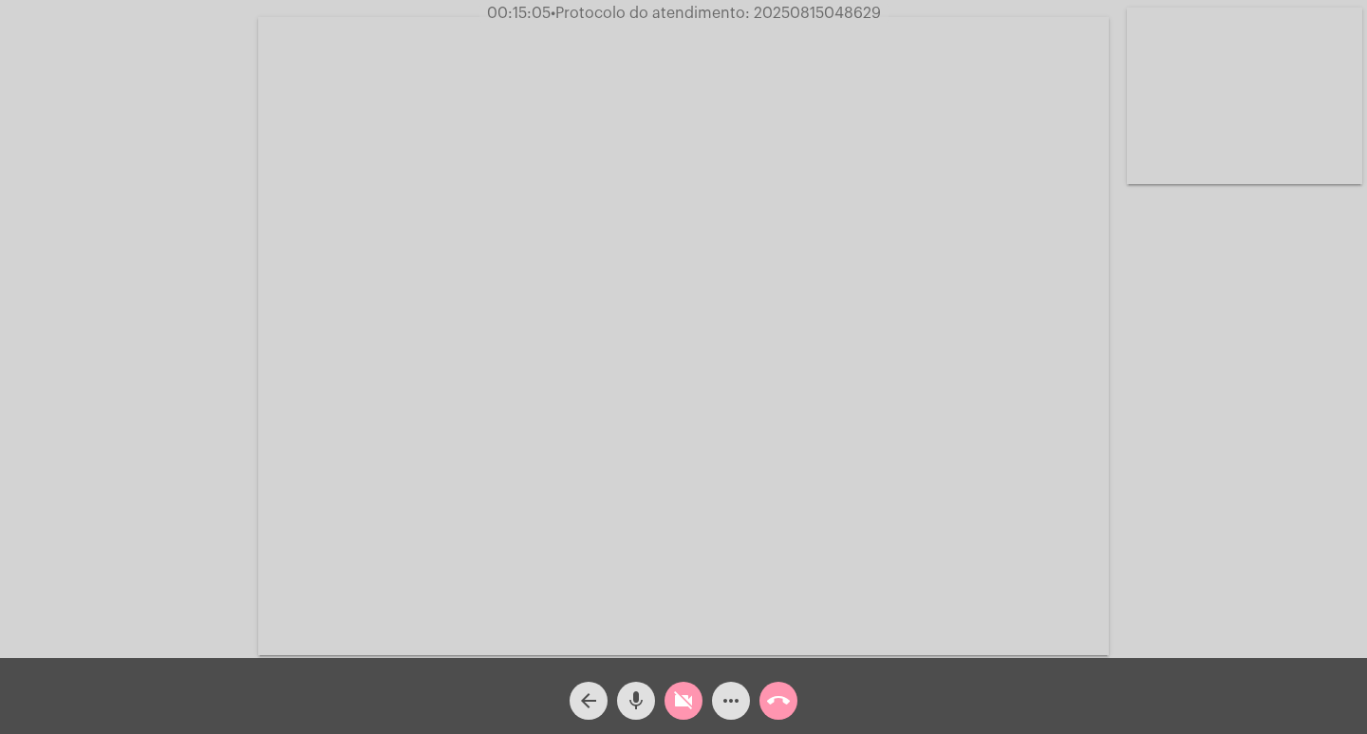
click at [687, 703] on mat-icon "videocam_off" at bounding box center [683, 700] width 23 height 23
click at [737, 707] on mat-icon "more_horiz" at bounding box center [730, 700] width 23 height 23
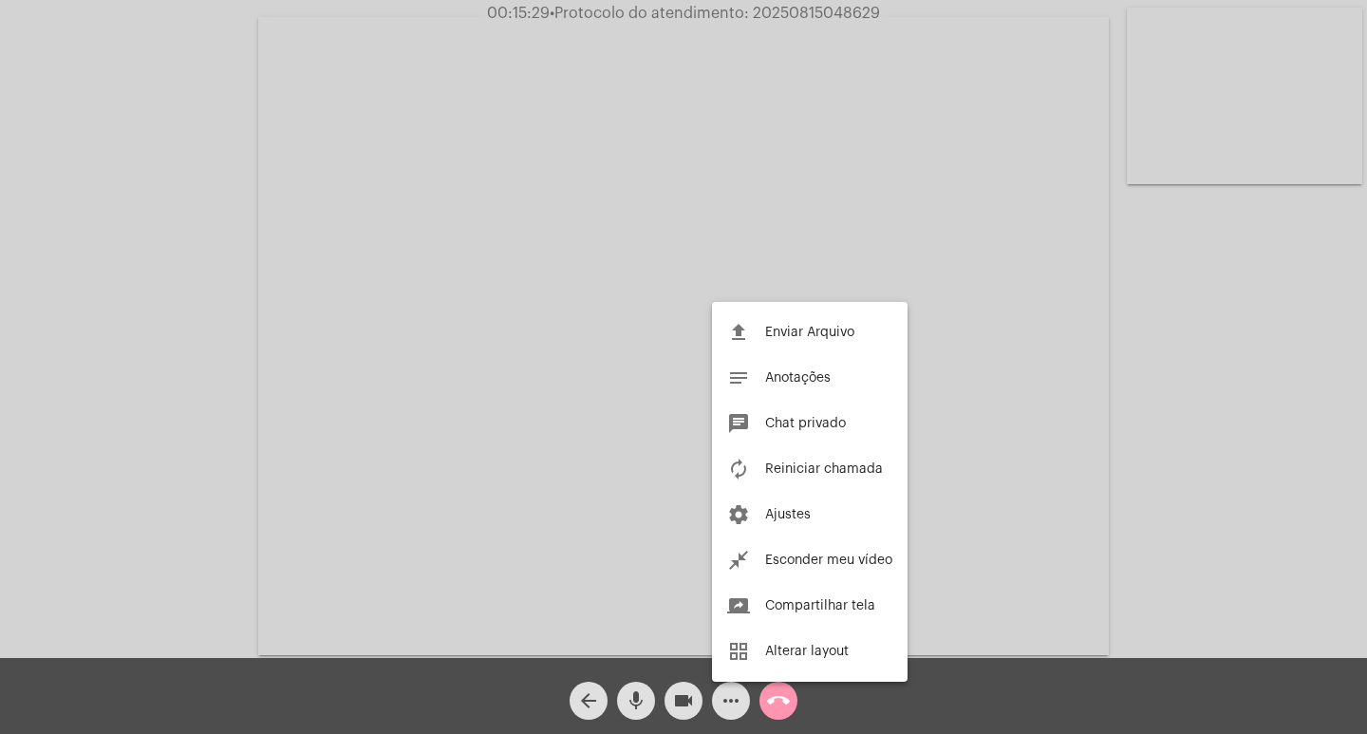
click at [242, 565] on div at bounding box center [683, 367] width 1367 height 734
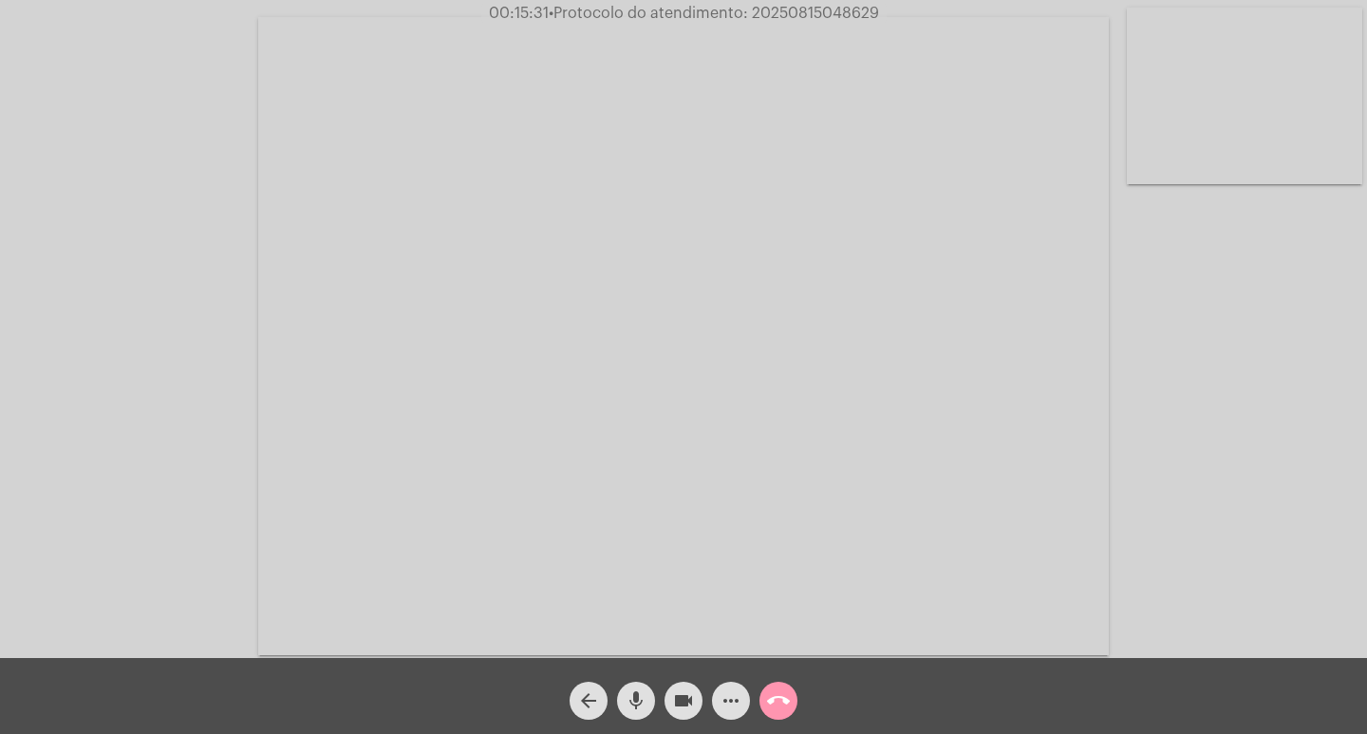
click at [640, 691] on mat-icon "mic" at bounding box center [636, 700] width 23 height 23
click at [681, 693] on mat-icon "videocam" at bounding box center [683, 700] width 23 height 23
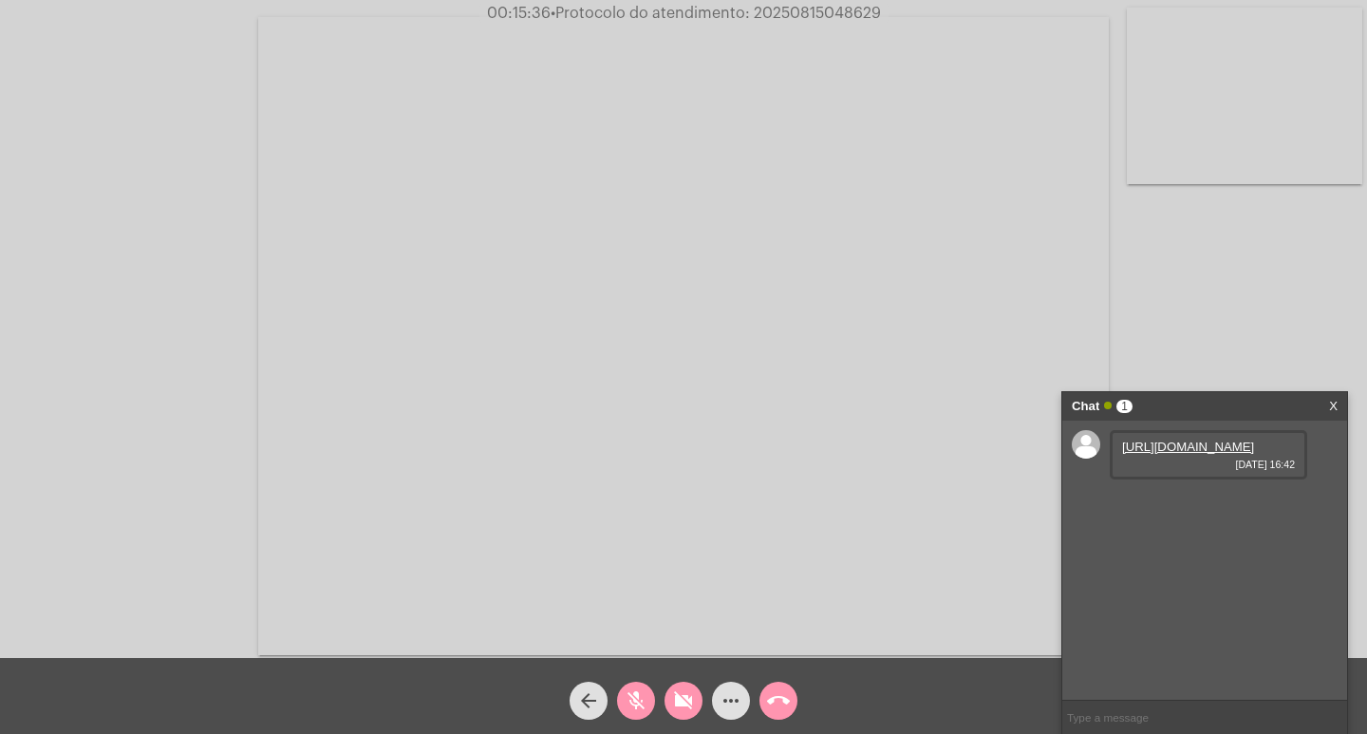
click at [1192, 454] on link "[URL][DOMAIN_NAME]" at bounding box center [1188, 446] width 132 height 14
click at [645, 705] on mat-icon "mic_off" at bounding box center [636, 700] width 23 height 23
click at [684, 712] on mat-icon "videocam_off" at bounding box center [683, 700] width 23 height 23
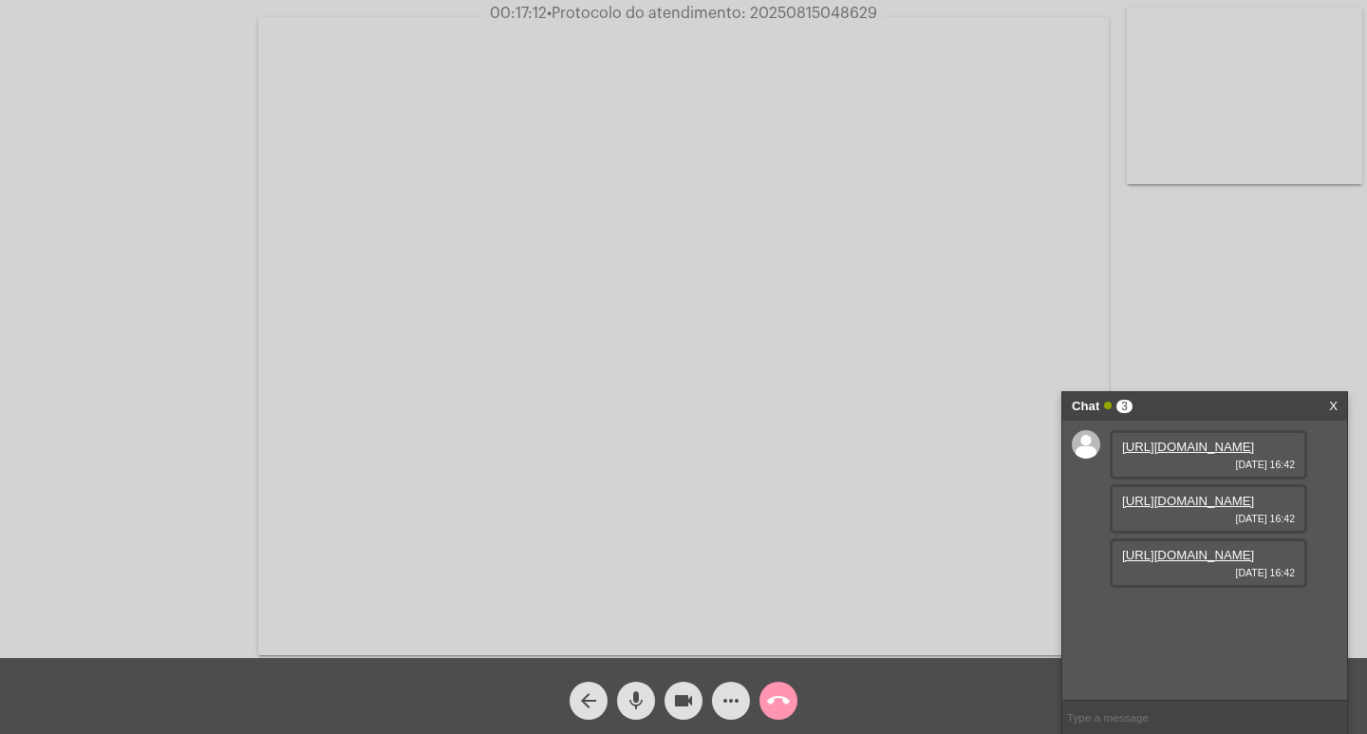
click at [1205, 508] on link "[URL][DOMAIN_NAME]" at bounding box center [1188, 501] width 132 height 14
click at [1186, 454] on link "[URL][DOMAIN_NAME]" at bounding box center [1188, 446] width 132 height 14
click at [1175, 408] on div "Chat 3" at bounding box center [1185, 406] width 226 height 28
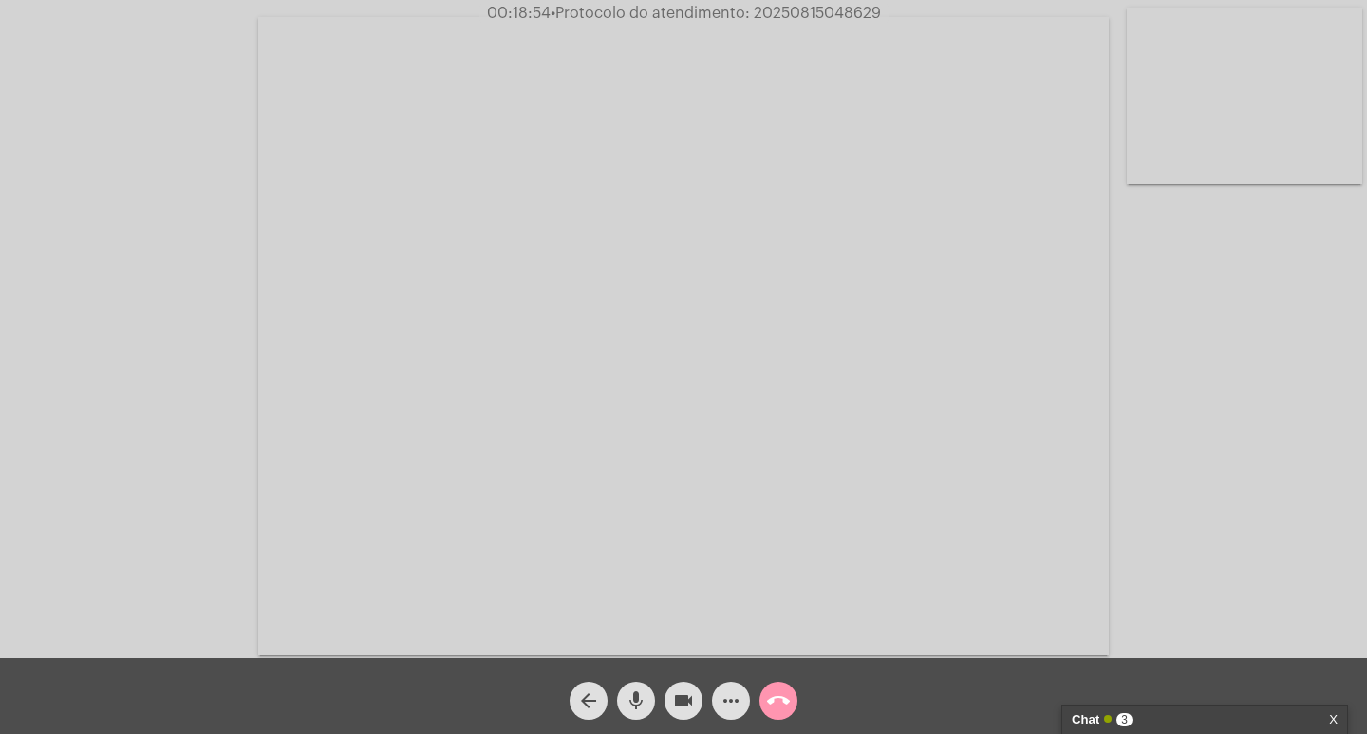
click at [1169, 382] on div "Acessando Câmera e Microfone..." at bounding box center [683, 334] width 1363 height 658
click at [774, 27] on video at bounding box center [683, 336] width 850 height 638
click at [774, 7] on span "• Protocolo do atendimento: 20250815048629" at bounding box center [714, 13] width 330 height 15
copy span "20250815048629"
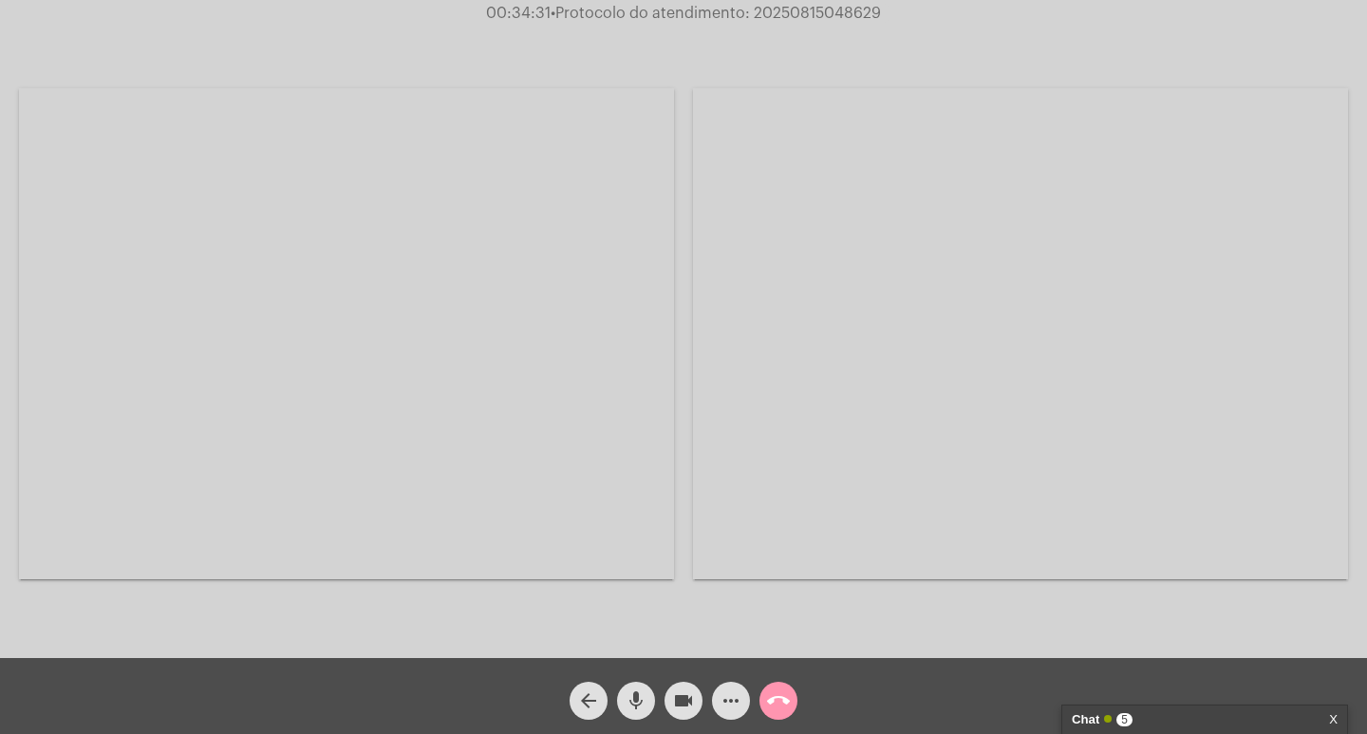
click at [1093, 718] on strong "Chat" at bounding box center [1086, 719] width 28 height 28
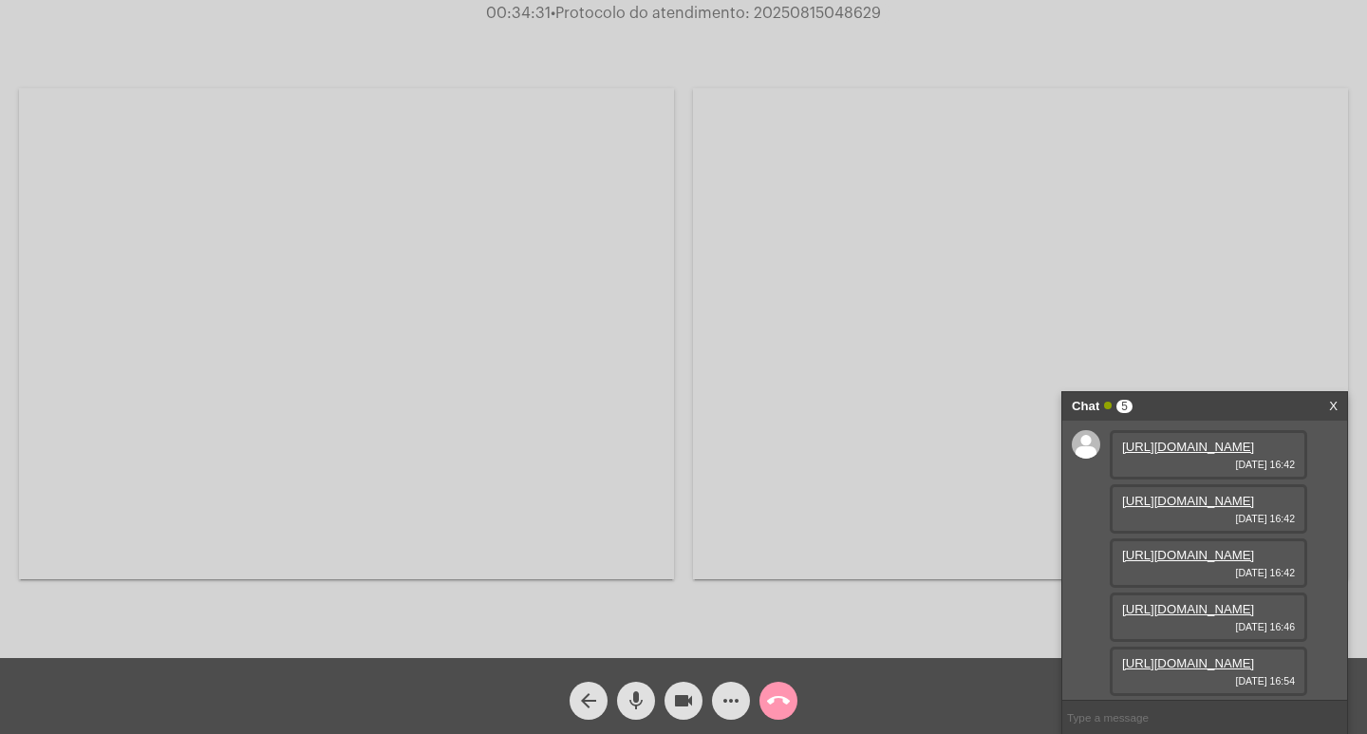
scroll to position [210, 0]
click at [718, 697] on button "more_horiz" at bounding box center [731, 700] width 38 height 38
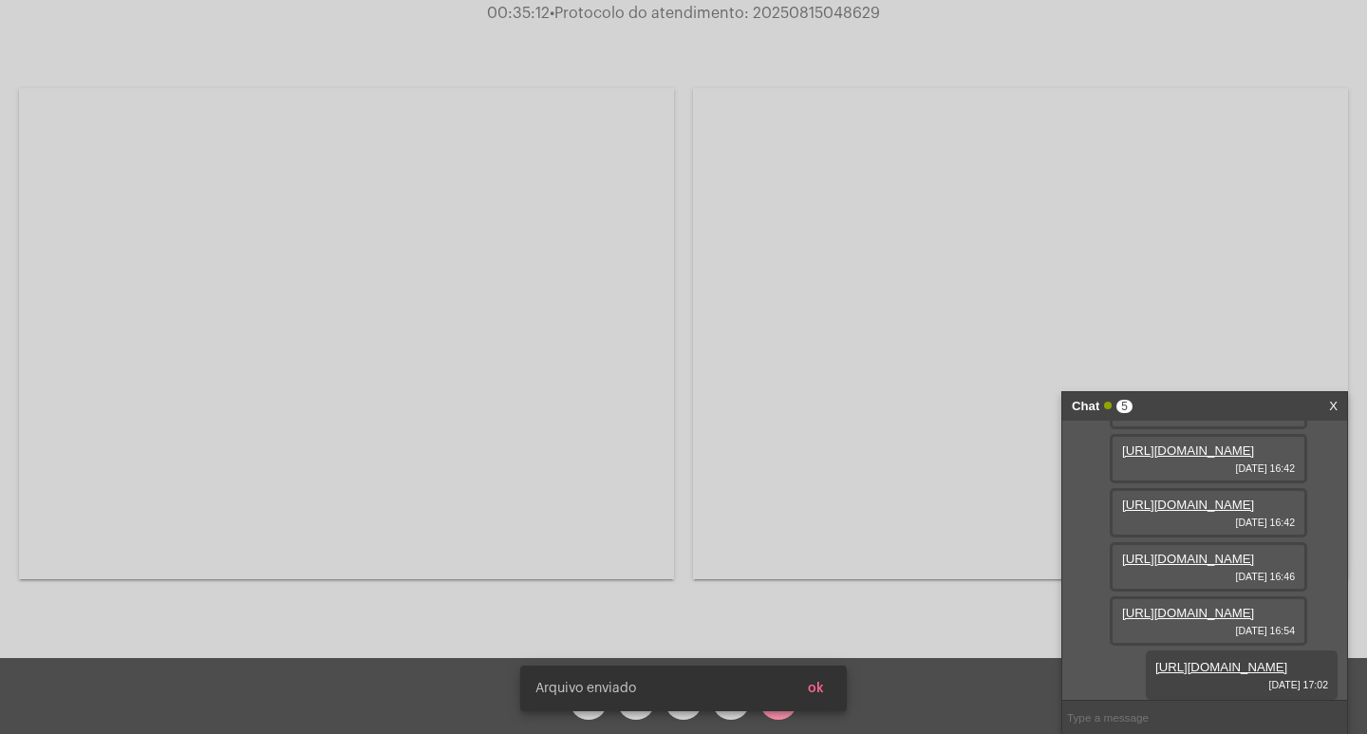
scroll to position [307, 0]
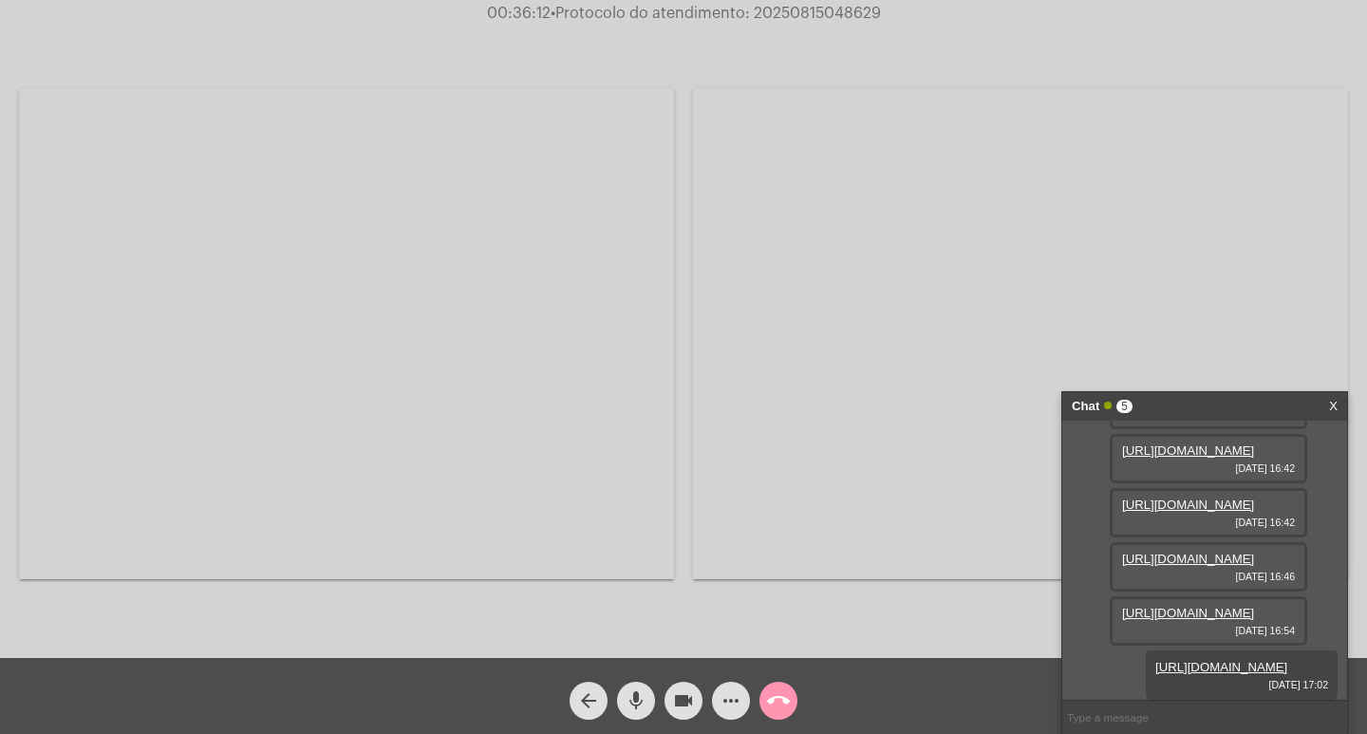
click at [1191, 403] on link "[URL][DOMAIN_NAME]" at bounding box center [1188, 396] width 132 height 14
click at [1157, 508] on link "[URL][DOMAIN_NAME]" at bounding box center [1188, 501] width 132 height 14
click at [1211, 606] on link "[URL][DOMAIN_NAME]" at bounding box center [1188, 613] width 132 height 14
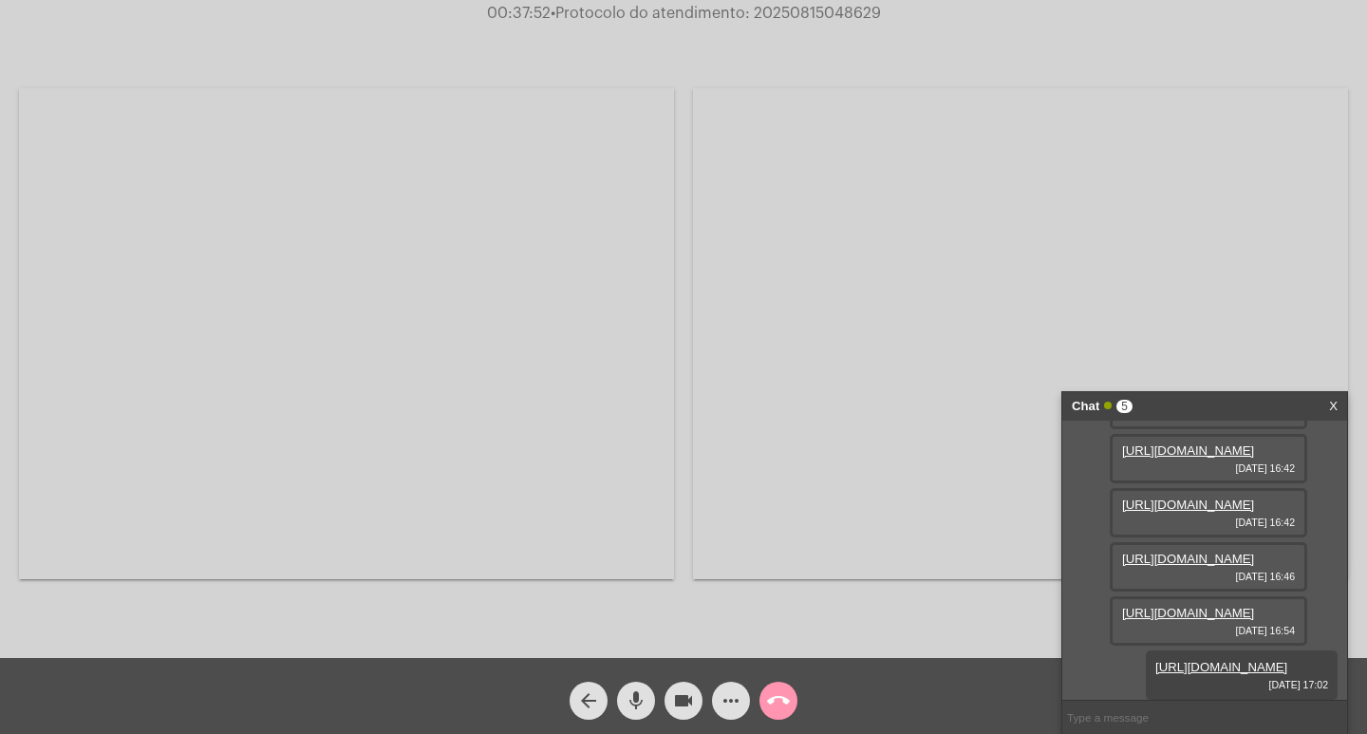
click at [807, 12] on span "• Protocolo do atendimento: 20250815048629" at bounding box center [715, 13] width 330 height 15
click at [1212, 399] on div "Chat 5" at bounding box center [1185, 406] width 226 height 28
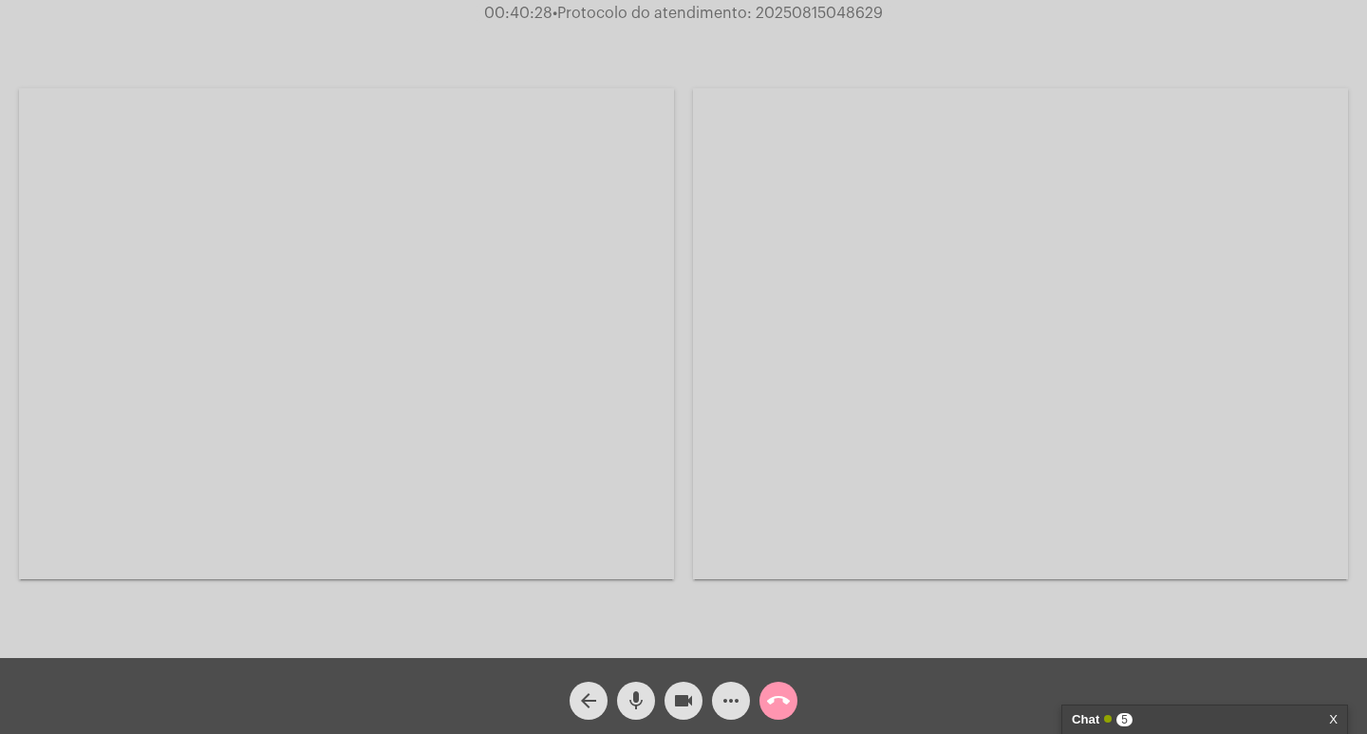
click at [271, 31] on div at bounding box center [346, 334] width 655 height 653
click at [576, 41] on div at bounding box center [346, 334] width 655 height 653
click at [830, 4] on span "00:40:42 • Protocolo do atendimento: 20250815048629" at bounding box center [683, 13] width 414 height 19
click at [829, 9] on span "• Protocolo do atendimento: 20250815048629" at bounding box center [718, 13] width 330 height 15
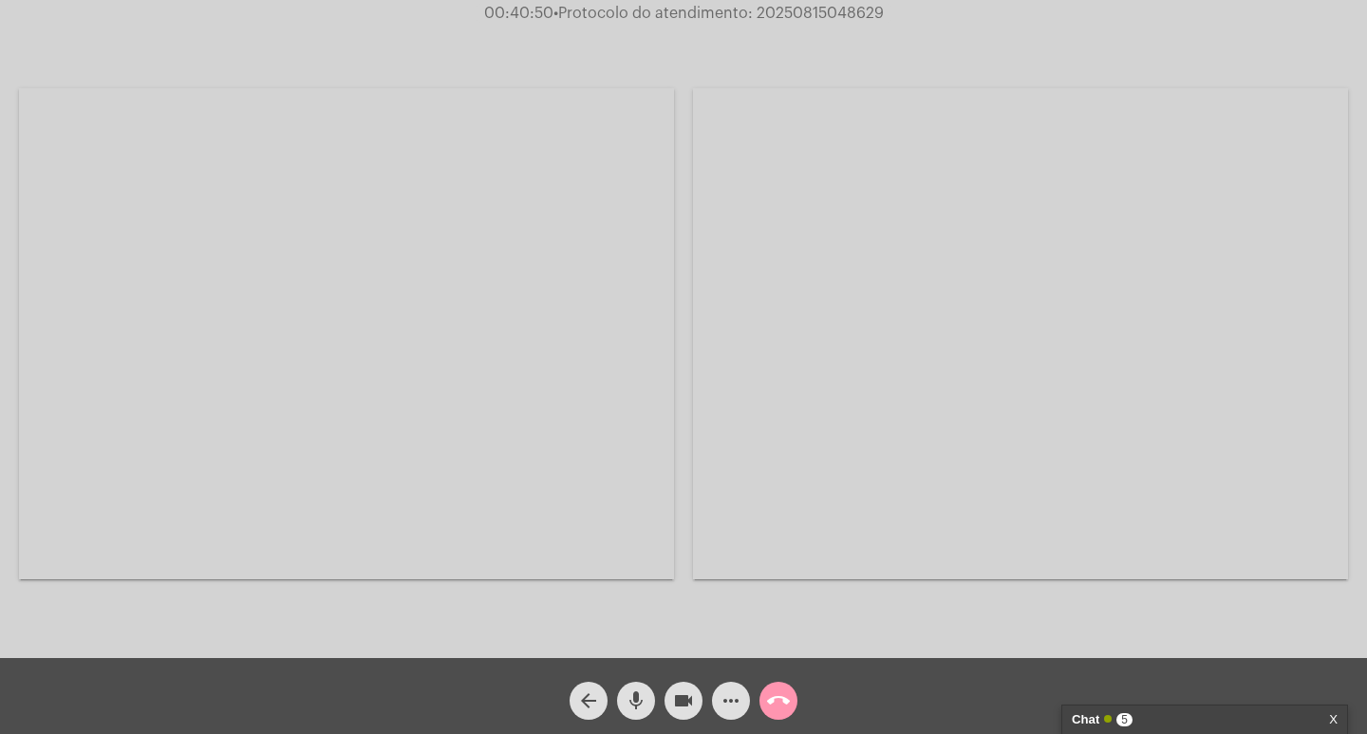
click at [828, 19] on span "• Protocolo do atendimento: 20250815048629" at bounding box center [718, 13] width 330 height 15
click at [828, 19] on span "• Protocolo do atendimento: 20250815048629" at bounding box center [715, 13] width 330 height 15
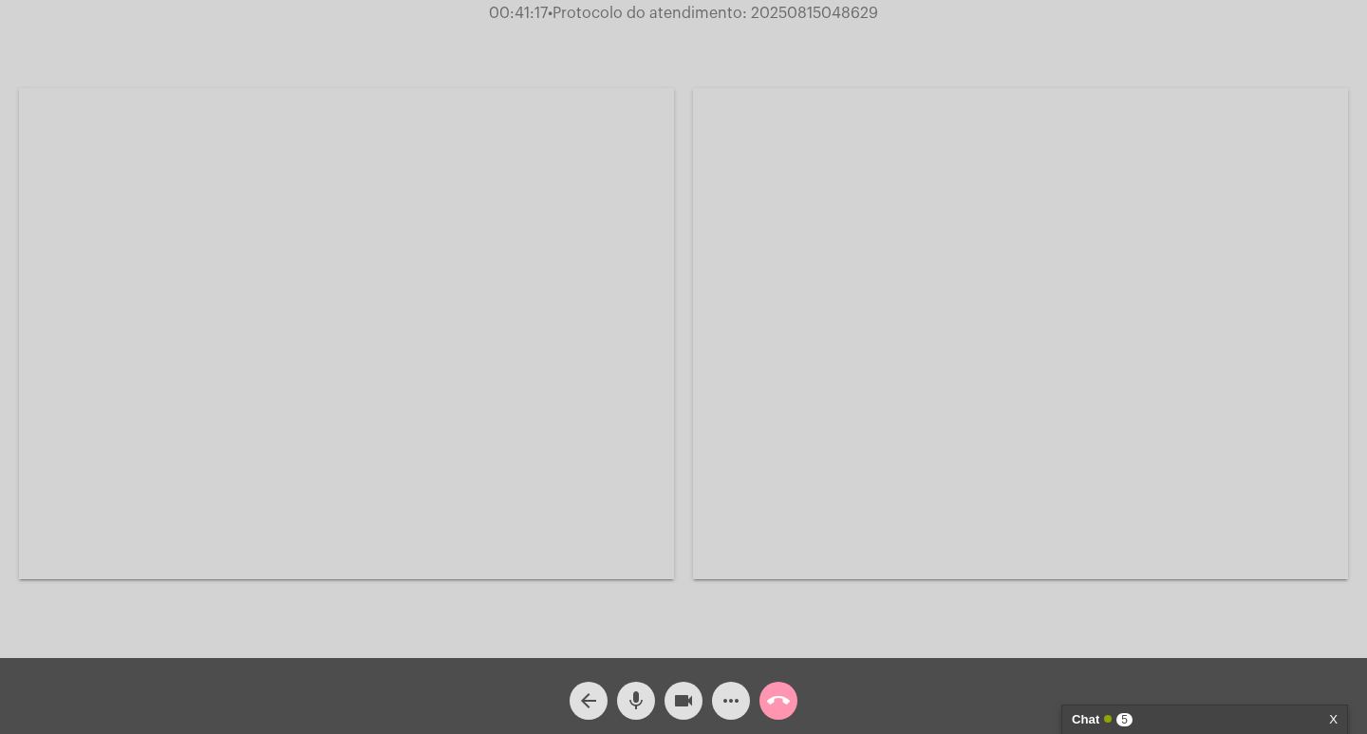
click at [779, 702] on mat-icon "call_end" at bounding box center [778, 700] width 23 height 23
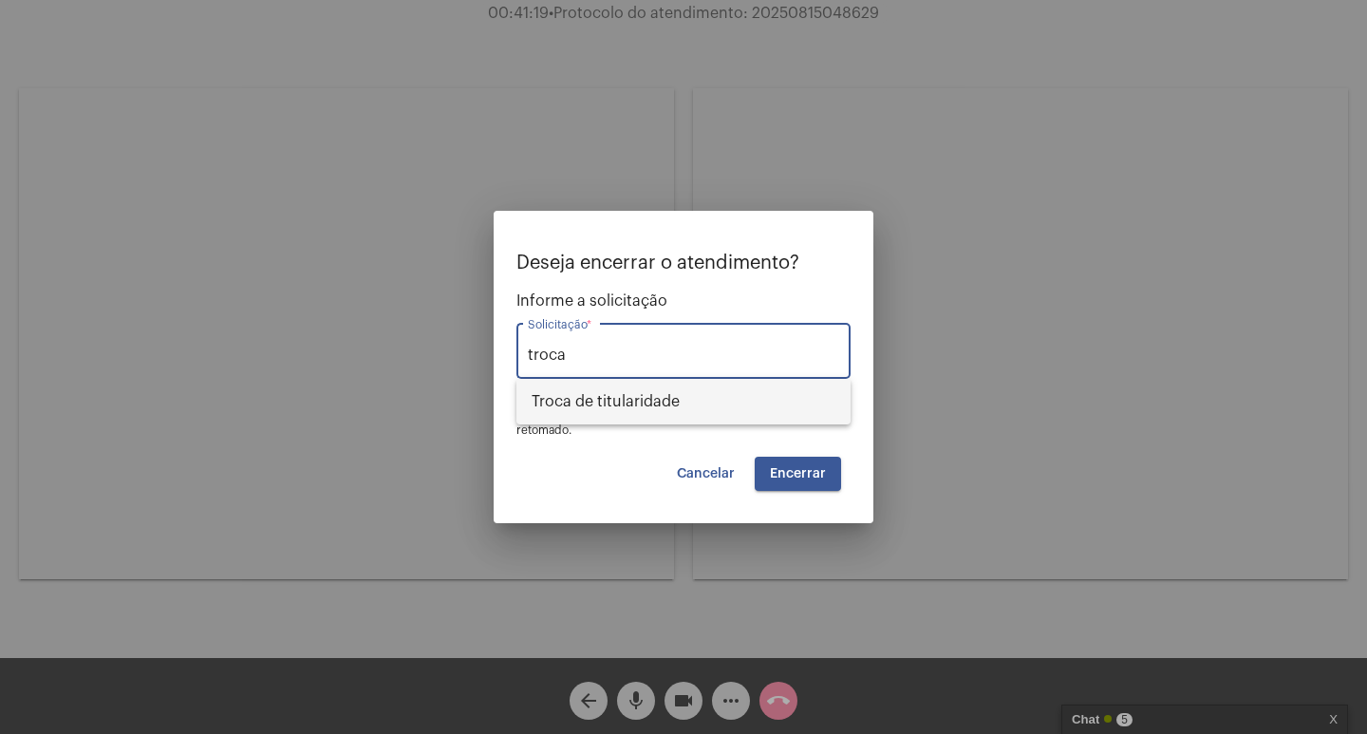
click at [668, 380] on span "Troca de titularidade" at bounding box center [684, 402] width 304 height 46
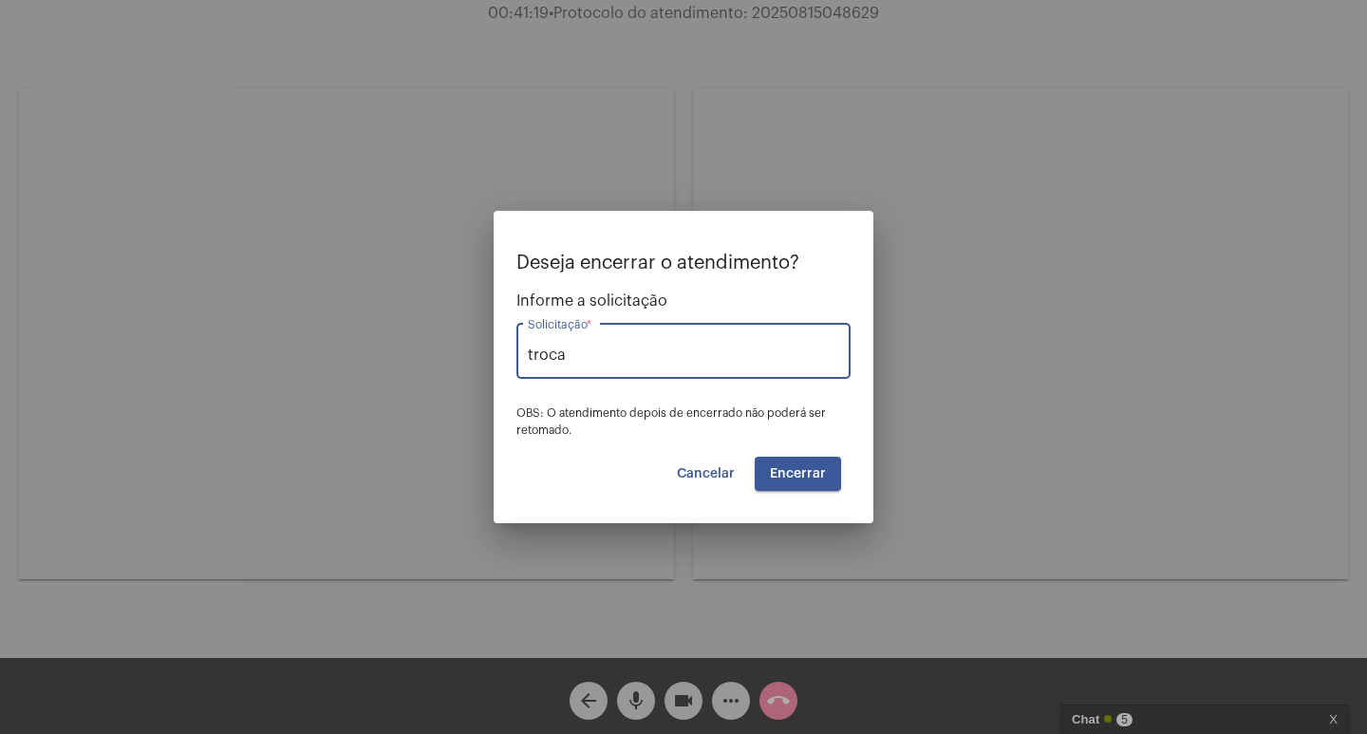
type input "Troca de titularidade"
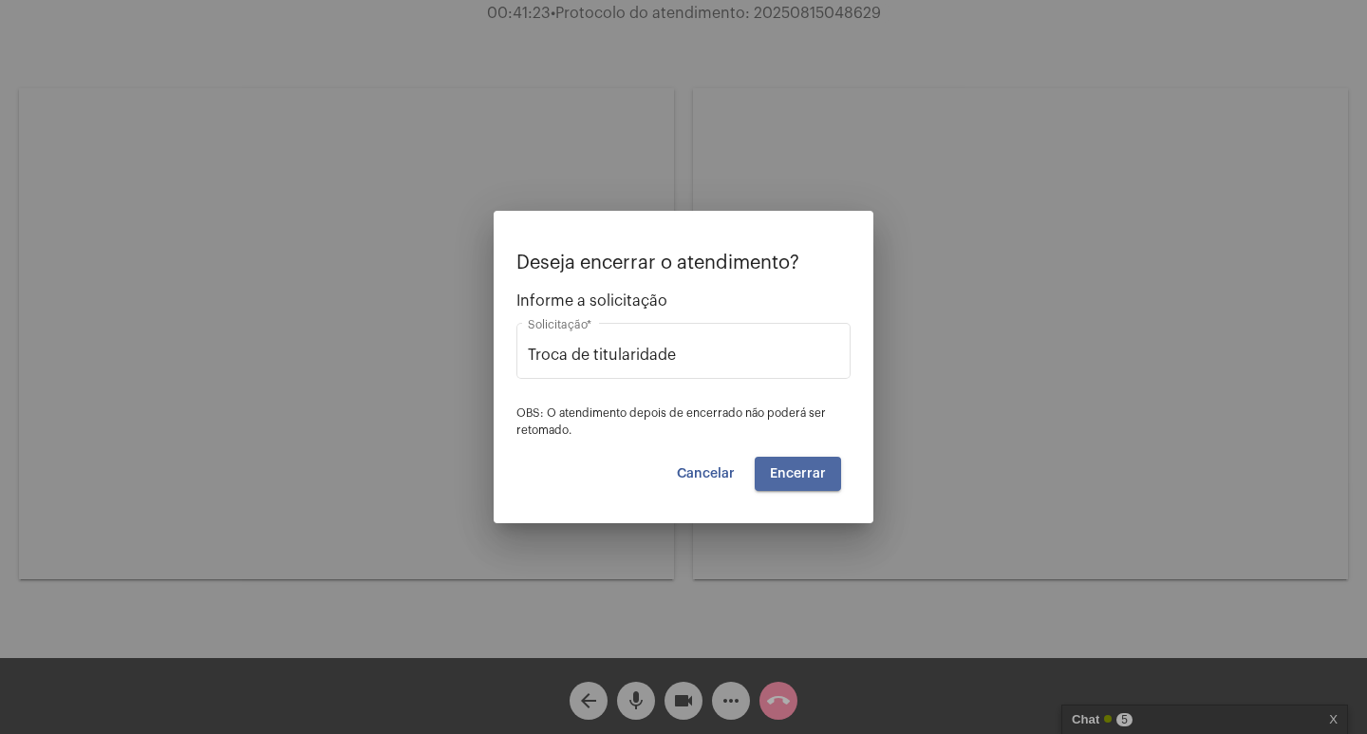
click at [798, 476] on span "Encerrar" at bounding box center [798, 473] width 56 height 13
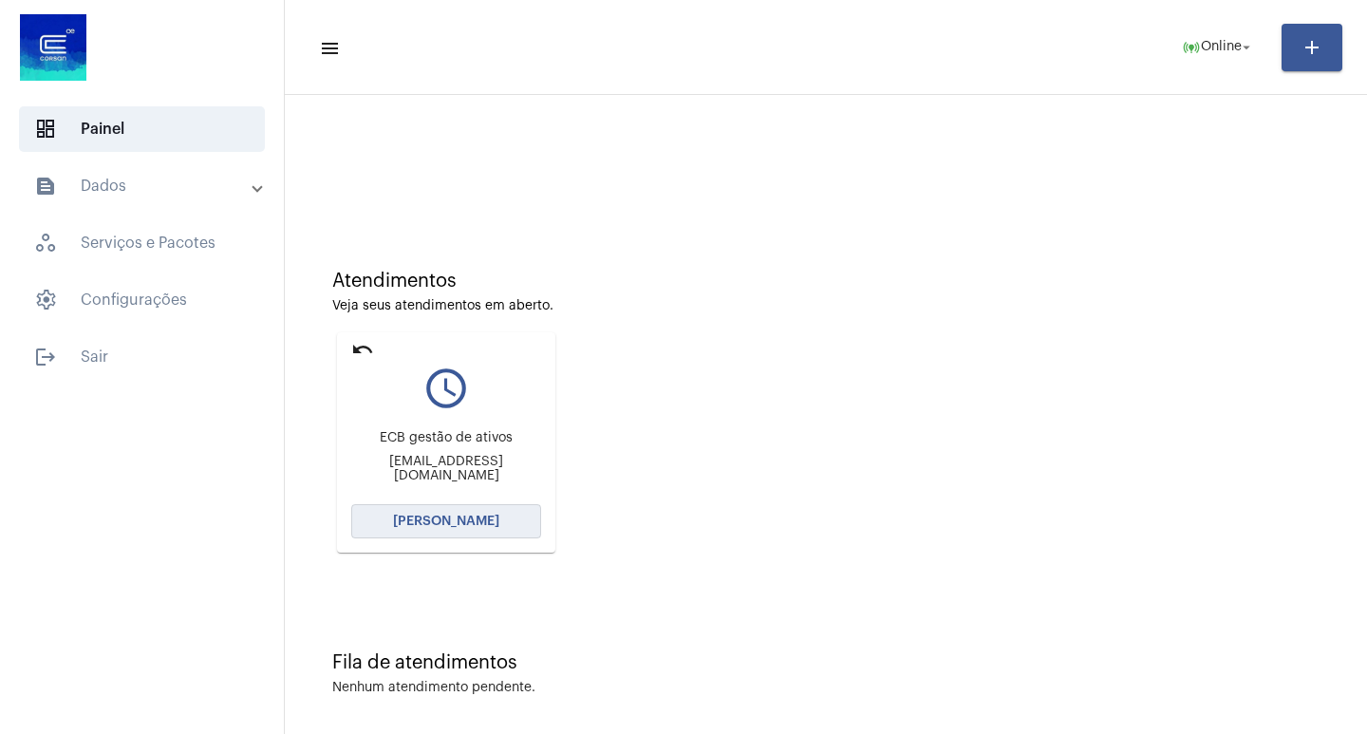
click at [435, 517] on span "[PERSON_NAME]" at bounding box center [446, 520] width 106 height 13
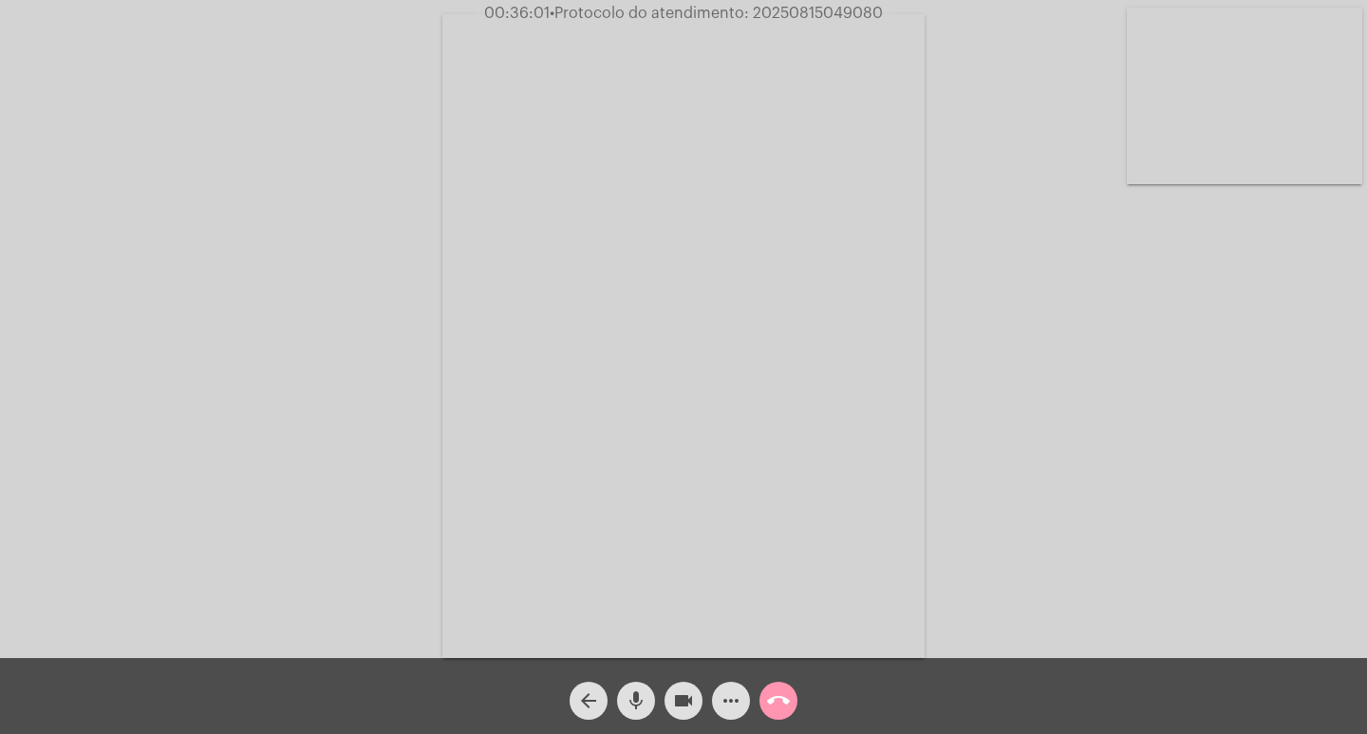
click at [393, 452] on div "Acessando Câmera e Microfone..." at bounding box center [683, 334] width 1363 height 658
click at [1157, 603] on div "Acessando Câmera e Microfone..." at bounding box center [683, 334] width 1363 height 658
click at [743, 704] on button "more_horiz" at bounding box center [731, 700] width 38 height 38
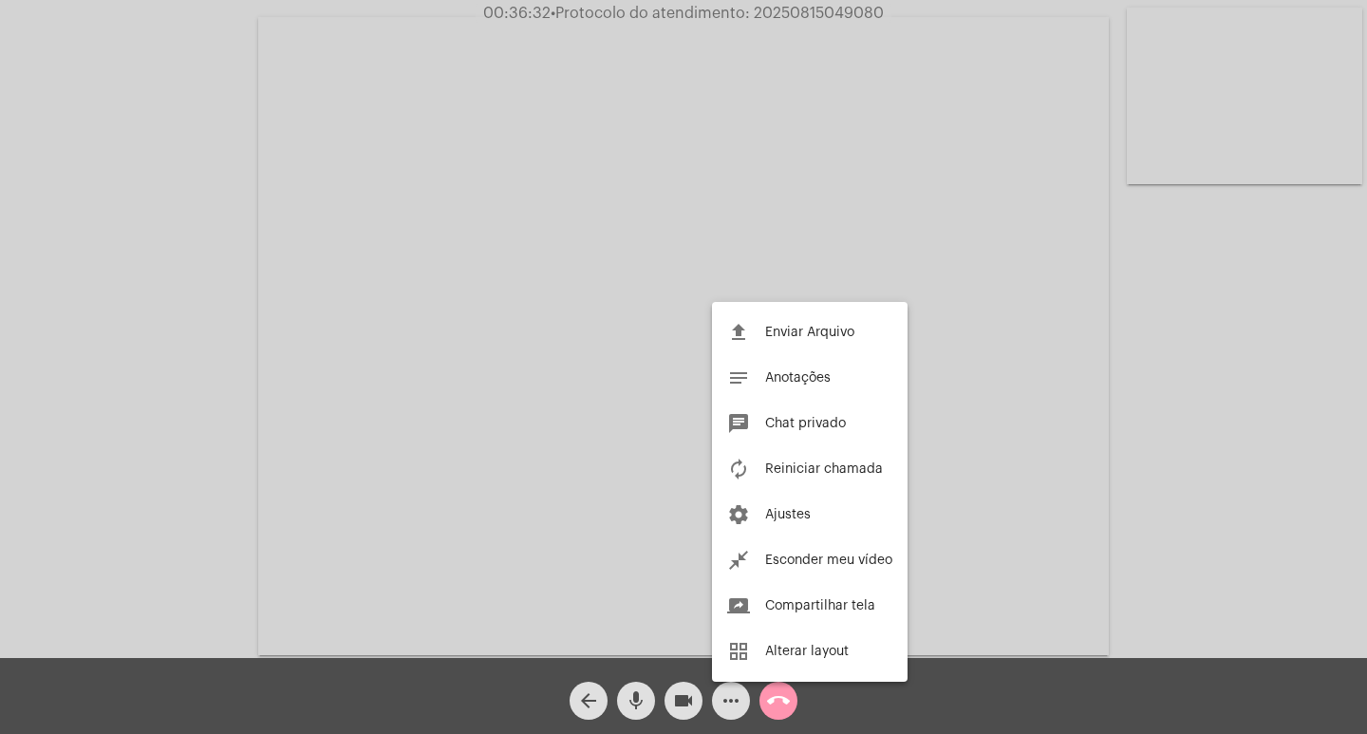
click at [781, 711] on div at bounding box center [683, 367] width 1367 height 734
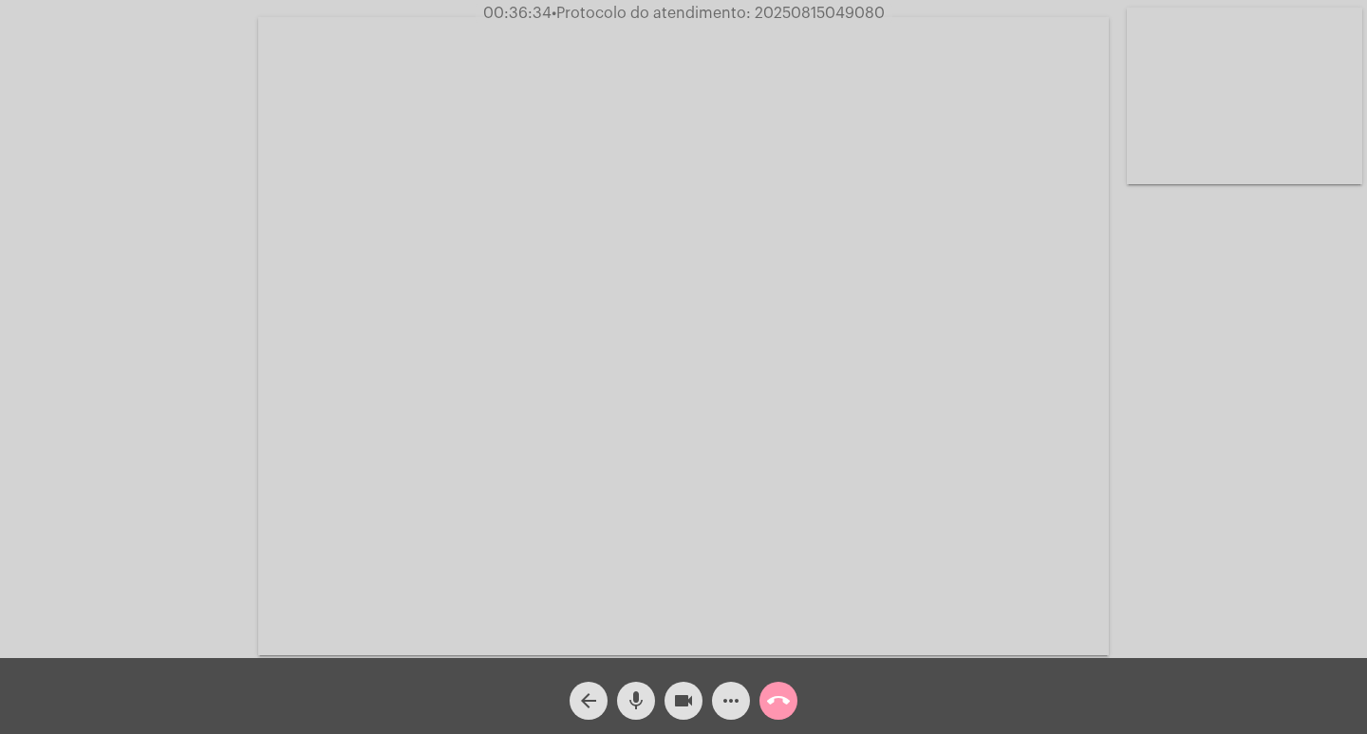
click at [781, 711] on mat-icon "call_end" at bounding box center [778, 700] width 23 height 23
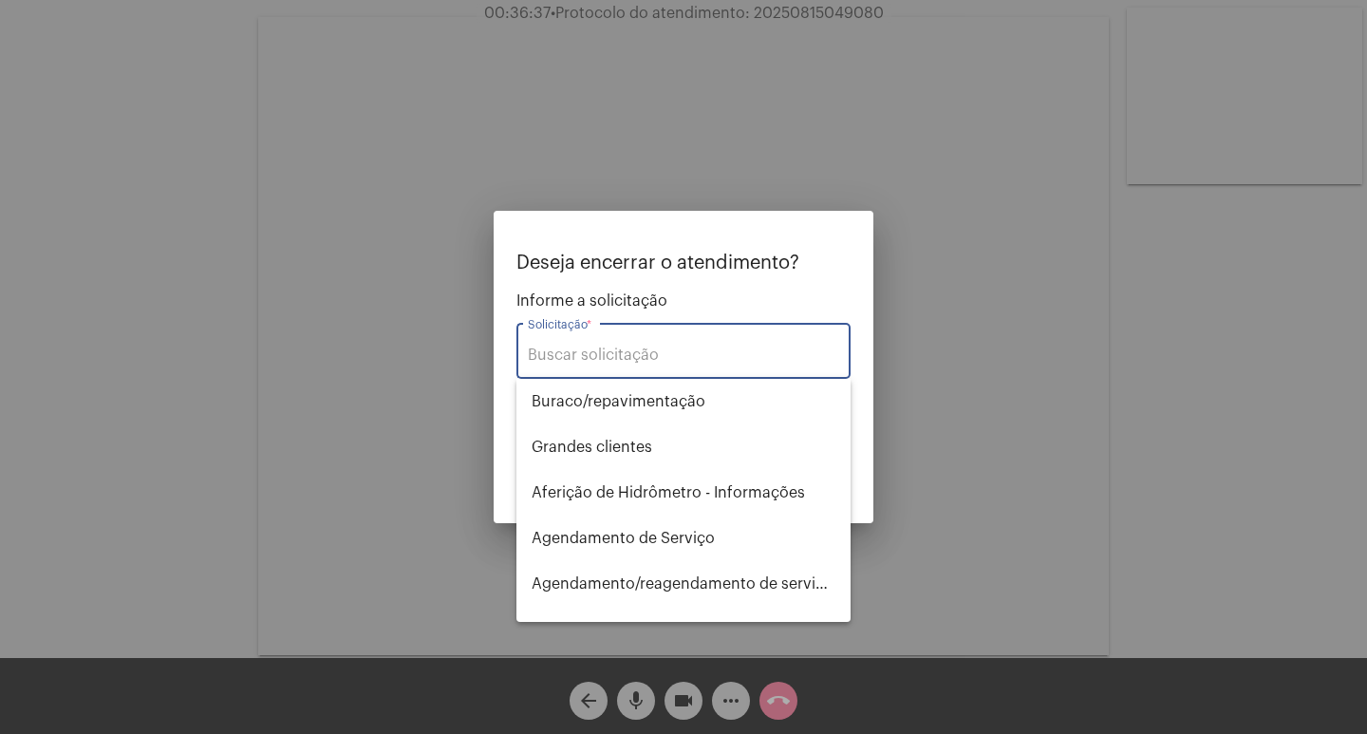
click at [594, 360] on input "Solicitação *" at bounding box center [683, 354] width 311 height 17
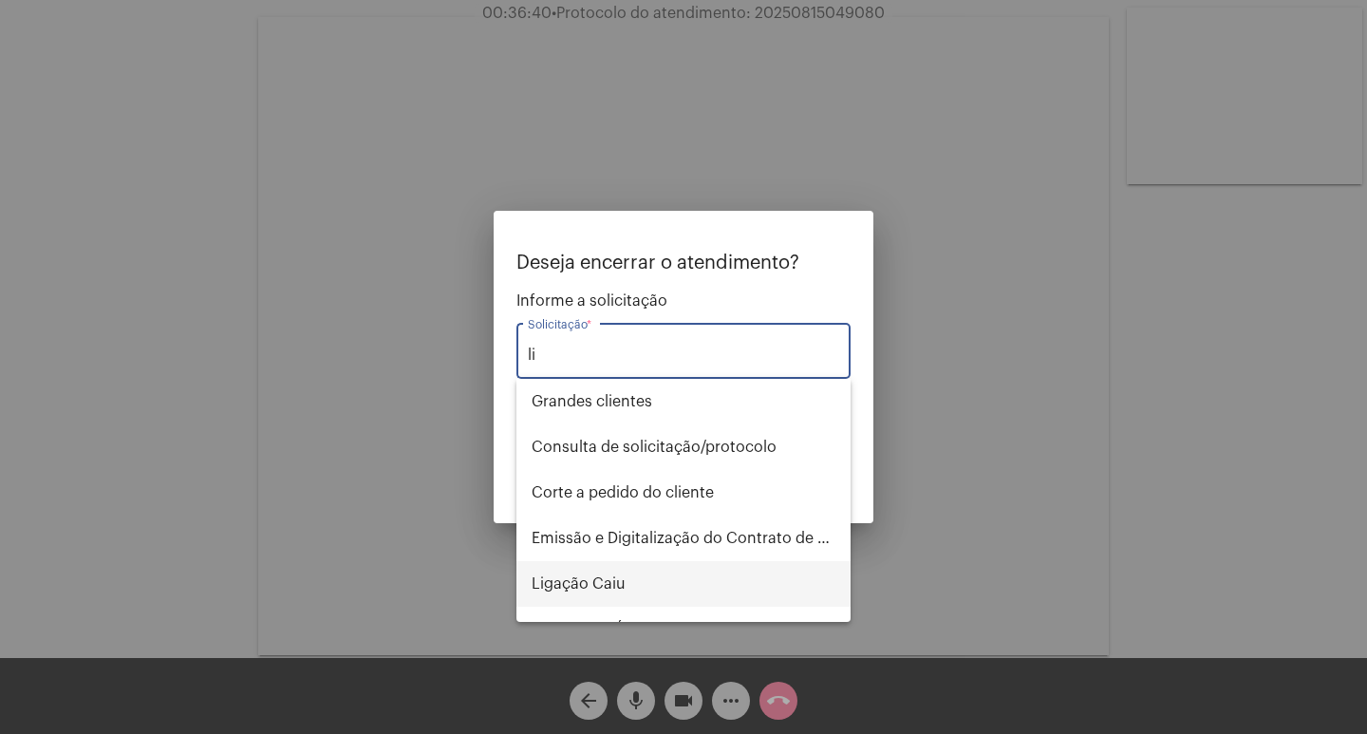
click at [629, 588] on span "Ligação Caiu" at bounding box center [684, 584] width 304 height 46
type input "Ligação Caiu"
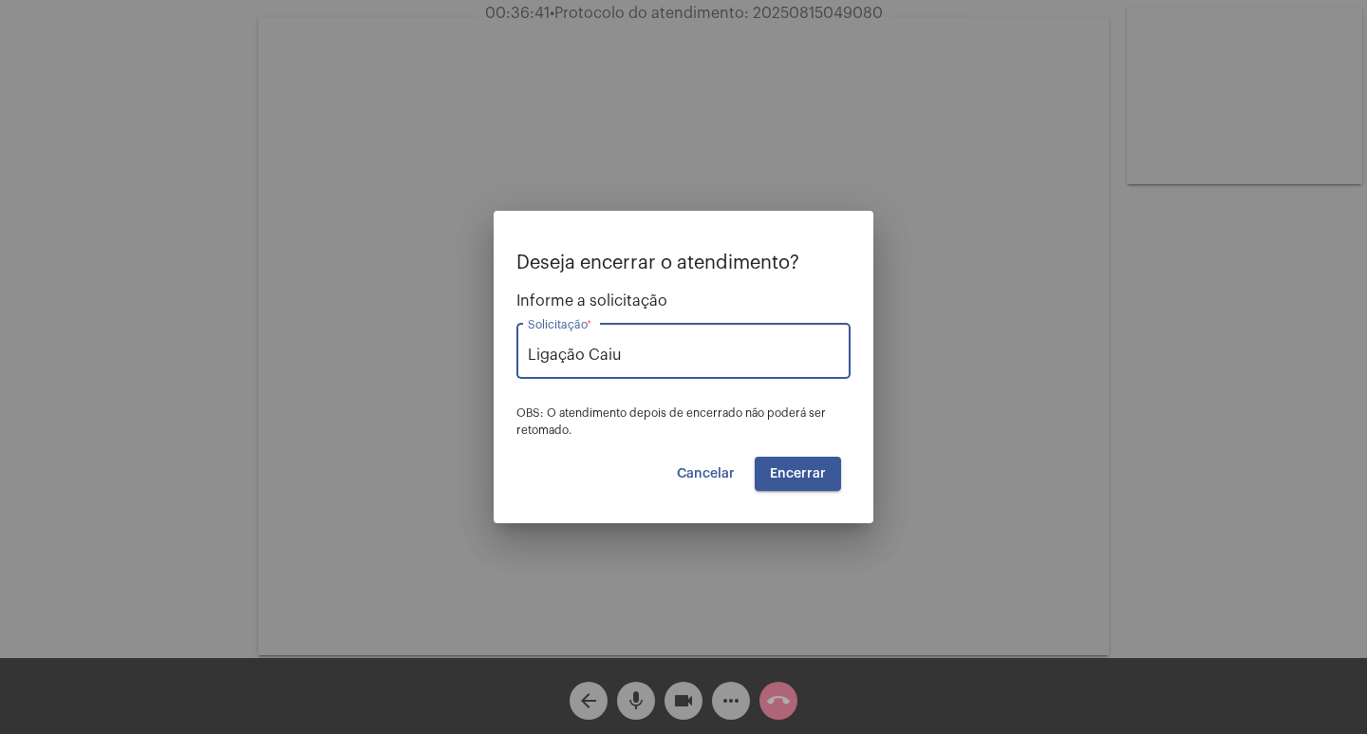
click at [828, 470] on button "Encerrar" at bounding box center [798, 474] width 86 height 34
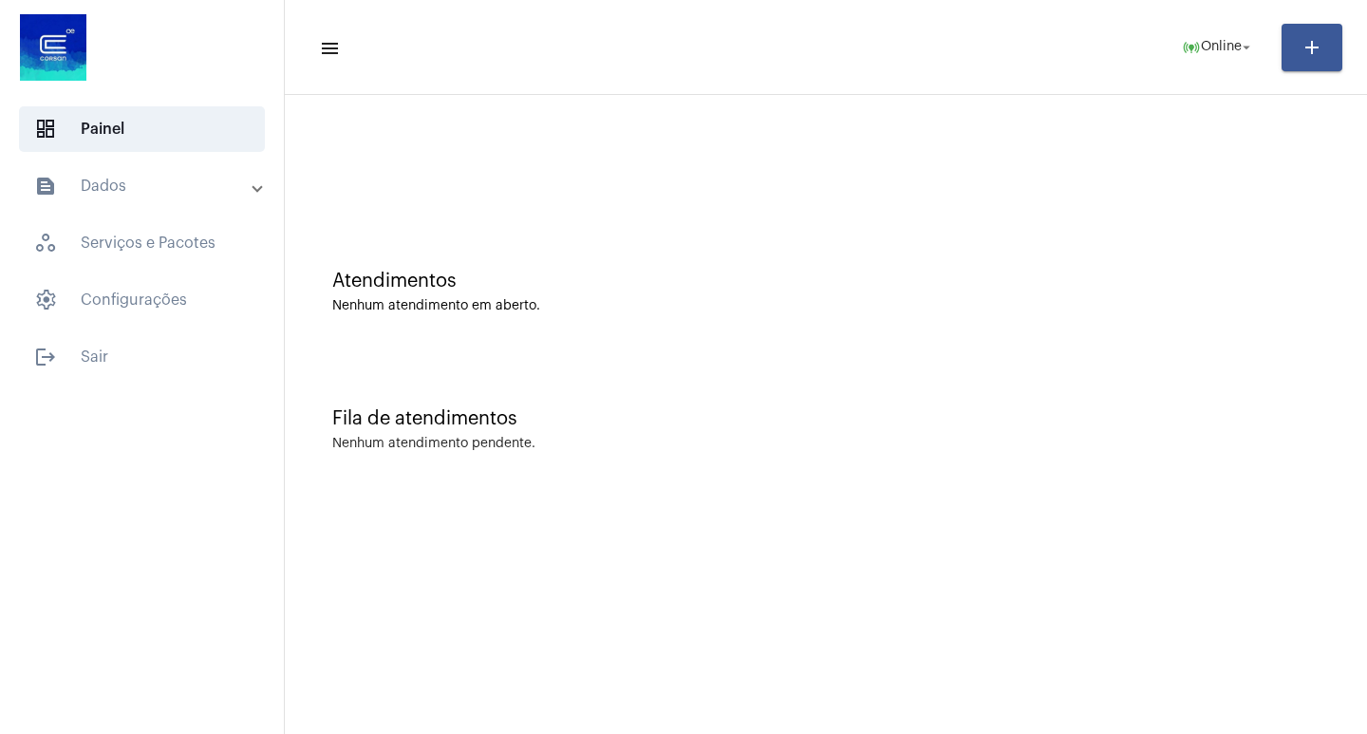
click at [932, 536] on mat-sidenav-content "menu online_prediction Online arrow_drop_down add Atendimentos Nenhum atendimen…" at bounding box center [826, 367] width 1082 height 734
